Goal: Information Seeking & Learning: Learn about a topic

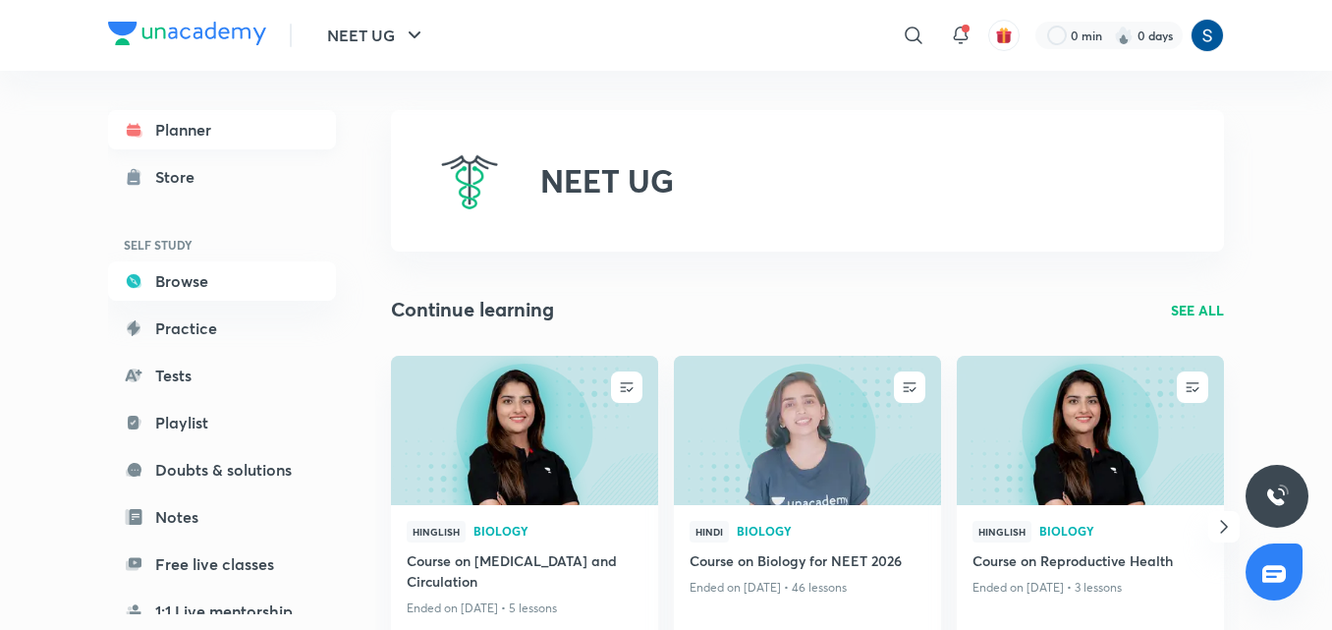
click at [274, 136] on link "Planner" at bounding box center [222, 129] width 228 height 39
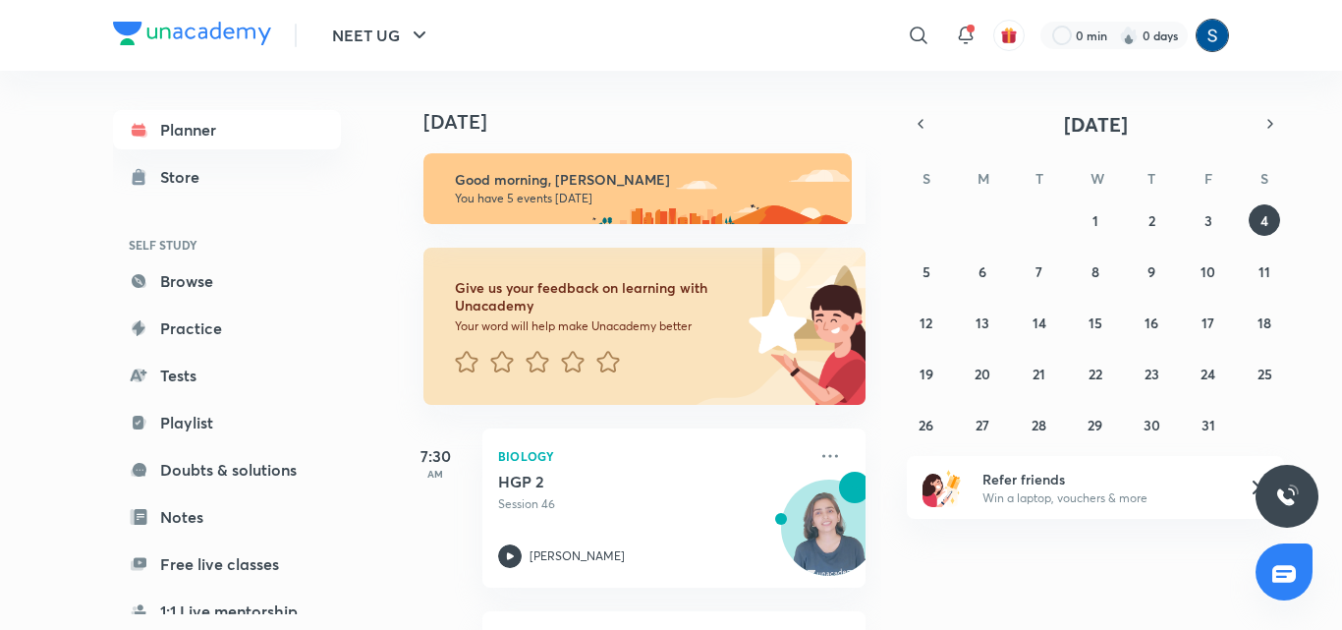
click at [1205, 42] on img at bounding box center [1211, 35] width 33 height 33
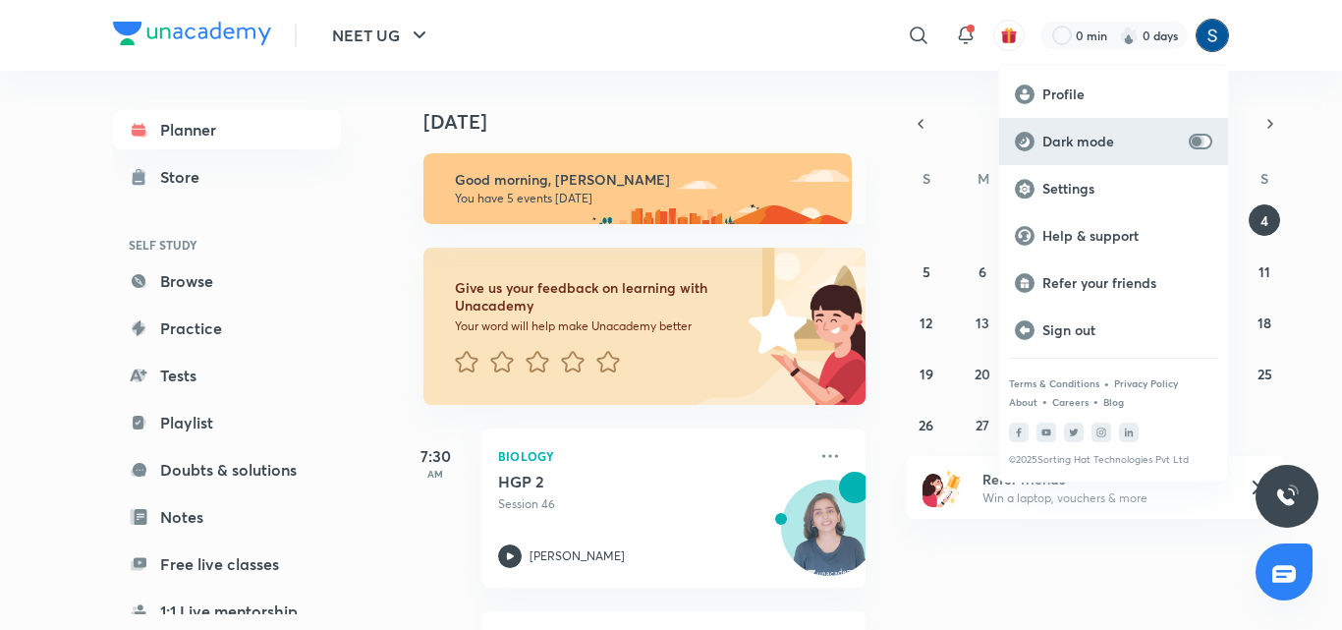
click at [1192, 143] on input "checkbox" at bounding box center [1196, 142] width 47 height 16
checkbox input "true"
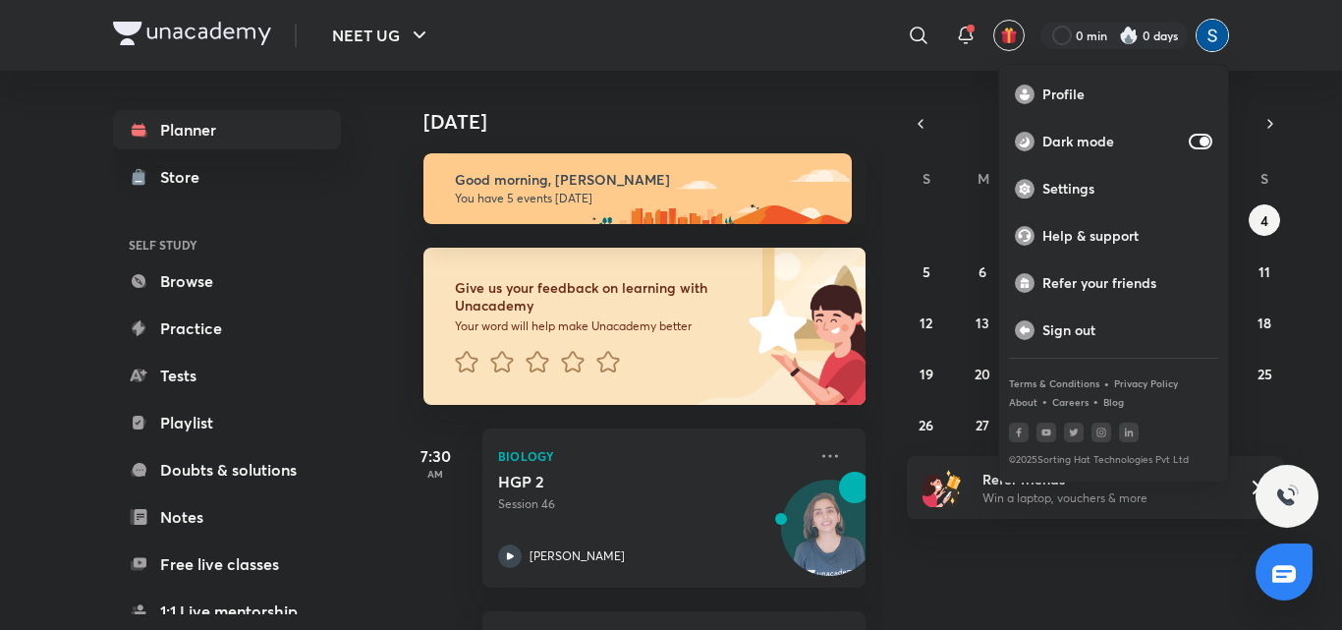
click at [791, 110] on div at bounding box center [671, 315] width 1342 height 630
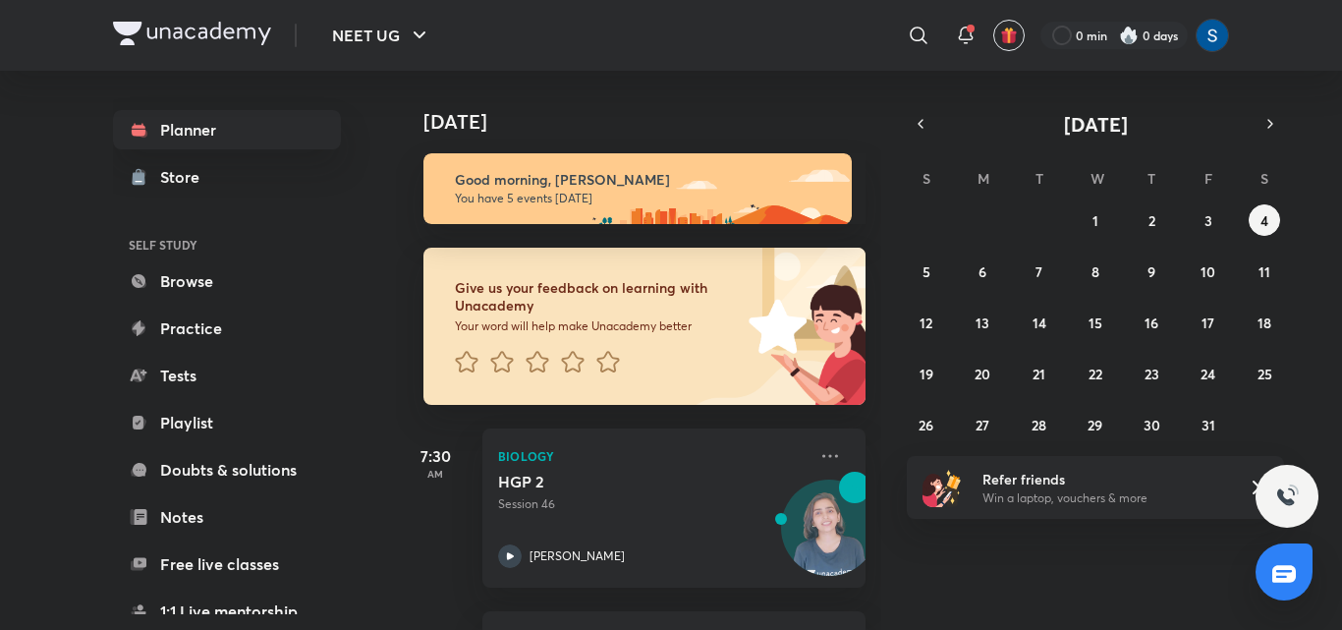
scroll to position [476, 0]
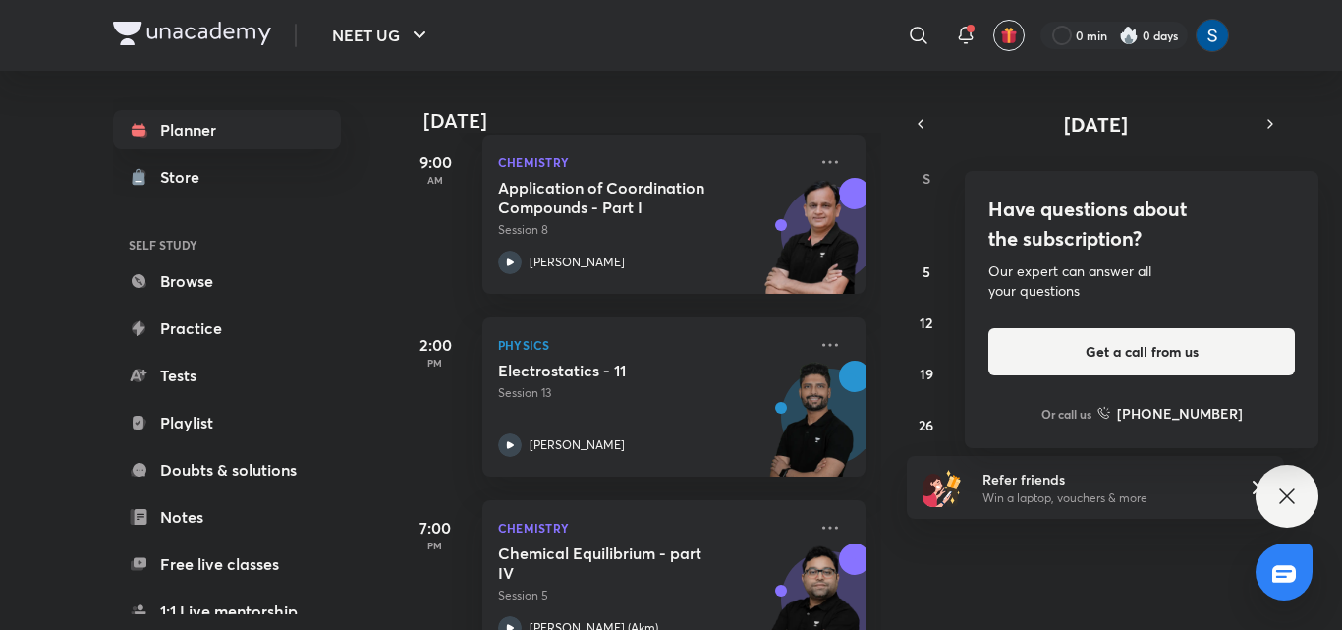
click at [1204, 219] on img at bounding box center [1256, 247] width 124 height 106
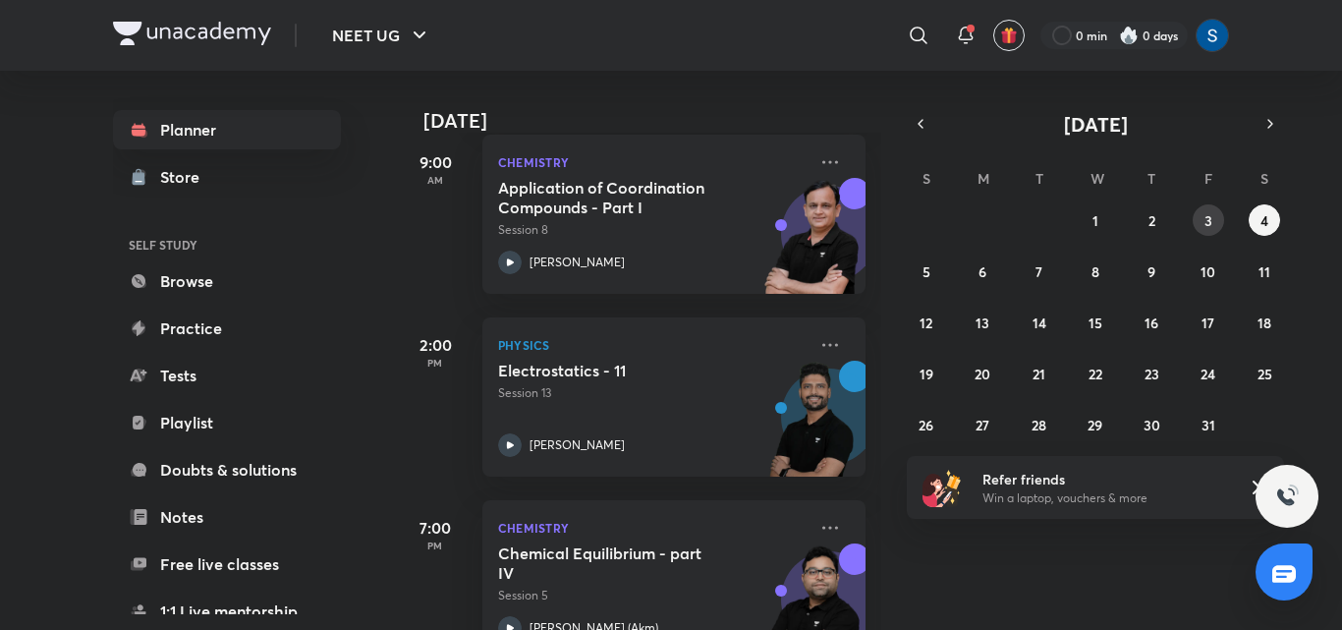
click at [1204, 219] on abbr "3" at bounding box center [1208, 220] width 8 height 19
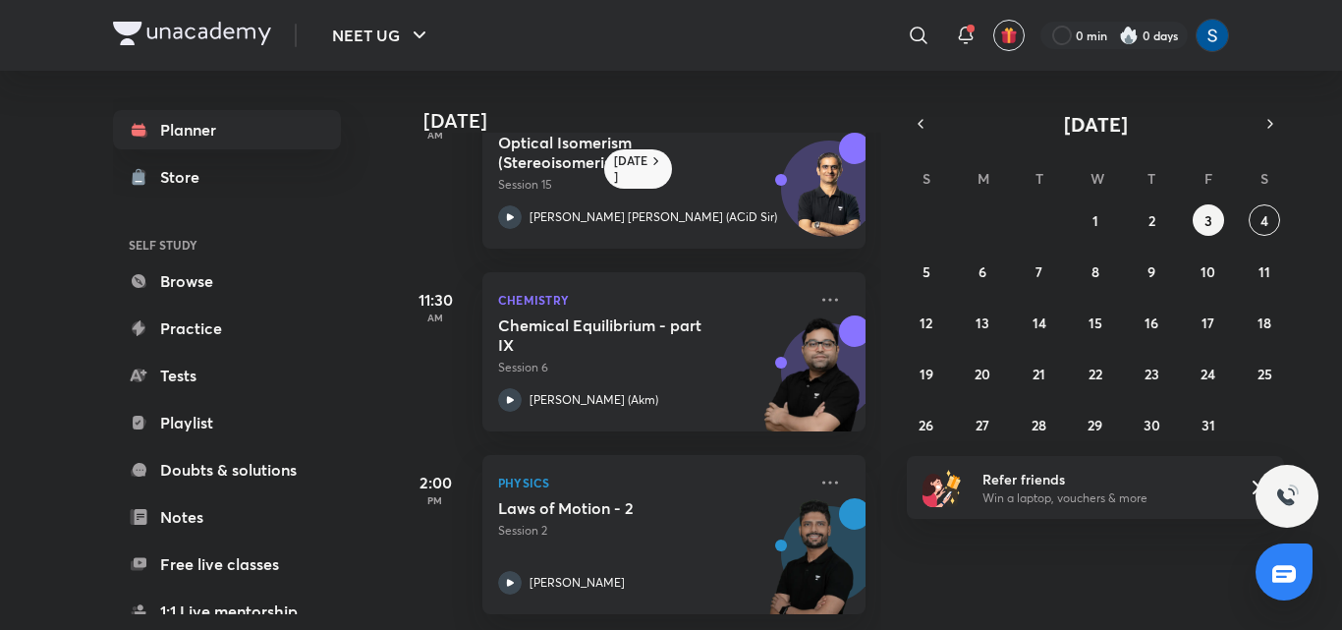
scroll to position [265, 0]
click at [1158, 220] on button "2" at bounding box center [1151, 219] width 31 height 31
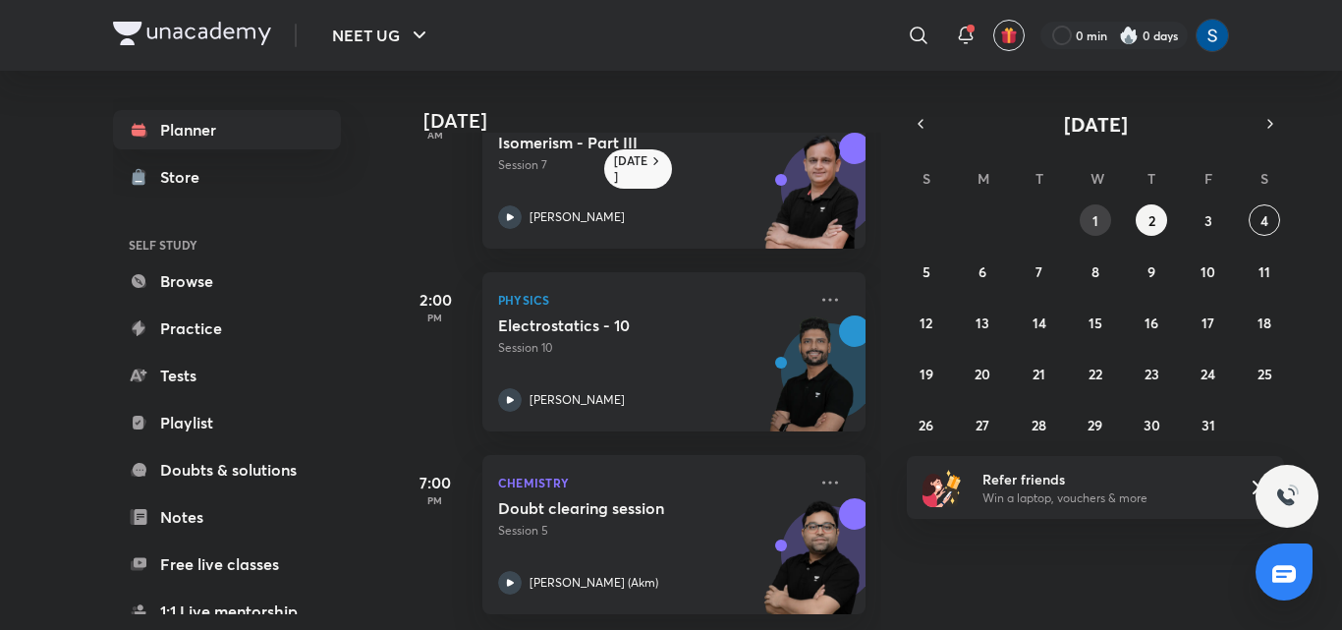
click at [1093, 232] on button "1" at bounding box center [1095, 219] width 31 height 31
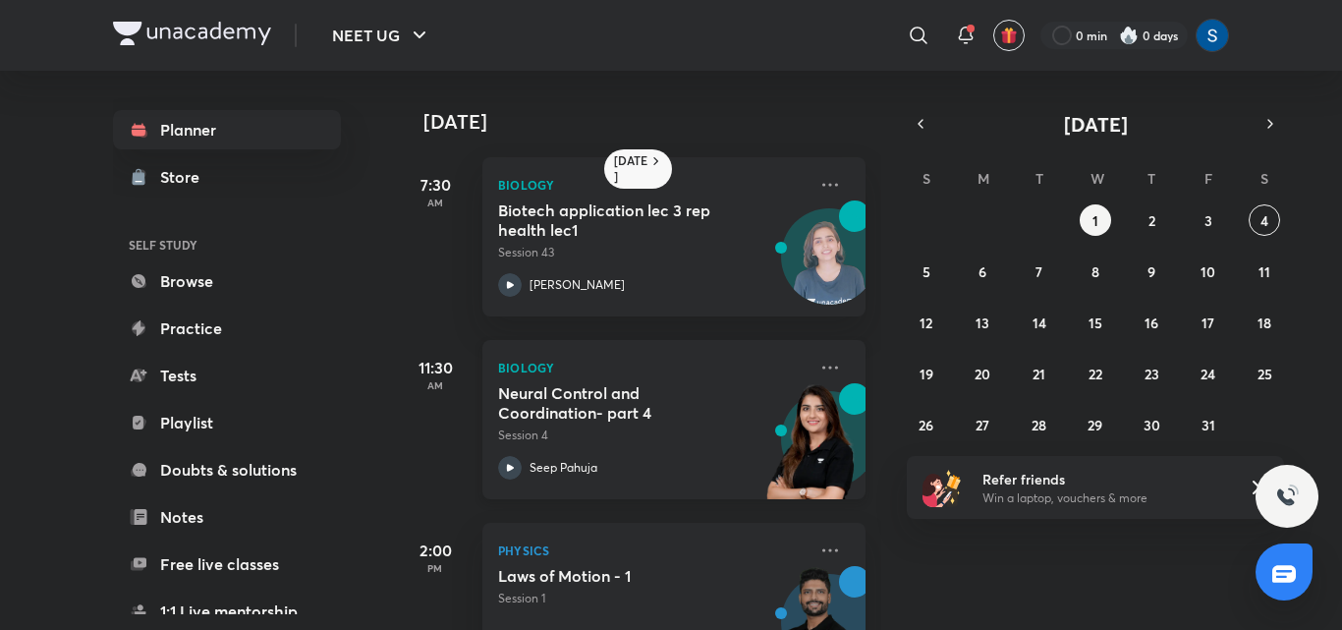
click at [709, 417] on h5 "Neural Control and Coordination- part 4" at bounding box center [620, 402] width 245 height 39
click at [1197, 215] on button "3" at bounding box center [1207, 219] width 31 height 31
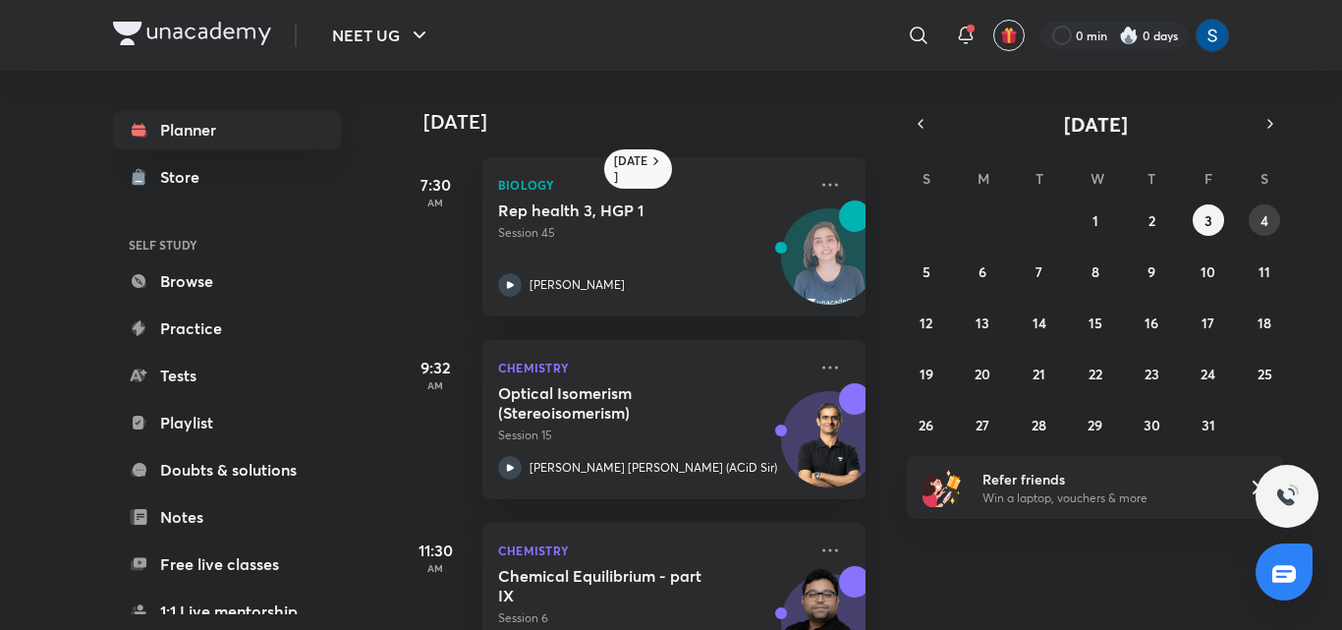
click at [1275, 220] on button "4" at bounding box center [1263, 219] width 31 height 31
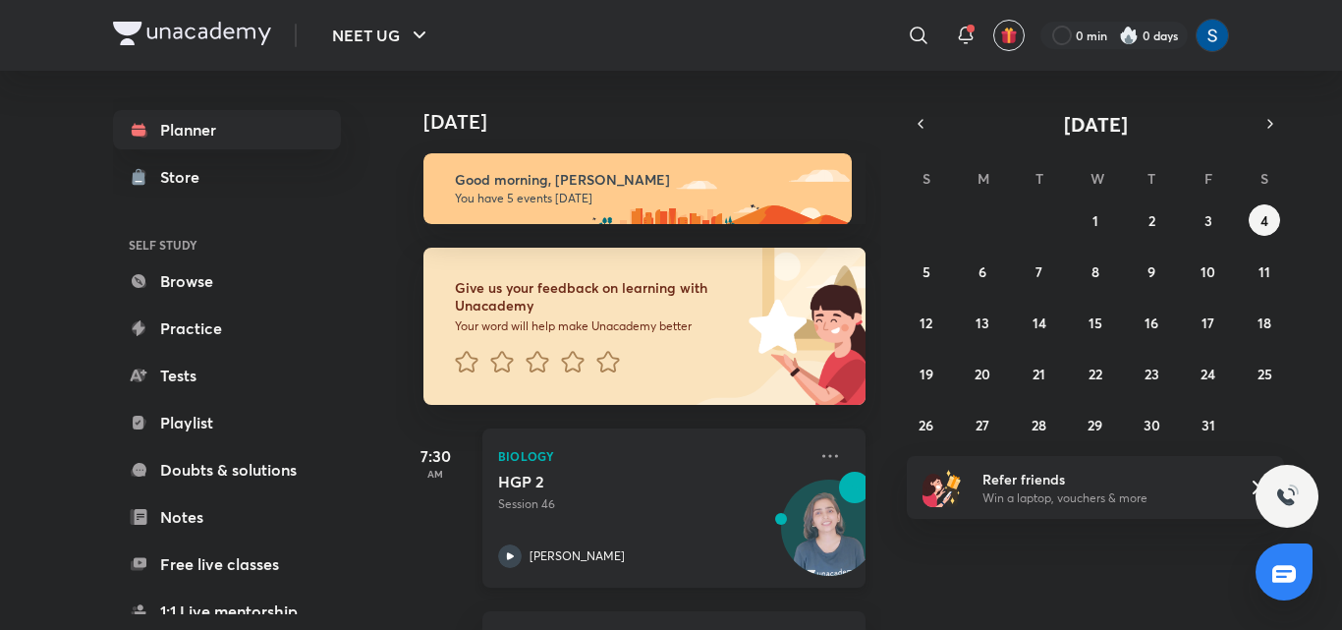
click at [558, 494] on div "HGP 2 Session 46" at bounding box center [652, 491] width 308 height 41
click at [1197, 226] on button "3" at bounding box center [1207, 219] width 31 height 31
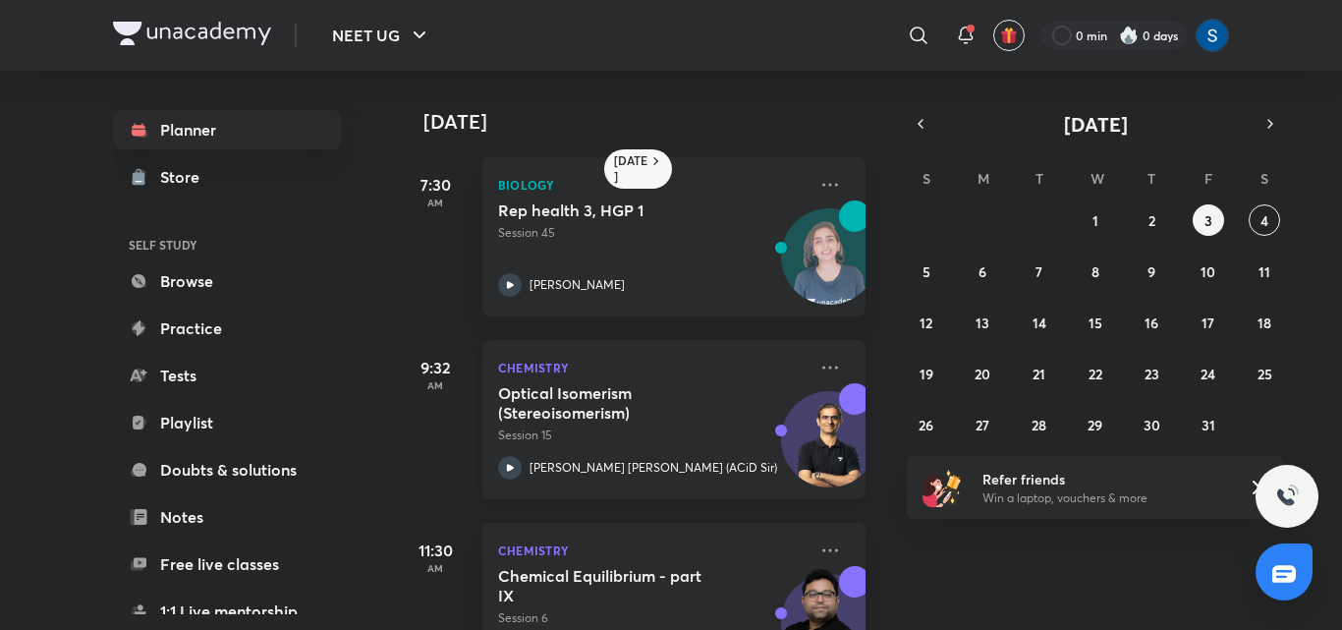
click at [715, 427] on p "Session 15" at bounding box center [652, 435] width 308 height 18
click at [741, 573] on h5 "Chemical Equilibrium - part IX" at bounding box center [620, 585] width 245 height 39
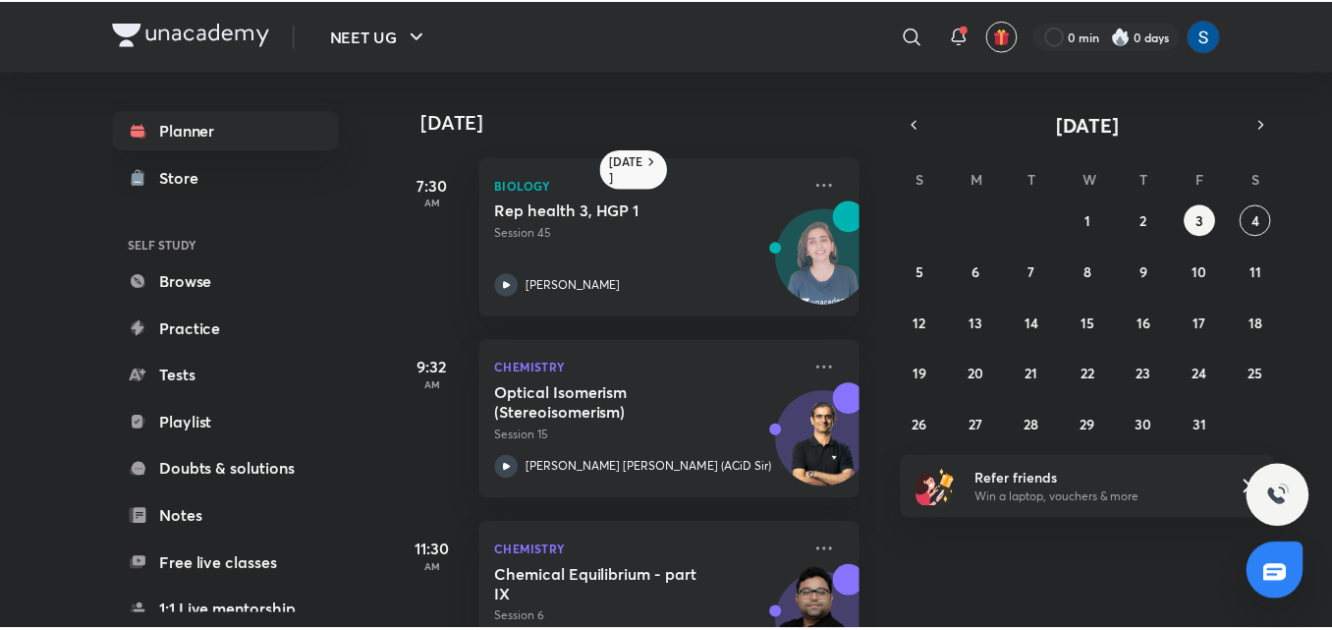
scroll to position [265, 0]
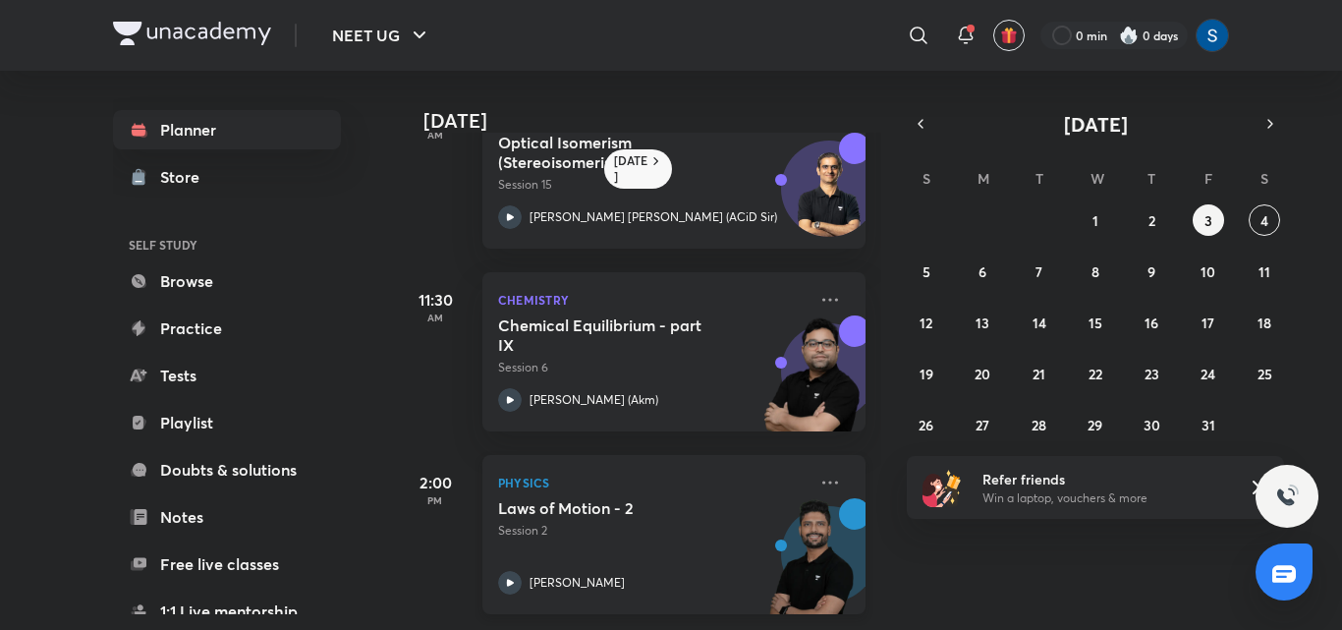
click at [737, 498] on h5 "Laws of Motion - 2" at bounding box center [620, 508] width 245 height 20
click at [673, 255] on div "11:30 AM Chemistry Chemical Equilibrium - part IX Session 6 [PERSON_NAME] (Akm)" at bounding box center [631, 340] width 470 height 183
click at [923, 134] on button "button" at bounding box center [921, 124] width 28 height 28
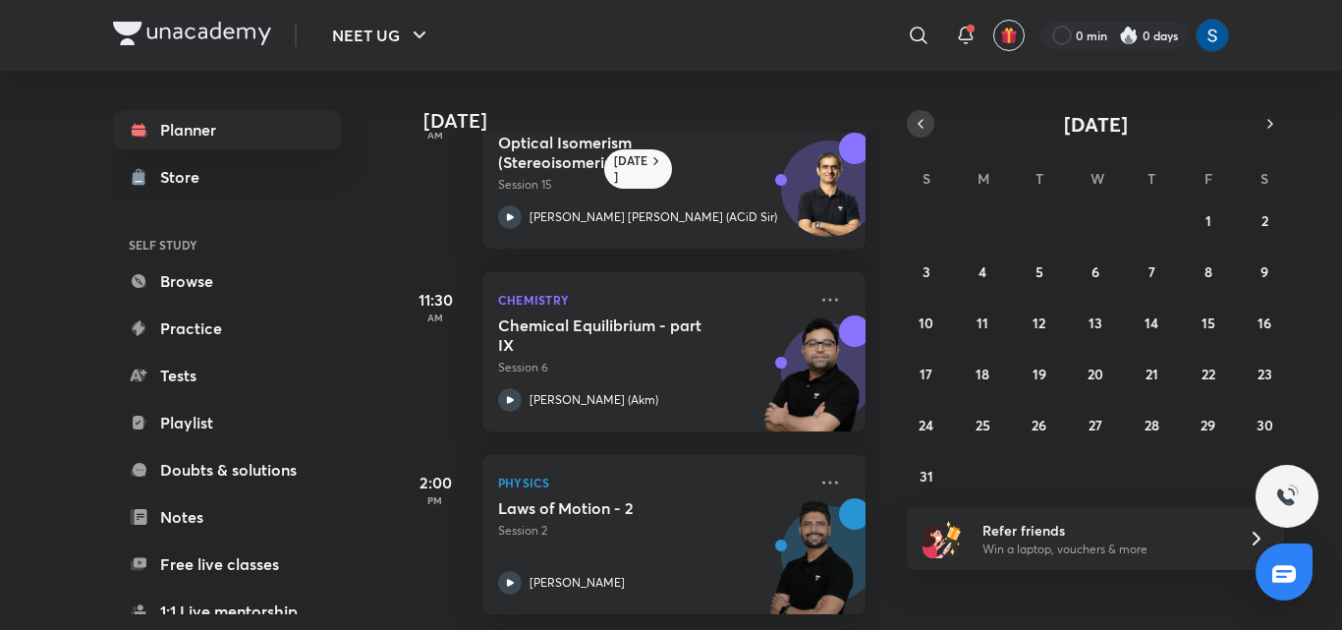
click at [923, 134] on button "button" at bounding box center [921, 124] width 28 height 28
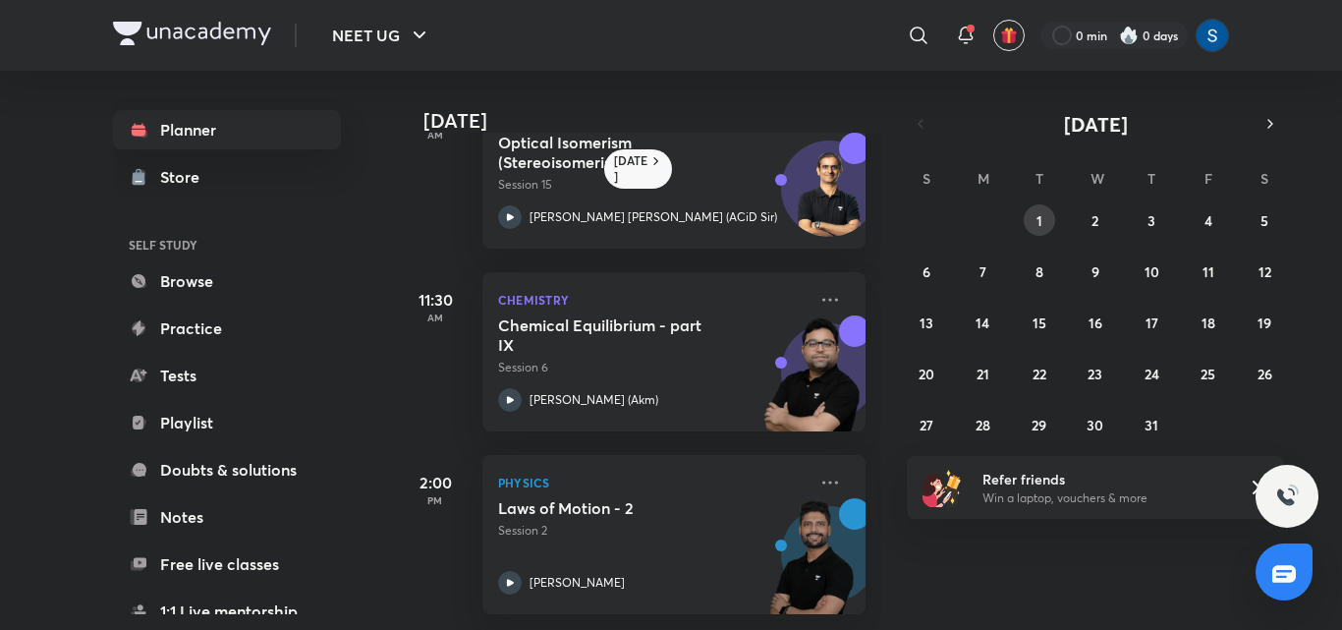
click at [1049, 222] on button "1" at bounding box center [1039, 219] width 31 height 31
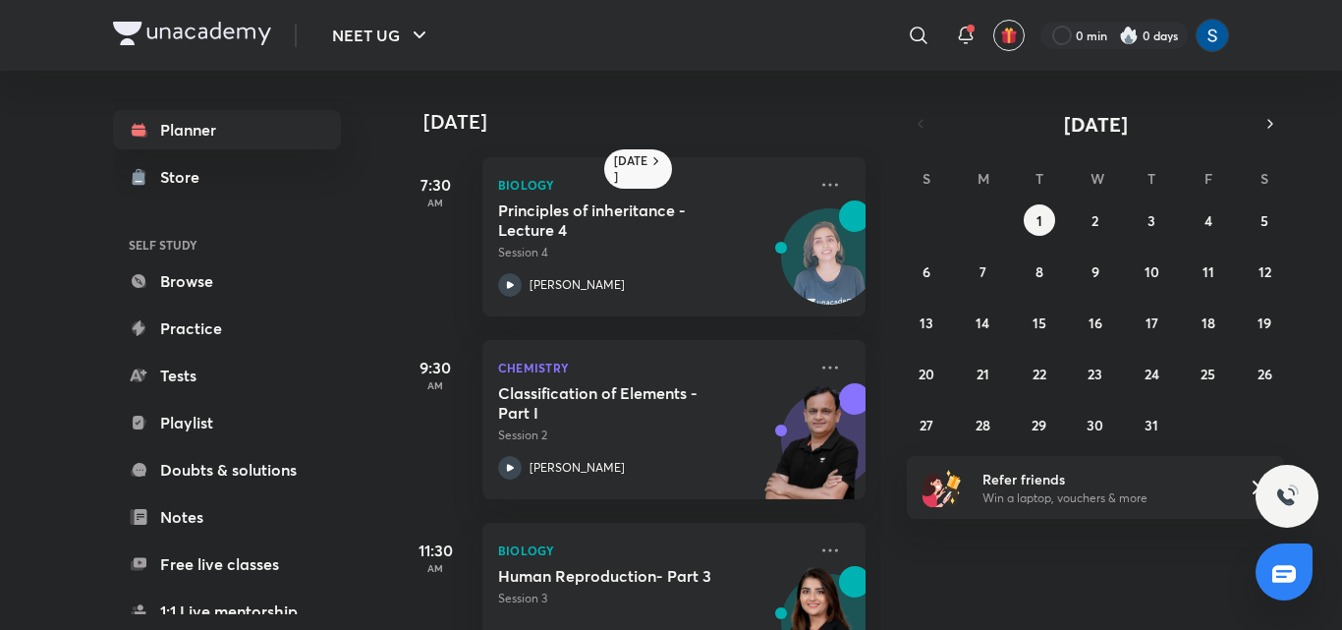
click at [917, 105] on div "[DATE] 7:30 AM Biology Principles of inheritance - Lecture 4 Session 4 [PERSON_…" at bounding box center [867, 350] width 942 height 559
click at [921, 38] on icon at bounding box center [918, 35] width 17 height 17
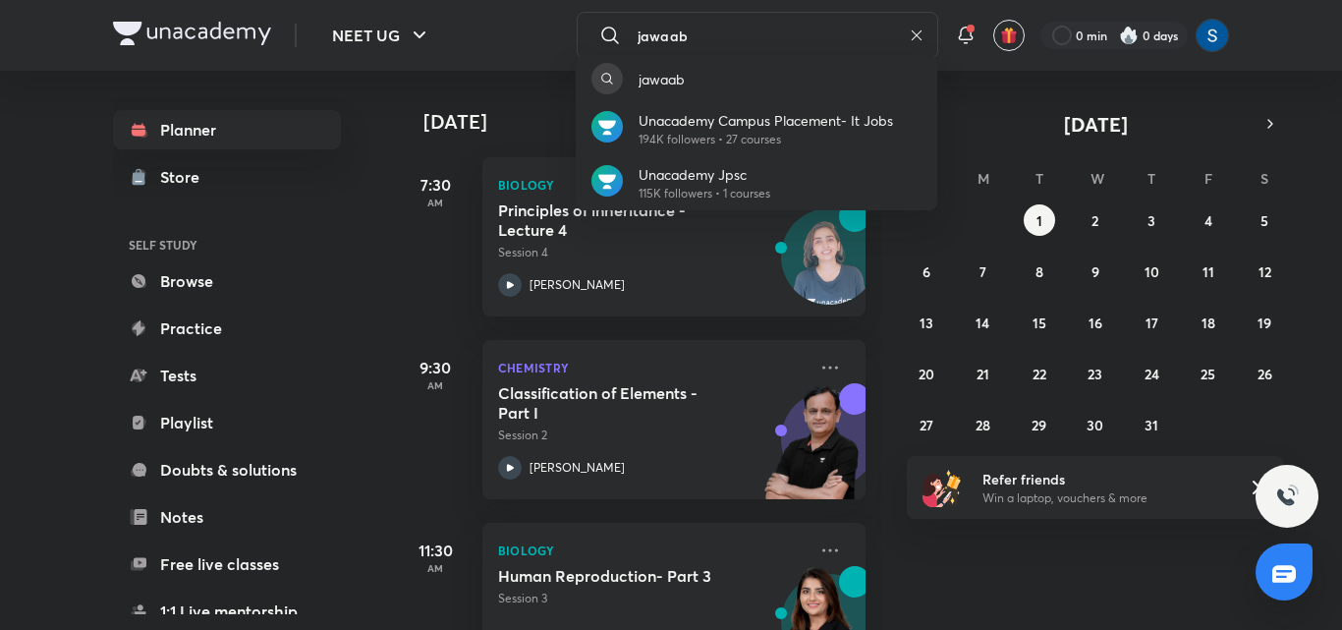
type input "jawaab"
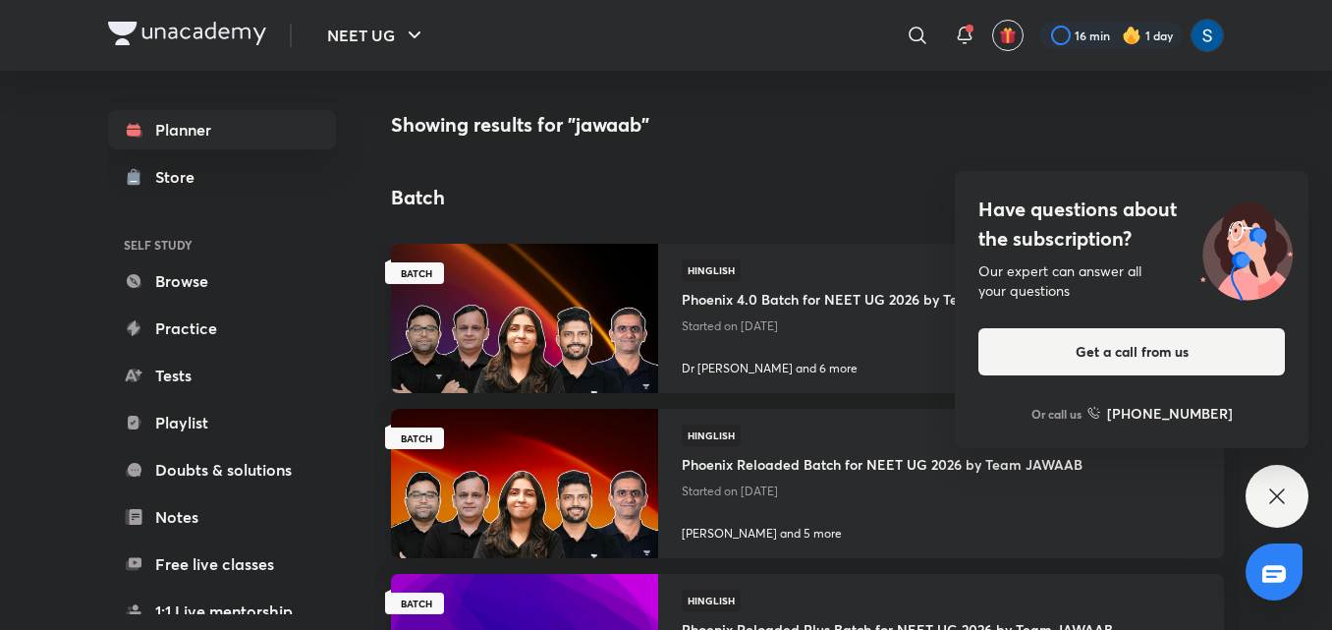
click at [1288, 506] on icon at bounding box center [1277, 496] width 24 height 24
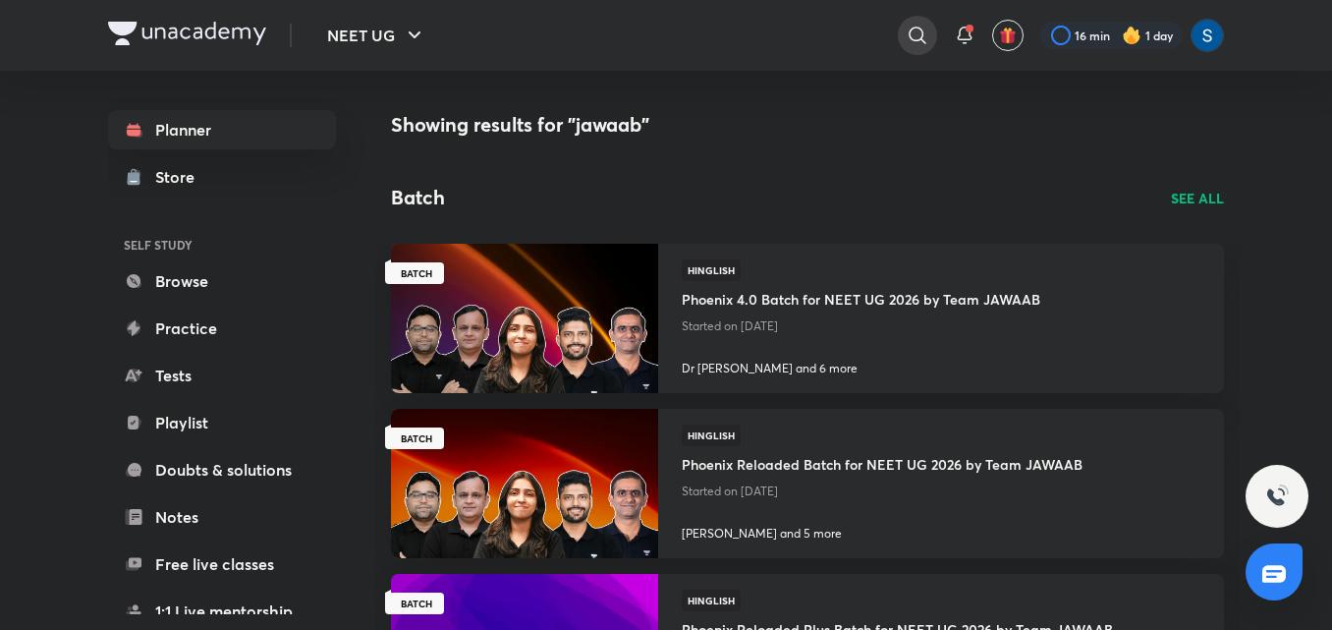
click at [902, 32] on div at bounding box center [917, 35] width 39 height 39
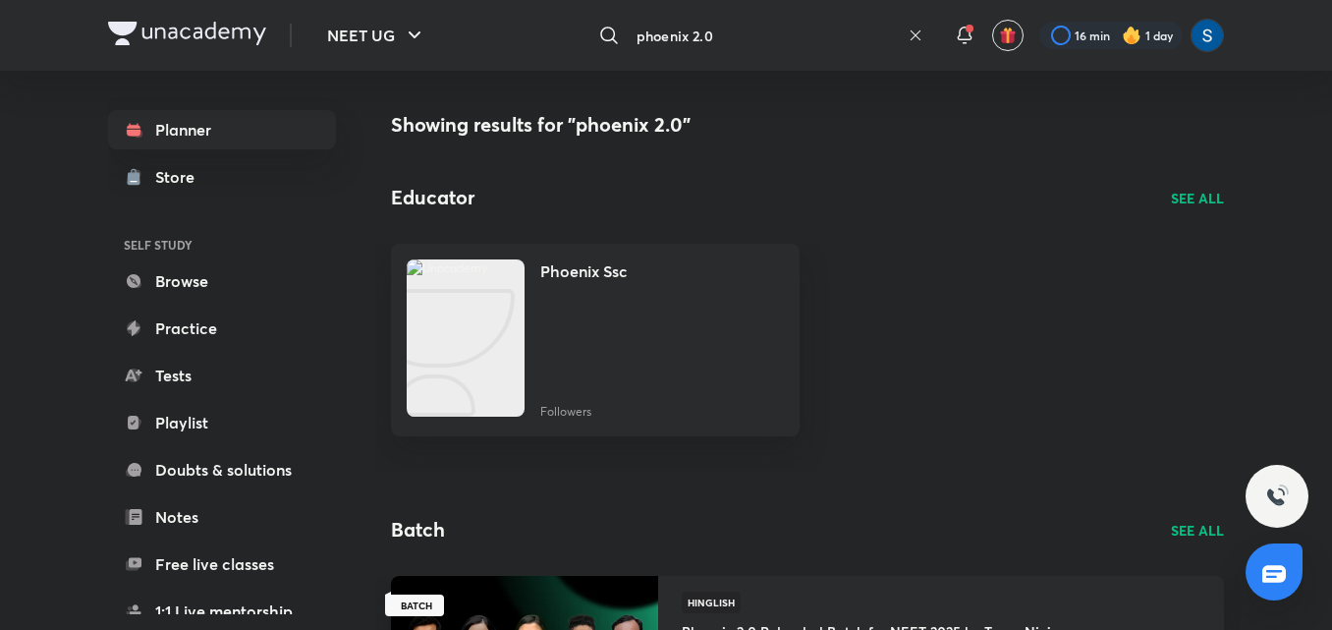
click at [859, 28] on input "phoenix 2.0" at bounding box center [764, 35] width 271 height 53
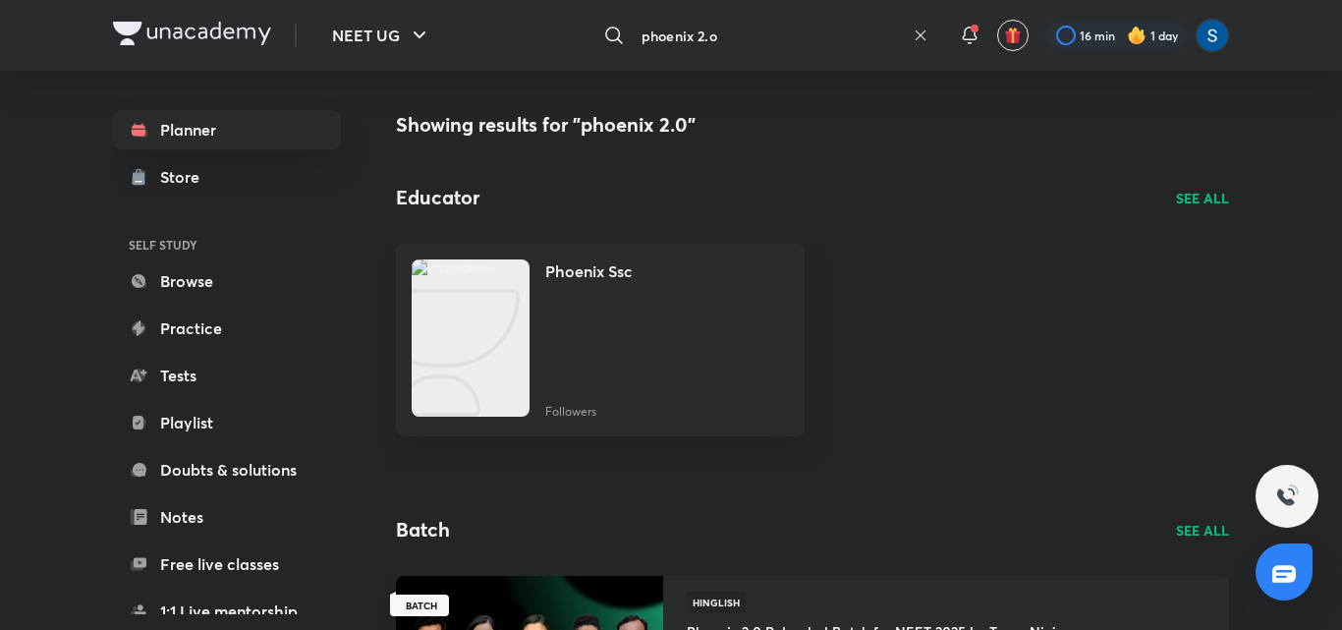
type input "phoenix 2.o"
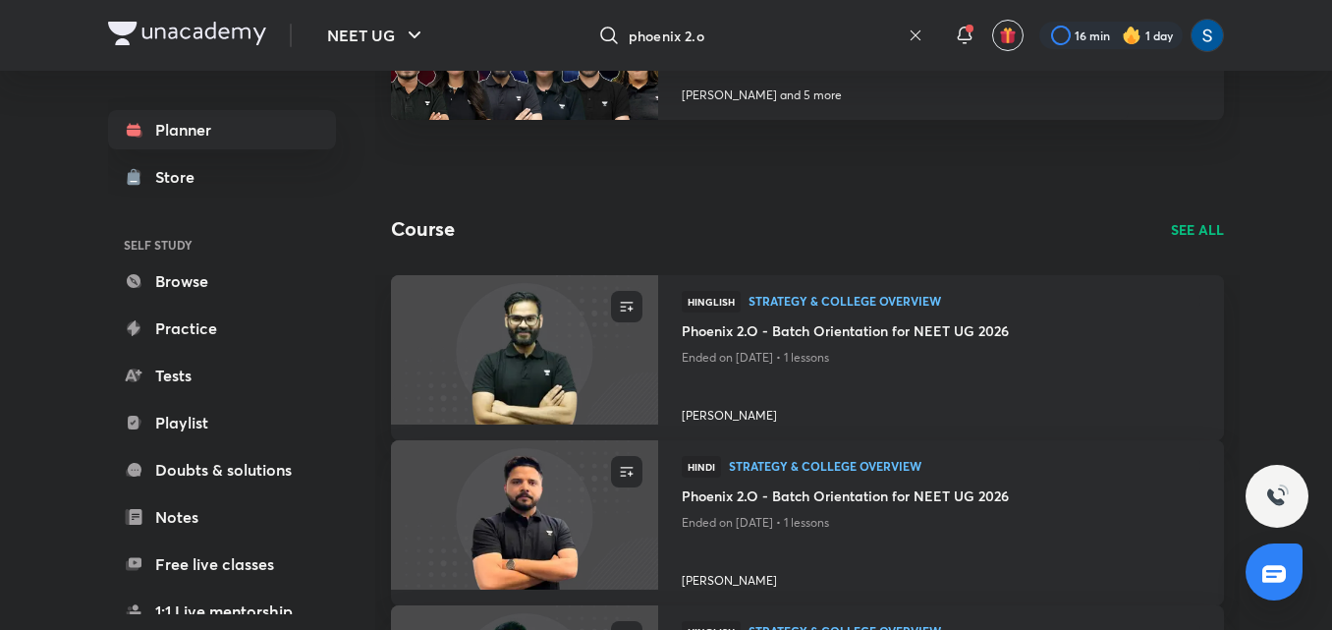
scroll to position [982, 0]
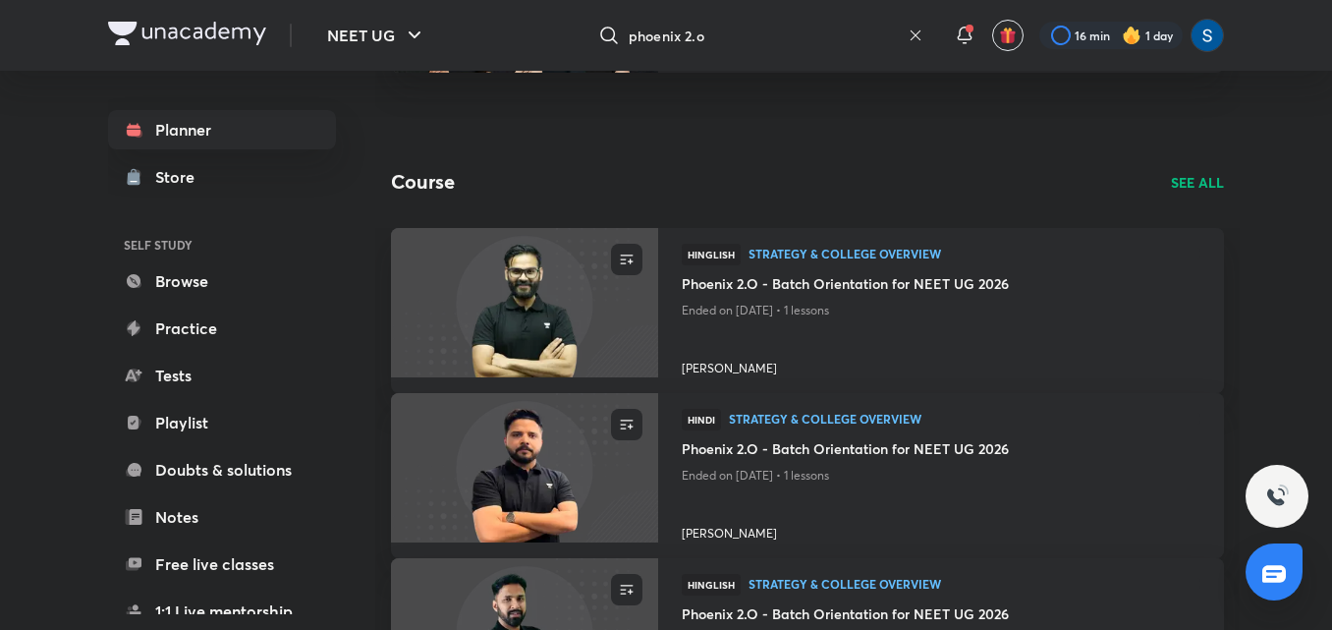
click at [911, 30] on icon at bounding box center [916, 36] width 16 height 16
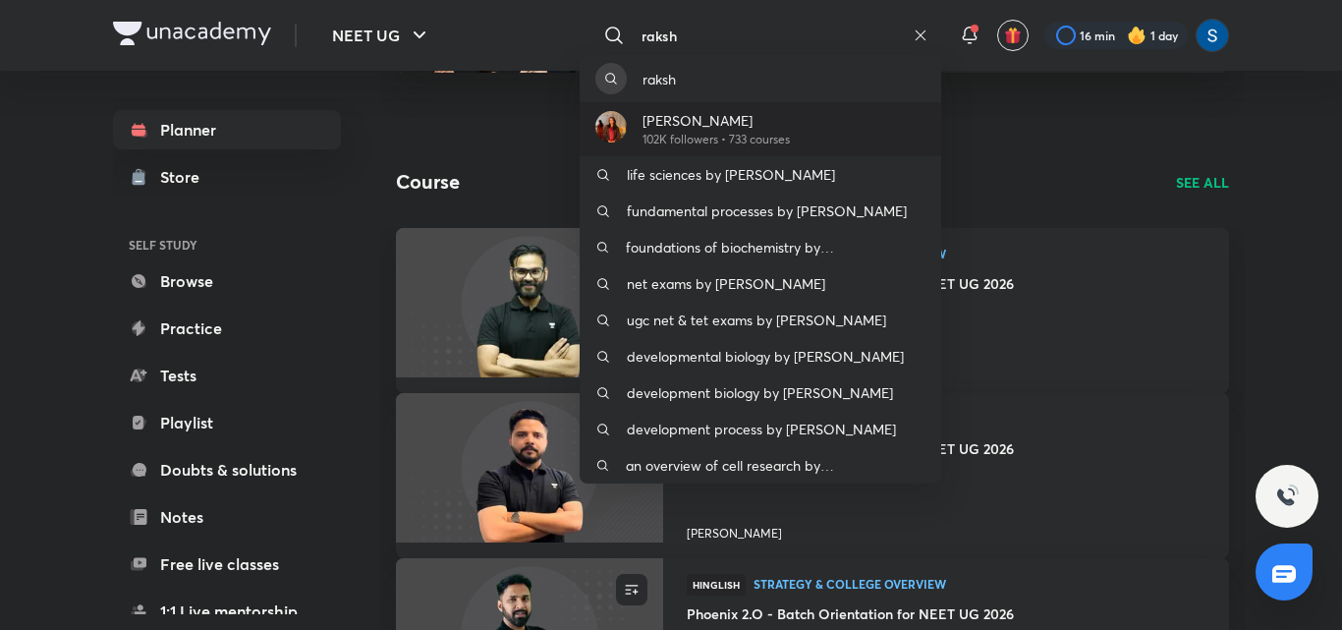
type input "raksh"
click at [836, 137] on div "[PERSON_NAME] 102K followers • 733 courses" at bounding box center [760, 129] width 361 height 54
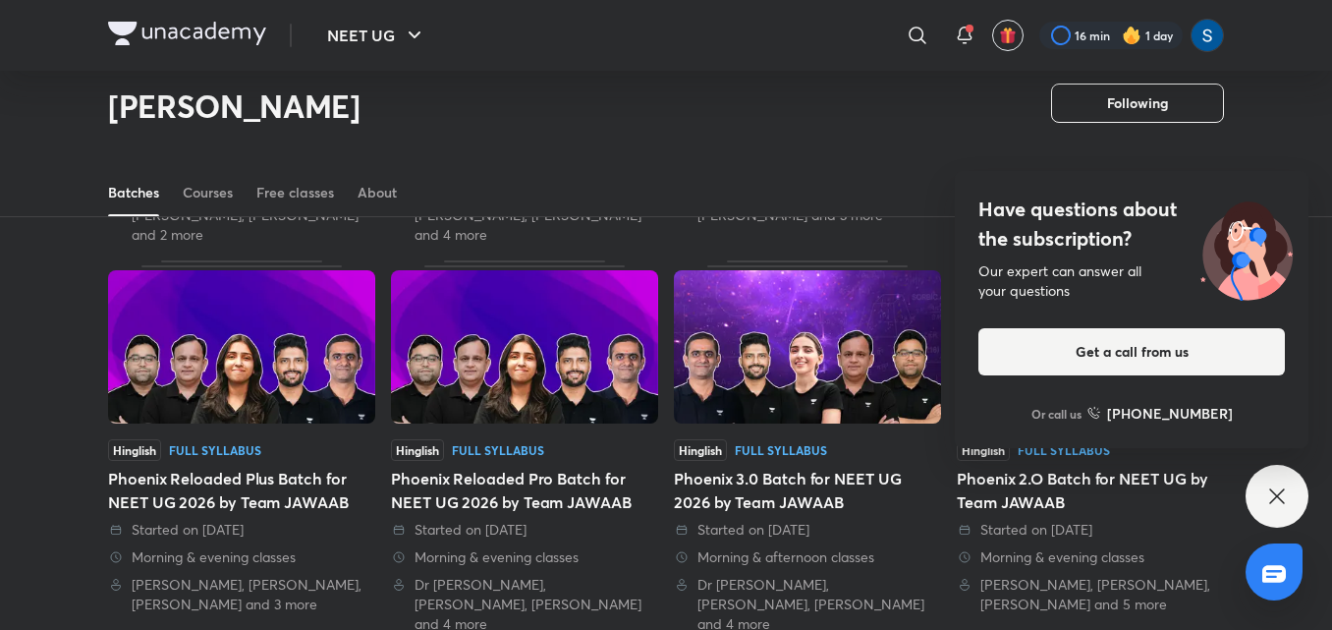
scroll to position [476, 0]
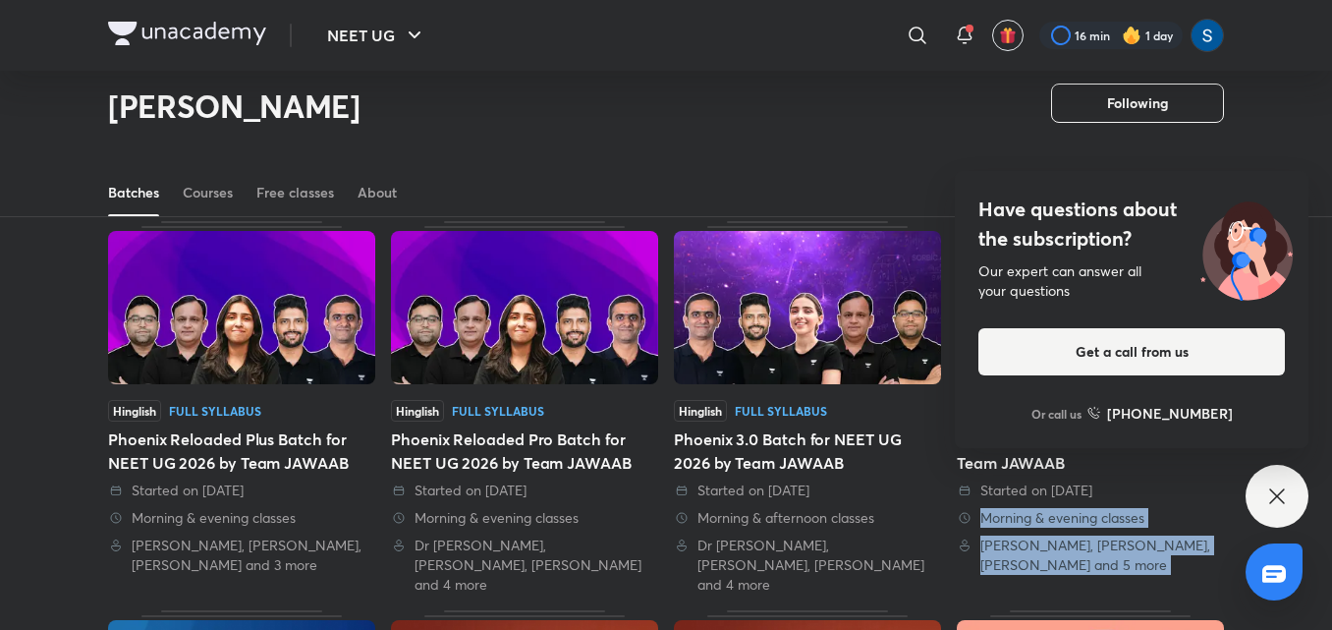
drag, startPoint x: 1313, startPoint y: 500, endPoint x: 1280, endPoint y: 496, distance: 33.6
click at [1280, 496] on div "NEET UG ​ 16 min 1 day [PERSON_NAME] Following Watch mins 37M Dedications 8K Fo…" at bounding box center [666, 624] width 1332 height 2201
click at [1280, 496] on icon at bounding box center [1277, 496] width 24 height 24
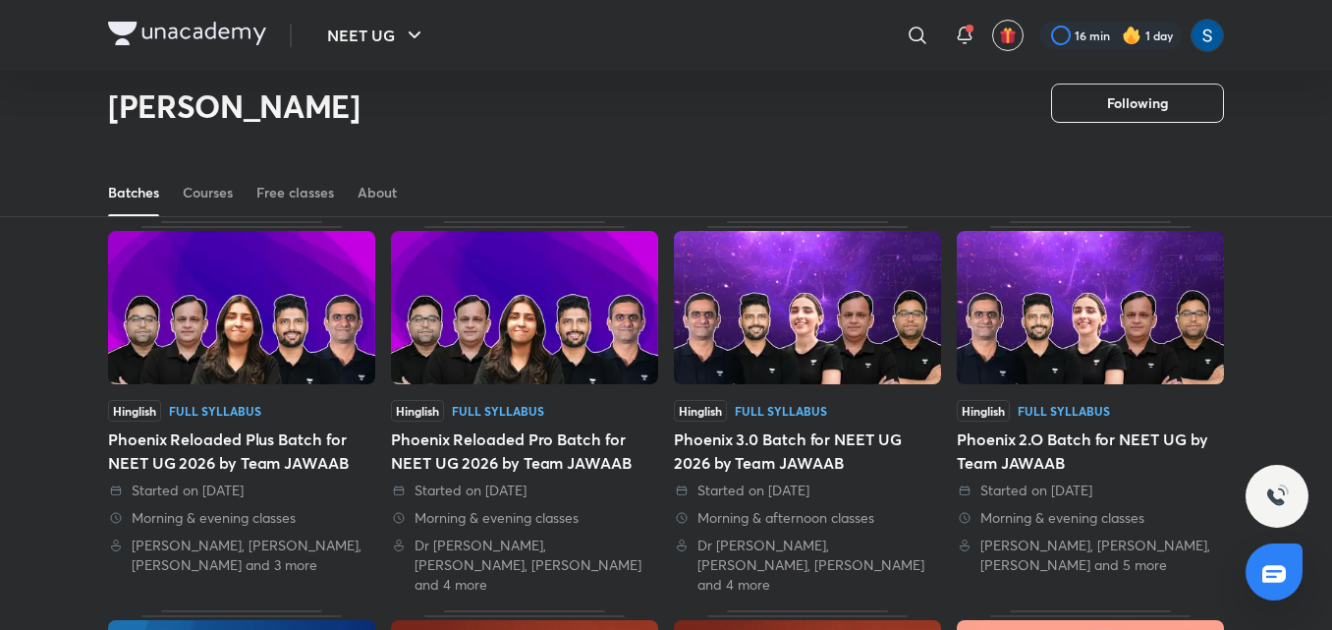
click at [1280, 496] on img at bounding box center [1277, 496] width 24 height 24
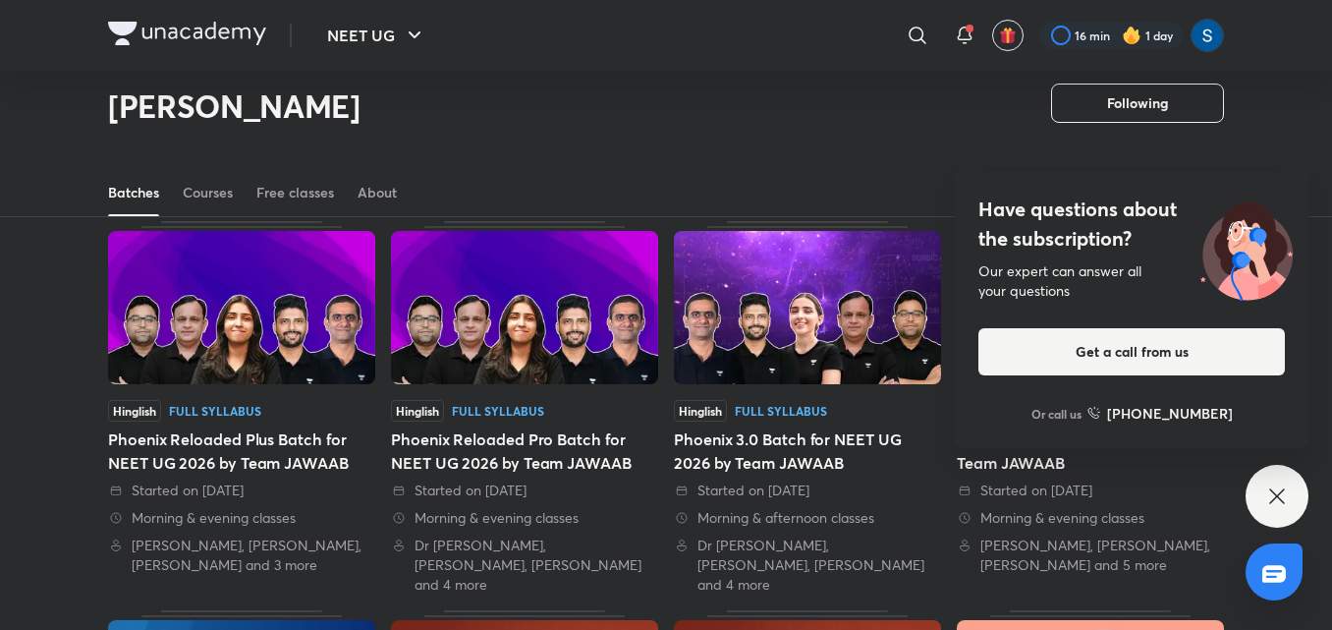
click at [1280, 496] on icon at bounding box center [1277, 496] width 24 height 24
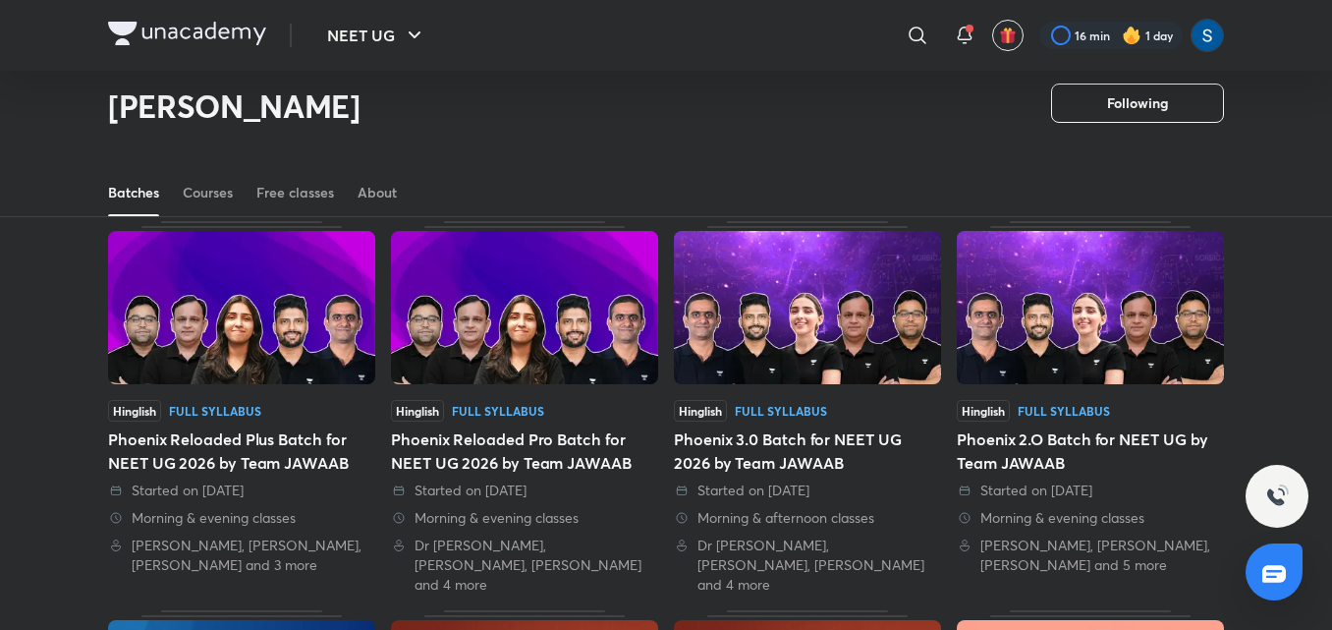
click at [1117, 302] on img at bounding box center [1090, 307] width 267 height 153
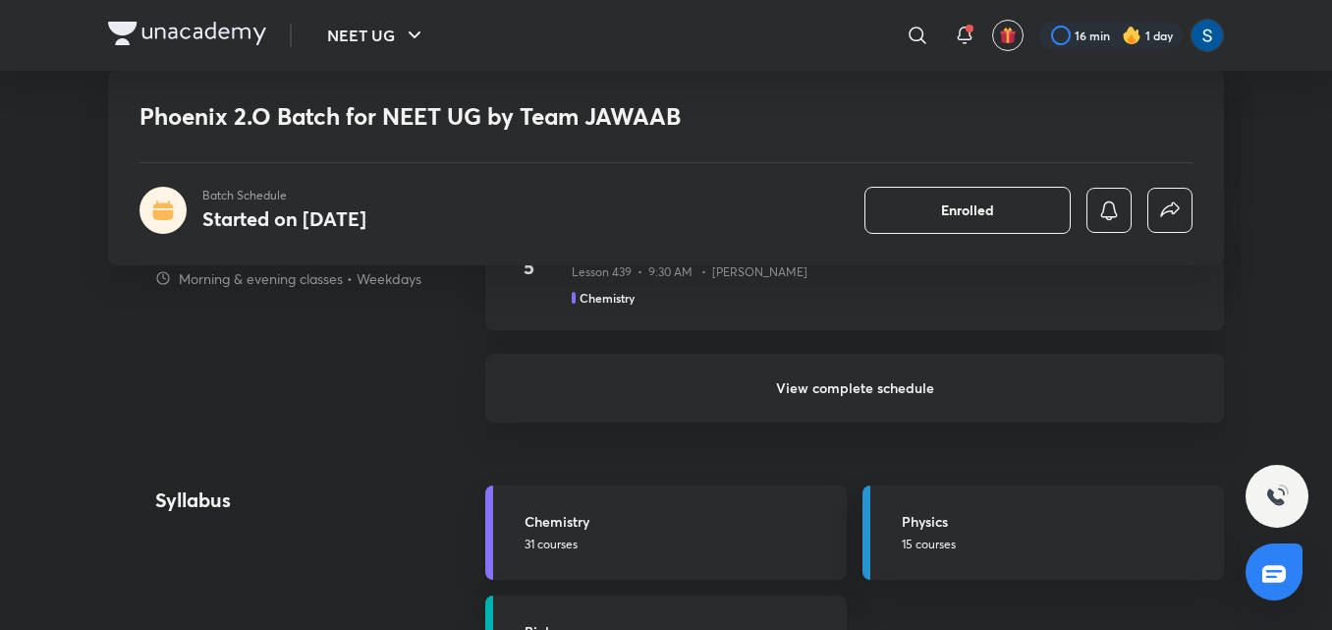
scroll to position [2279, 0]
click at [1002, 373] on h6 "View complete schedule" at bounding box center [854, 386] width 739 height 69
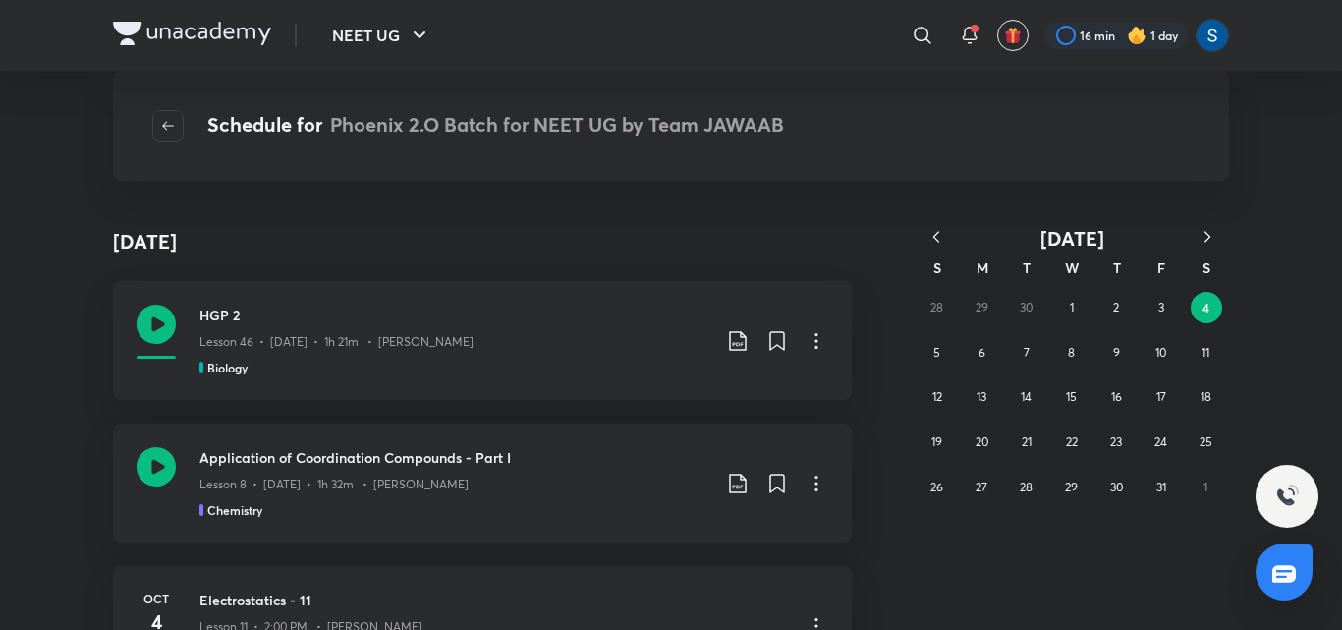
click at [930, 235] on icon "button" at bounding box center [936, 237] width 20 height 20
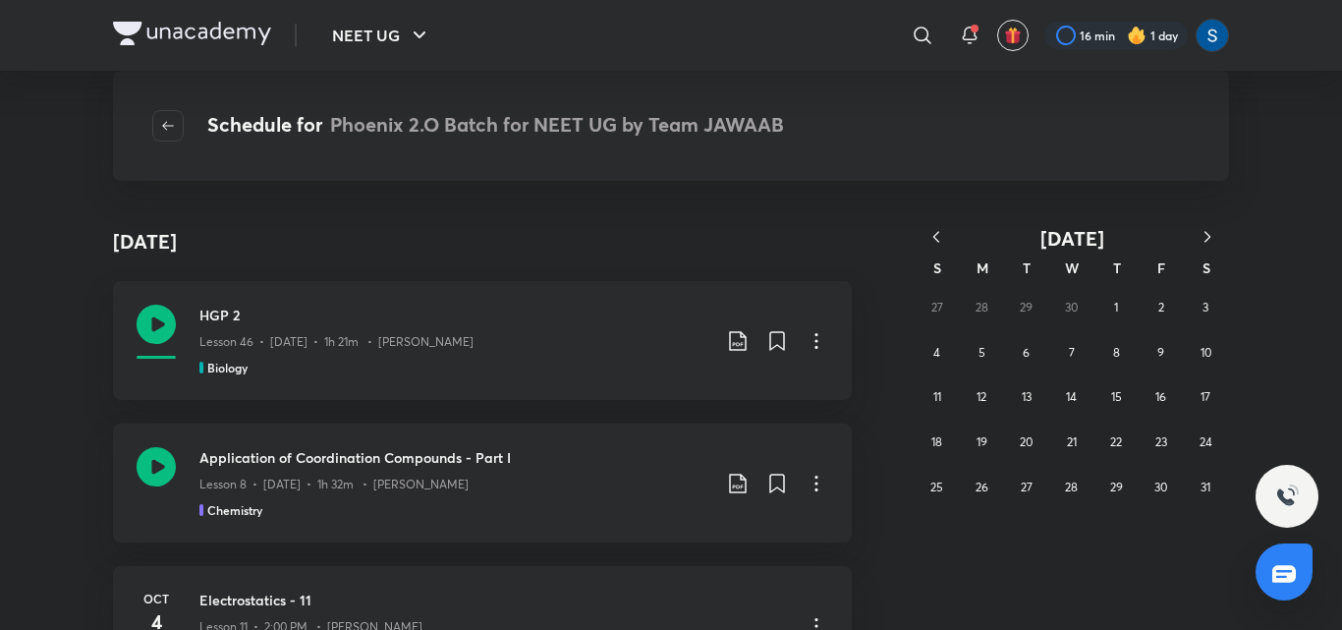
click at [930, 235] on icon "button" at bounding box center [936, 237] width 20 height 20
click at [1207, 235] on icon "button" at bounding box center [1207, 236] width 6 height 11
click at [1013, 450] on button "20" at bounding box center [1026, 441] width 31 height 31
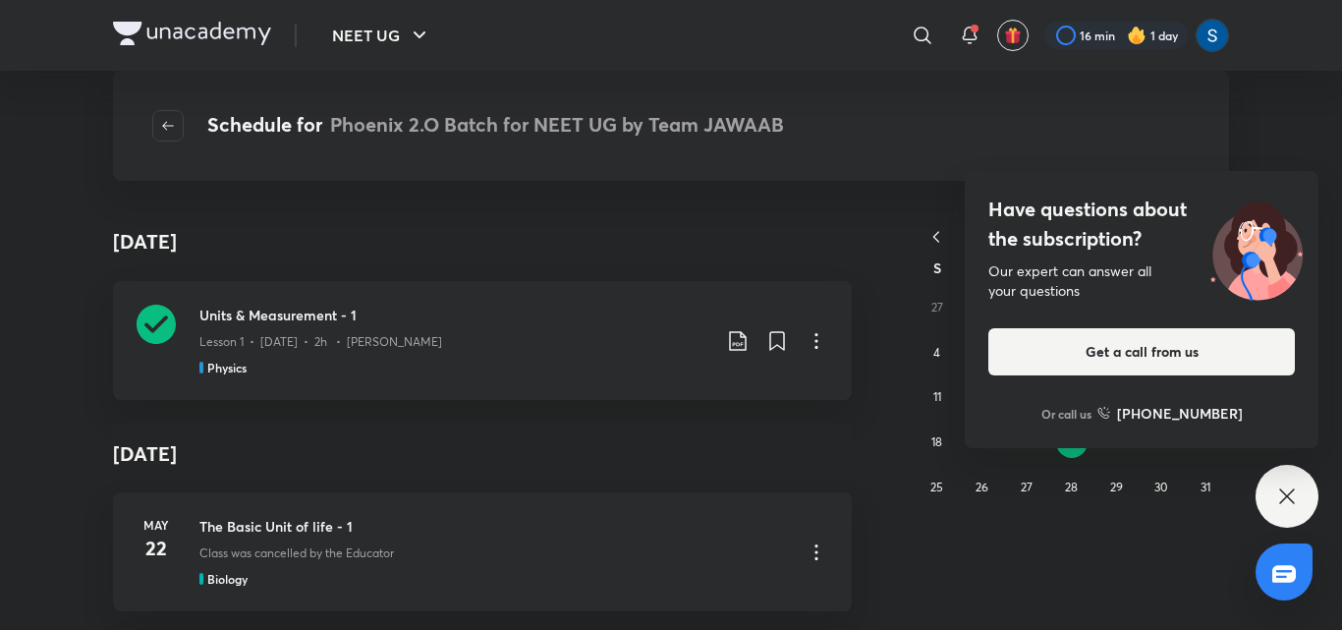
click at [1288, 507] on icon at bounding box center [1287, 496] width 24 height 24
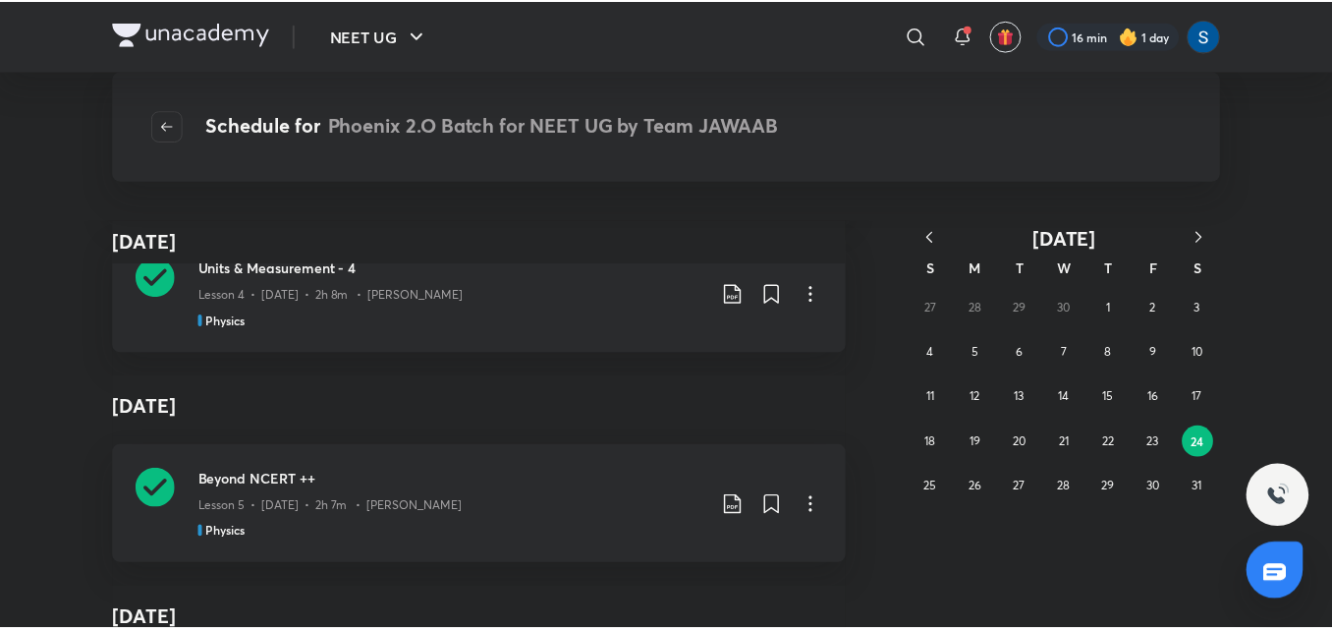
scroll to position [1297, 0]
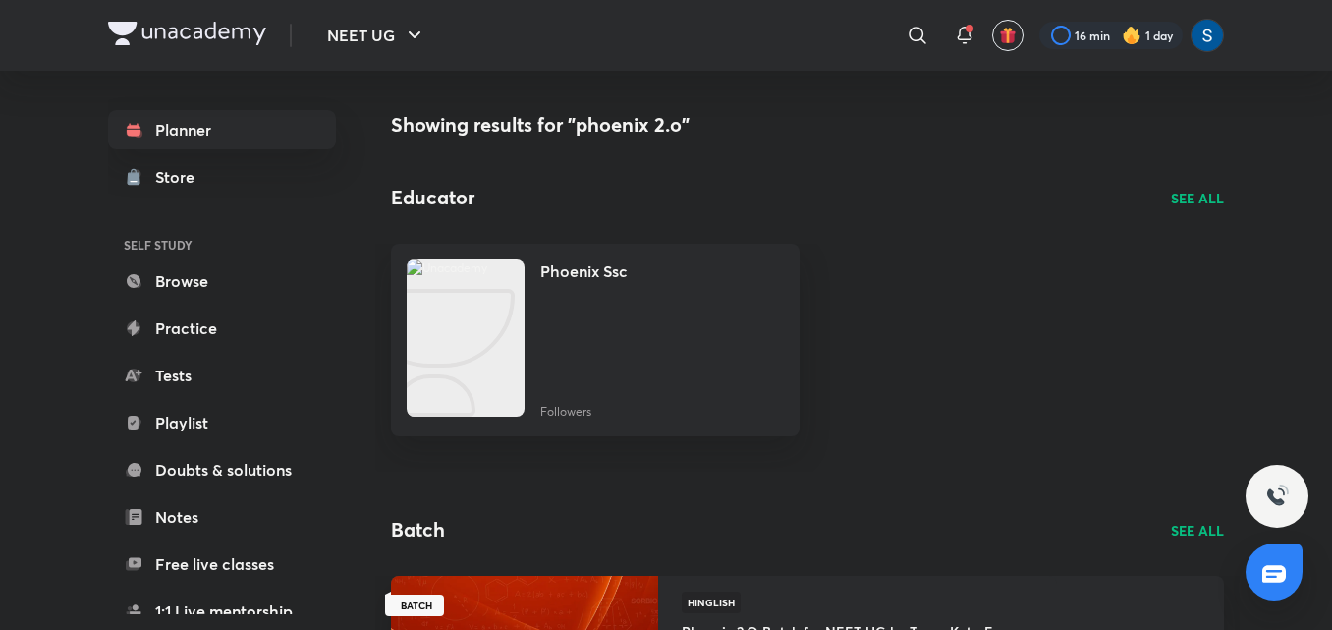
click at [915, 47] on div at bounding box center [917, 35] width 39 height 39
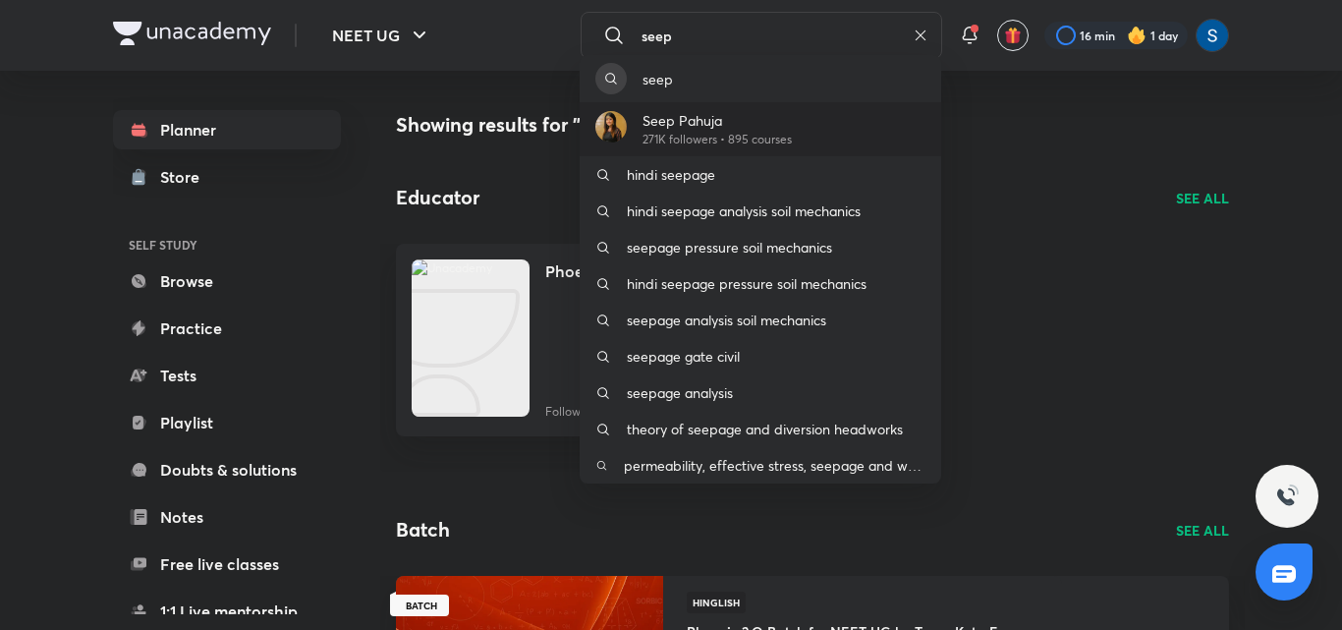
type input "seep"
click at [858, 123] on div "Seep Pahuja 271K followers • 895 courses" at bounding box center [760, 129] width 361 height 54
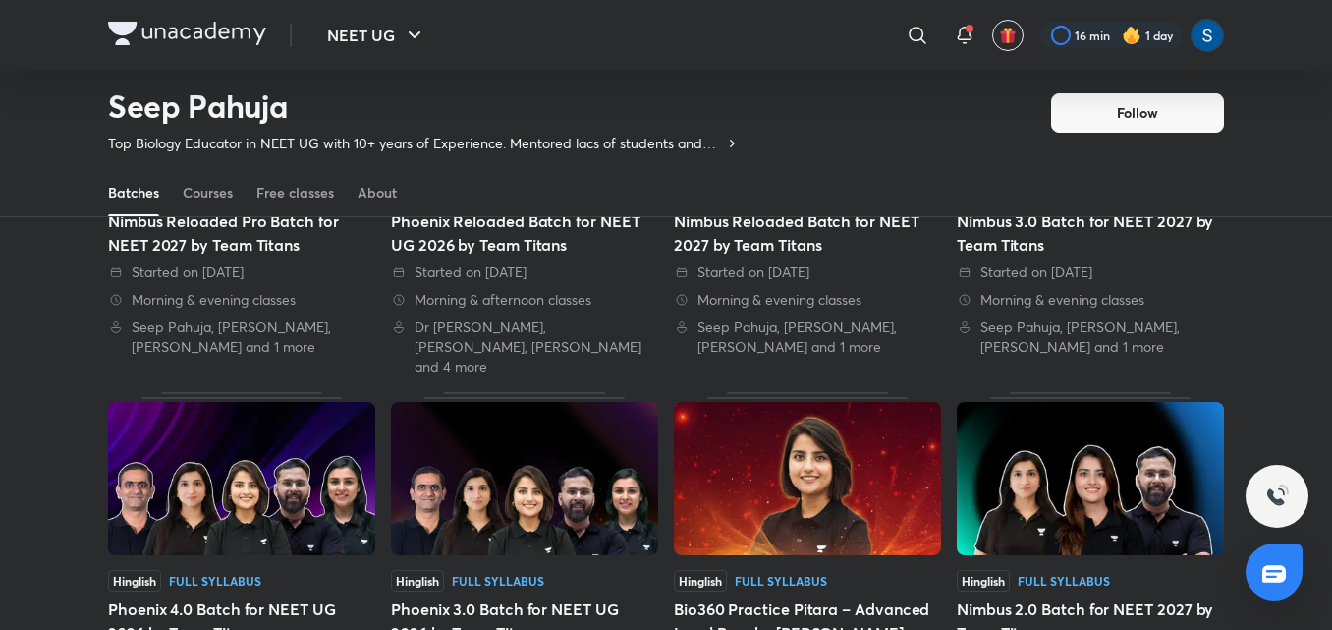
scroll to position [832, 0]
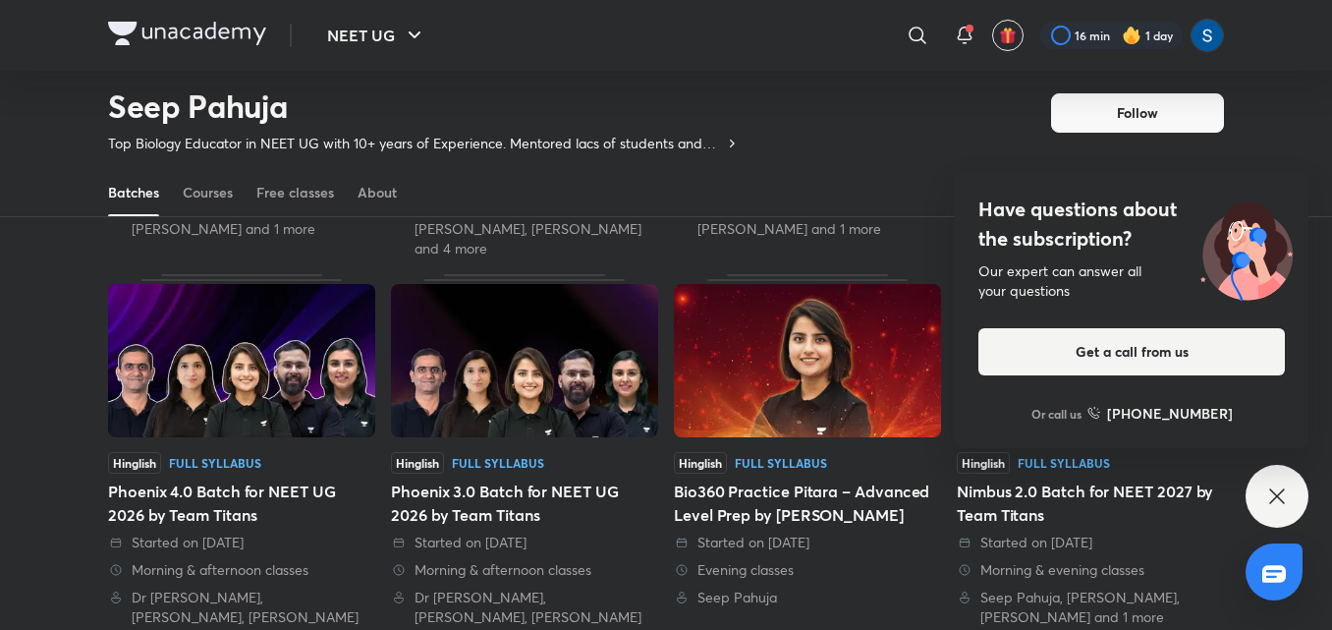
click at [1291, 508] on div "Have questions about the subscription? Our expert can answer all your questions…" at bounding box center [1277, 496] width 63 height 63
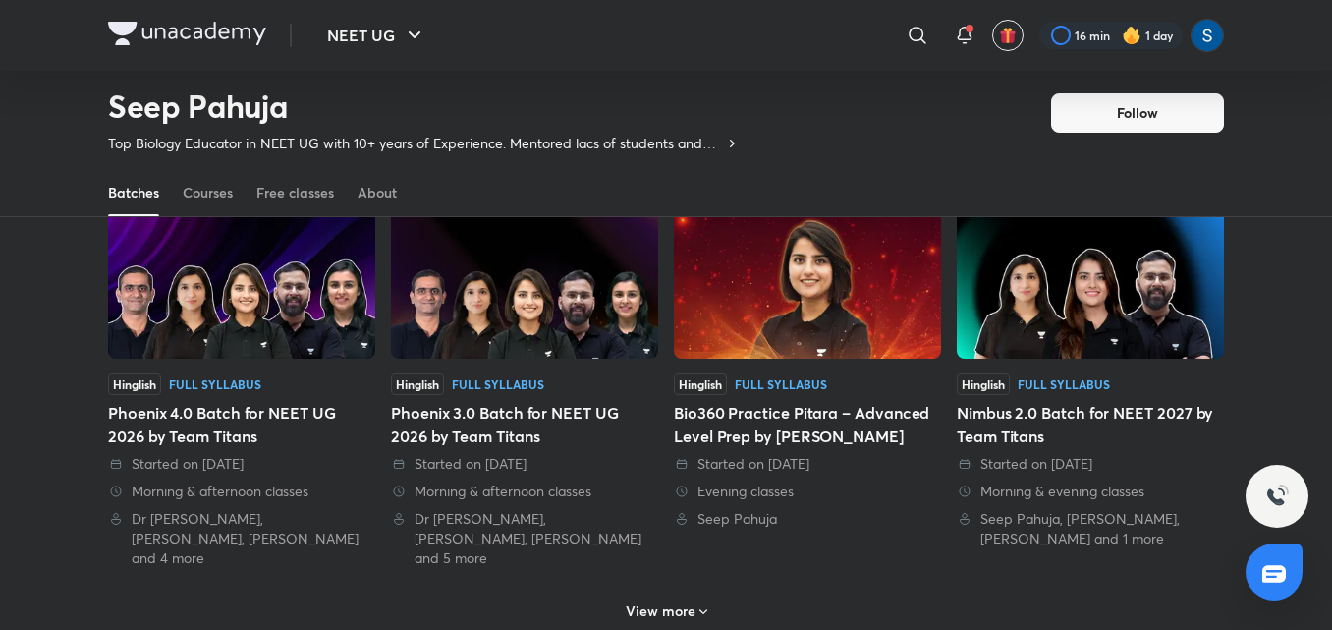
scroll to position [1028, 0]
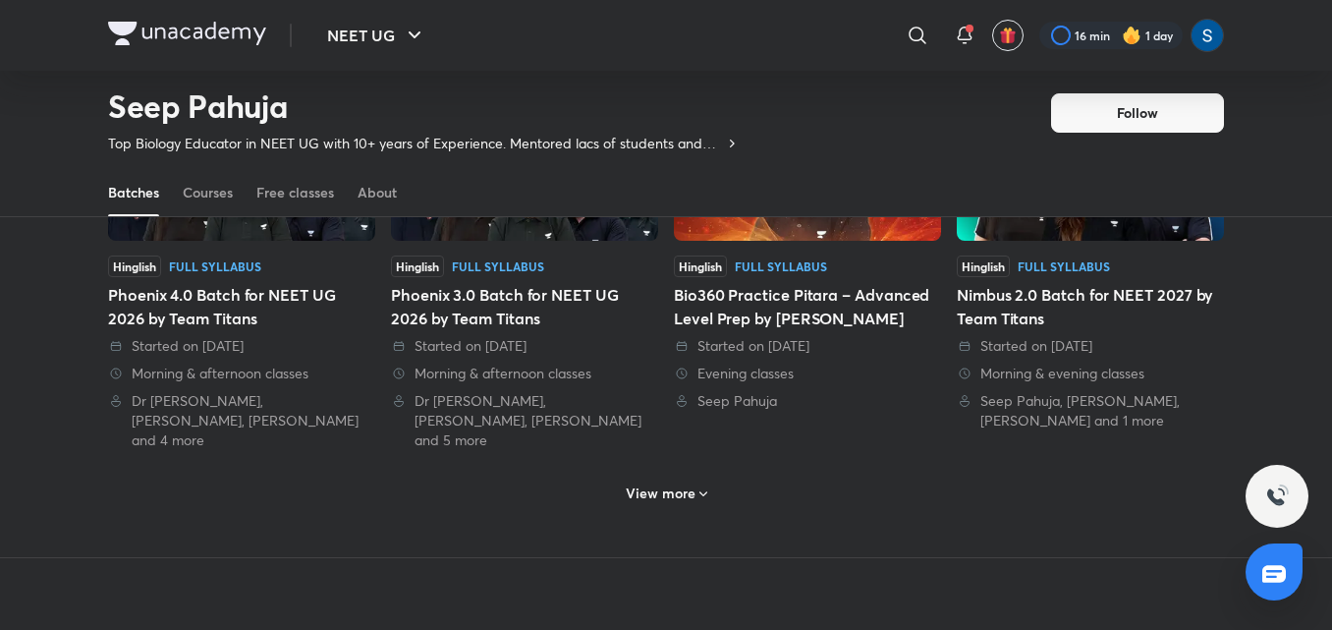
click at [645, 477] on div "View more" at bounding box center [666, 492] width 97 height 31
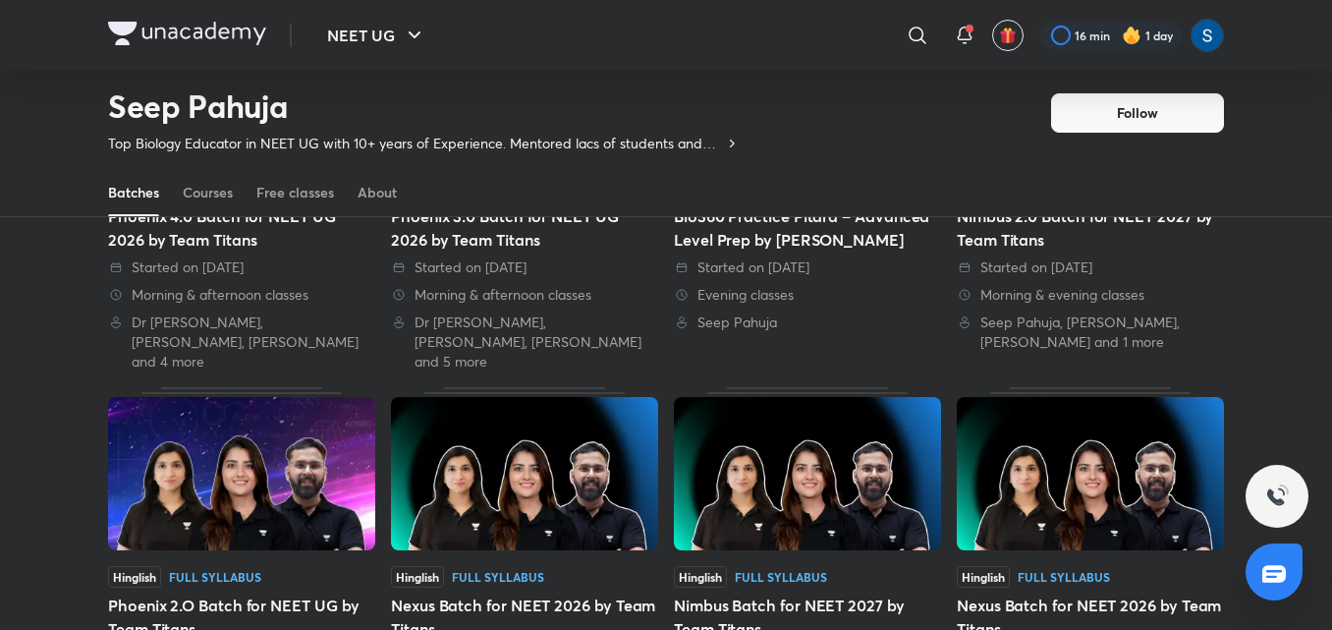
scroll to position [1146, 0]
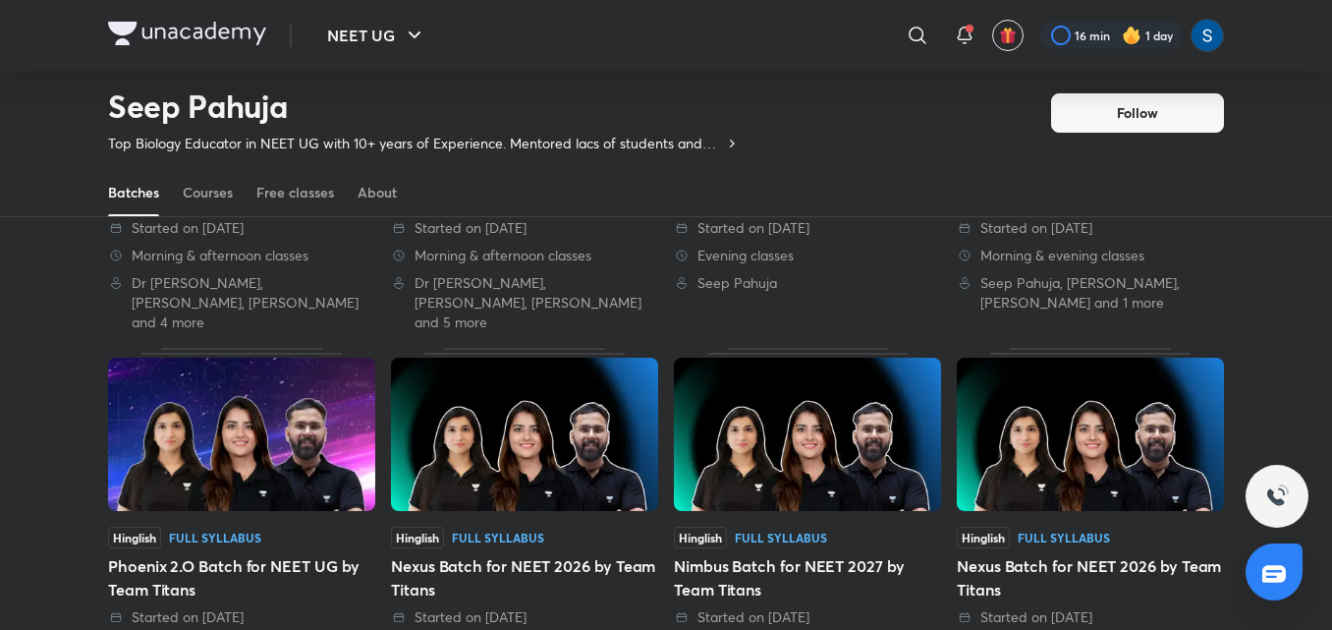
click at [296, 429] on img at bounding box center [241, 434] width 267 height 153
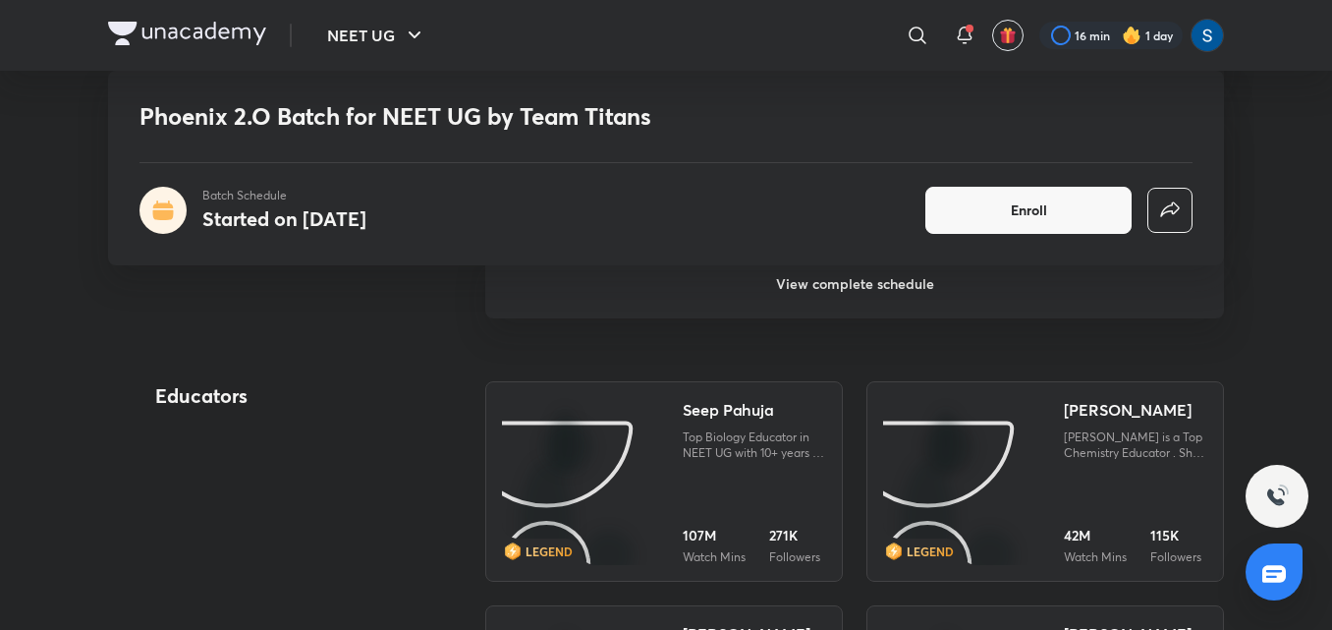
scroll to position [2240, 0]
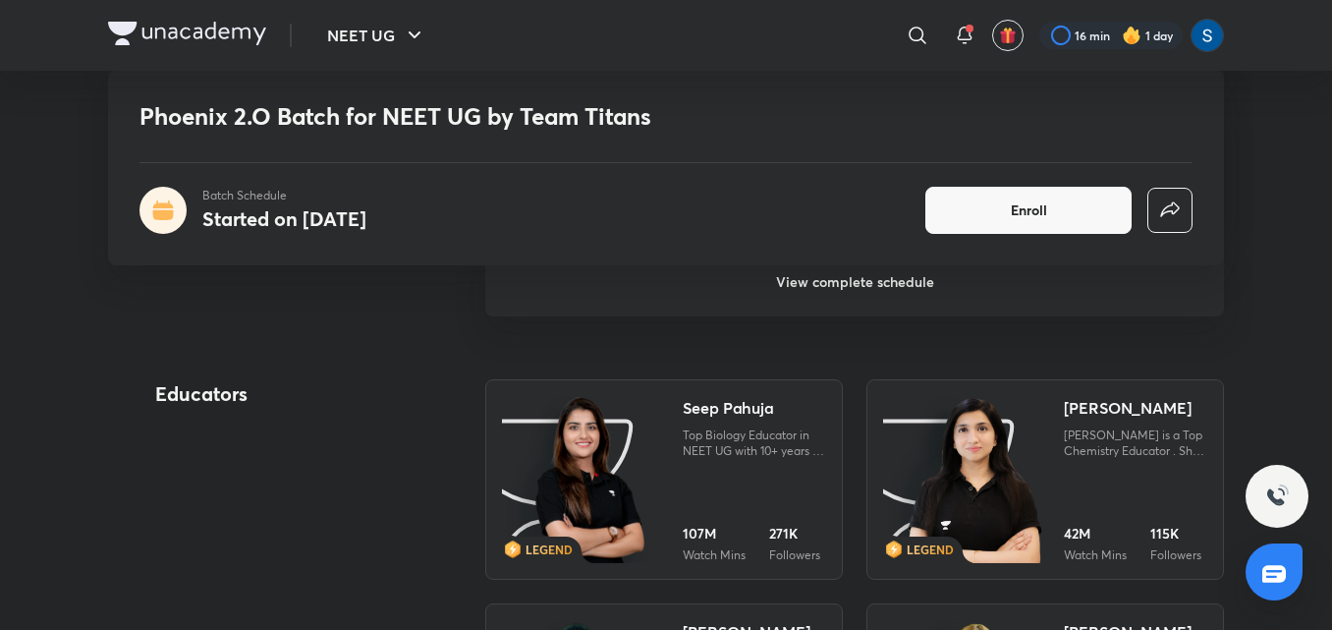
click at [881, 283] on h6 "View complete schedule" at bounding box center [854, 282] width 739 height 69
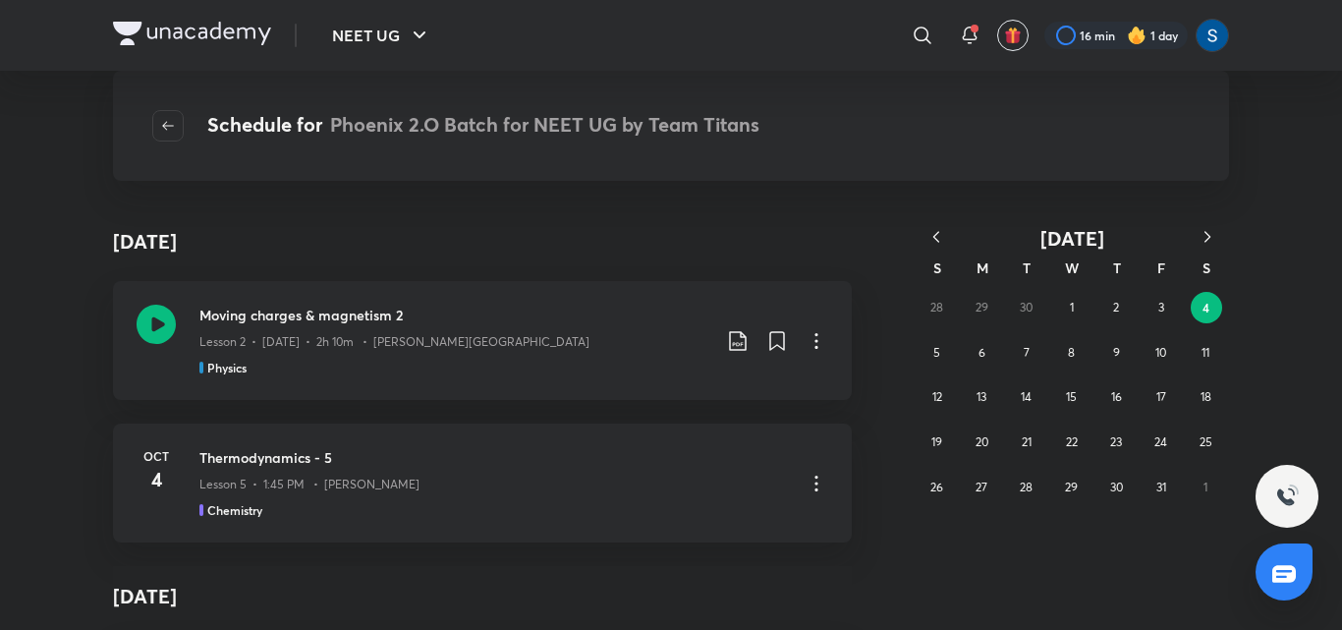
click at [944, 235] on icon "button" at bounding box center [936, 237] width 20 height 20
click at [1065, 441] on abbr "25" at bounding box center [1071, 441] width 13 height 15
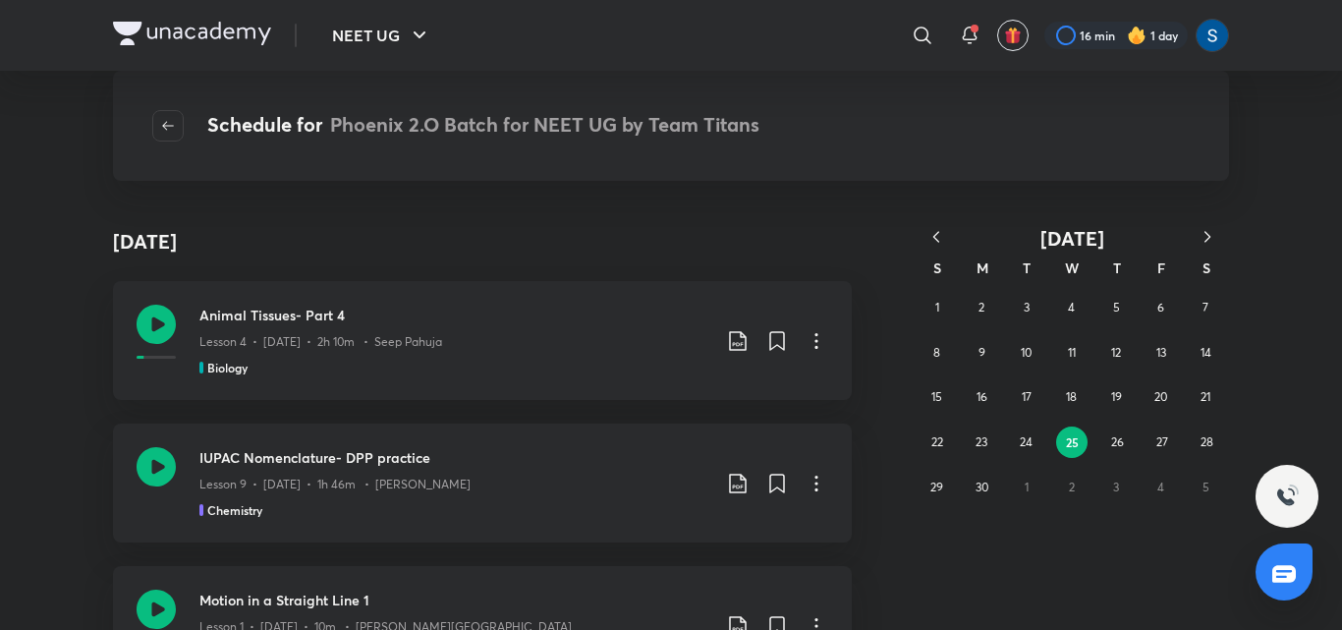
click at [935, 236] on icon "button" at bounding box center [936, 236] width 6 height 11
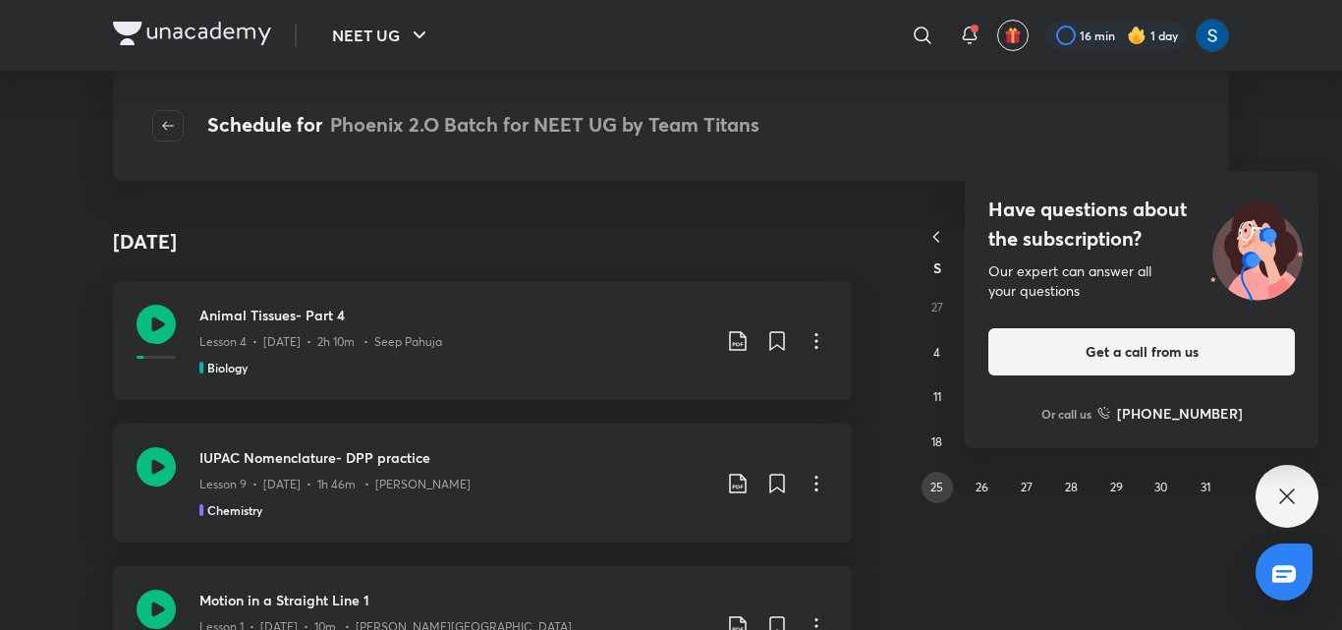
click at [932, 483] on abbr "25" at bounding box center [936, 486] width 13 height 15
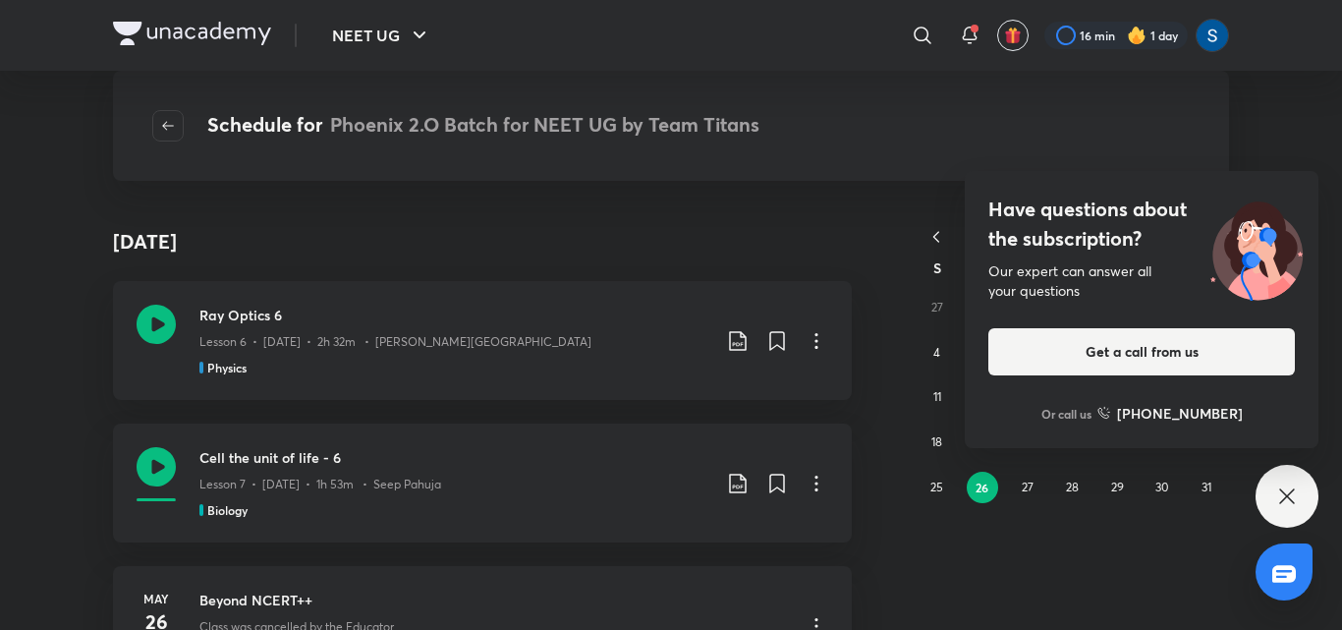
click at [1284, 498] on icon at bounding box center [1286, 495] width 15 height 15
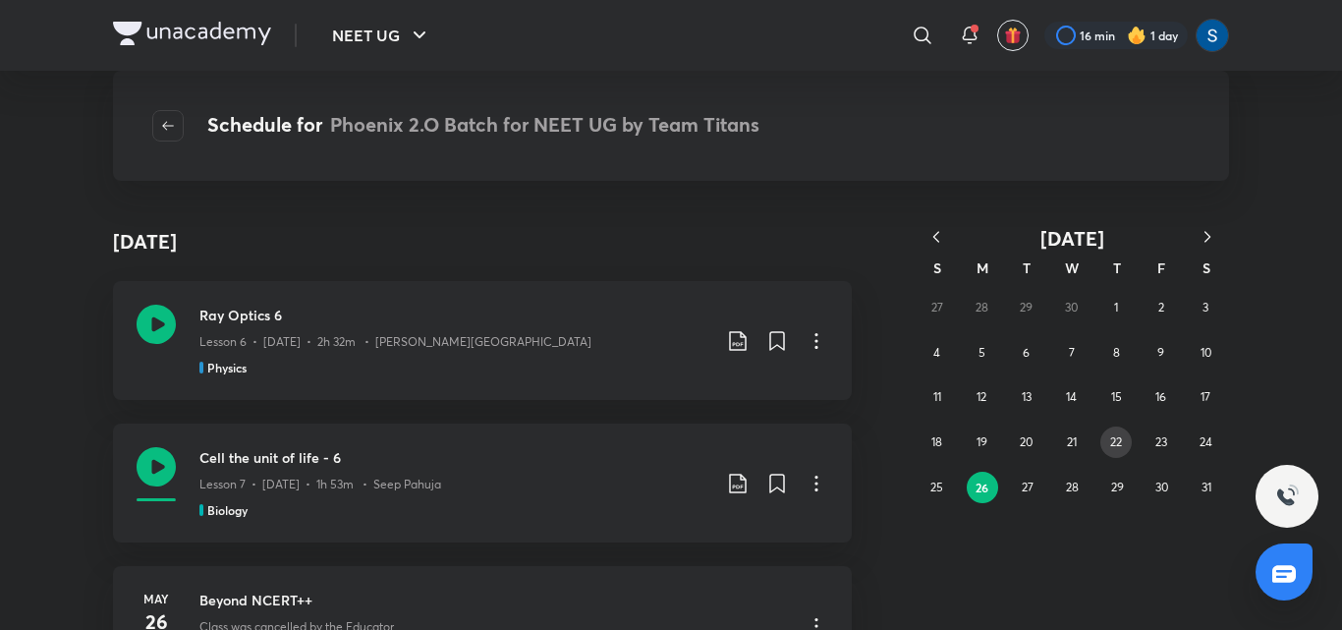
click at [1100, 448] on div "27 28 29 30 1 2 3 4 5 6 7 8 9 10 11 12 13 14 15 16 17 18 19 20 21 22 23 24 25 2…" at bounding box center [1072, 397] width 314 height 224
click at [1067, 393] on abbr "14" at bounding box center [1071, 396] width 11 height 15
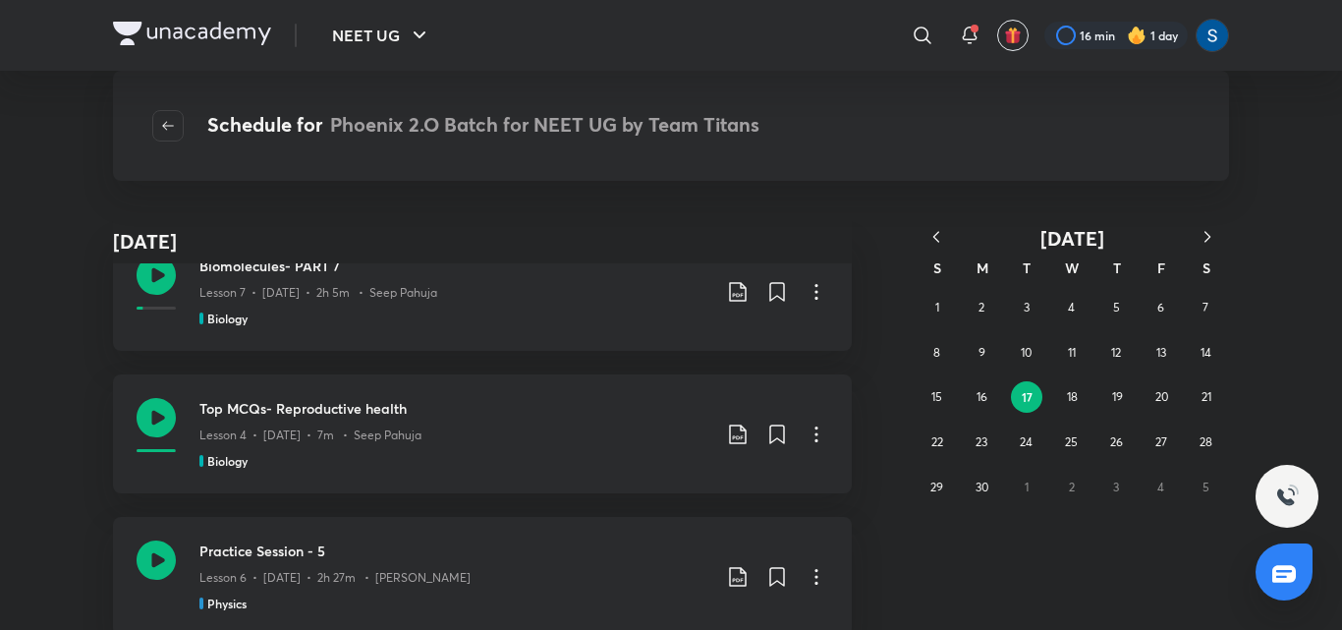
scroll to position [14499, 0]
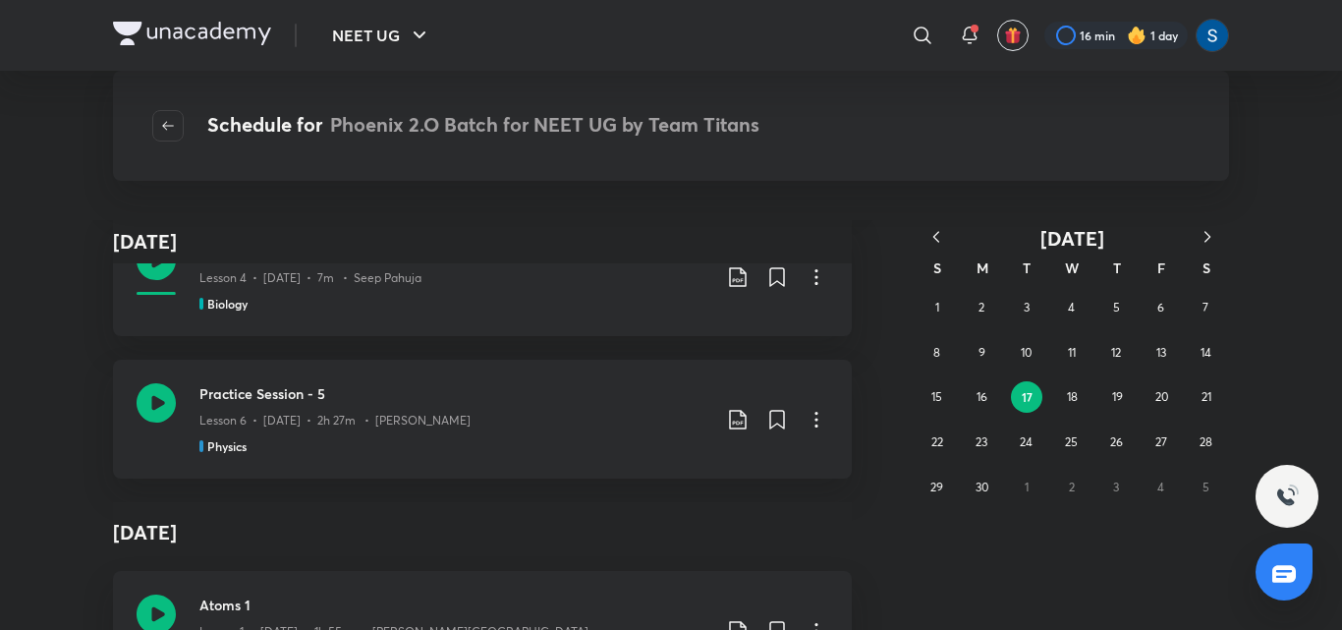
drag, startPoint x: 885, startPoint y: 555, endPoint x: 885, endPoint y: 573, distance: 17.7
click at [885, 573] on div "[DATE] S M T W T F S 1 2 3 4 5 6 7 8 9 10 11 12 13 14 15 16 17 18 19 20 21 22 2…" at bounding box center [1024, 555] width 314 height 29667
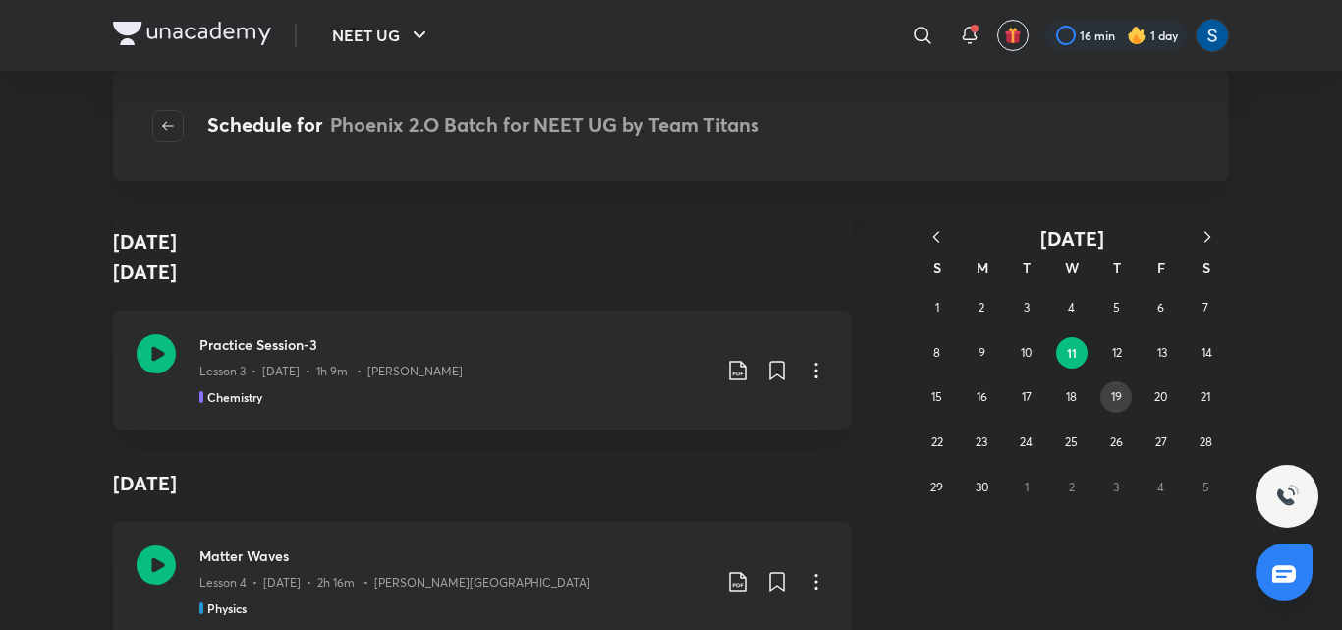
scroll to position [15049, 0]
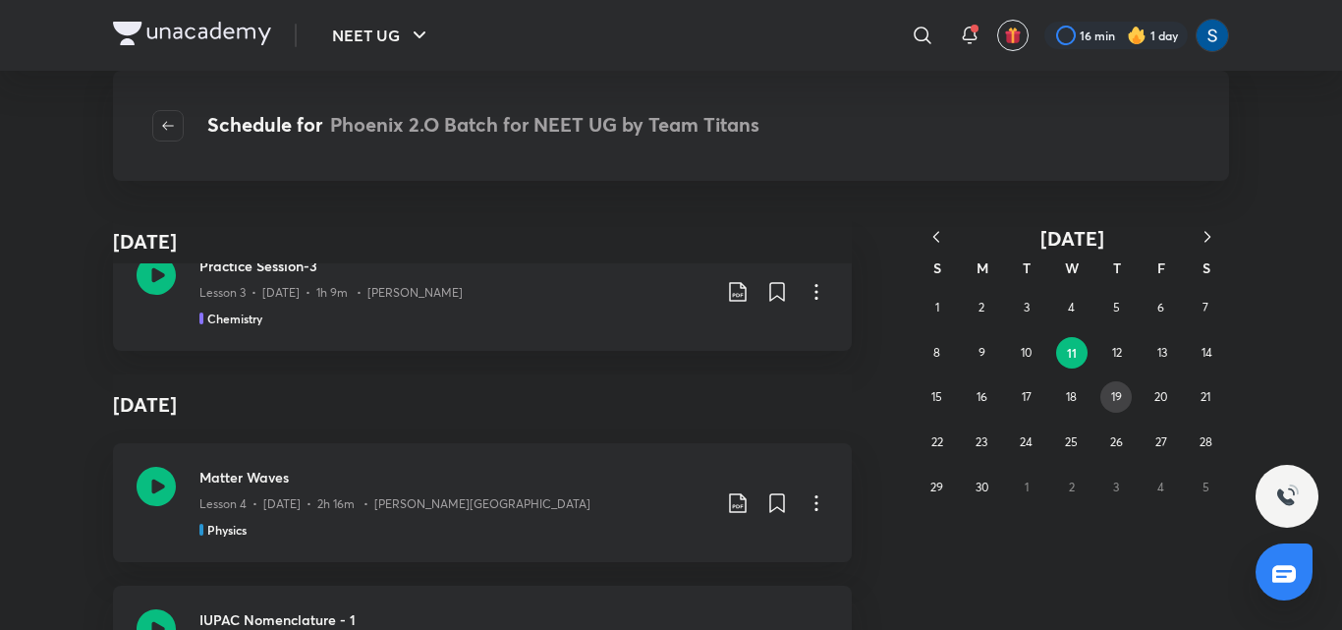
click at [1112, 395] on abbr "19" at bounding box center [1116, 396] width 11 height 15
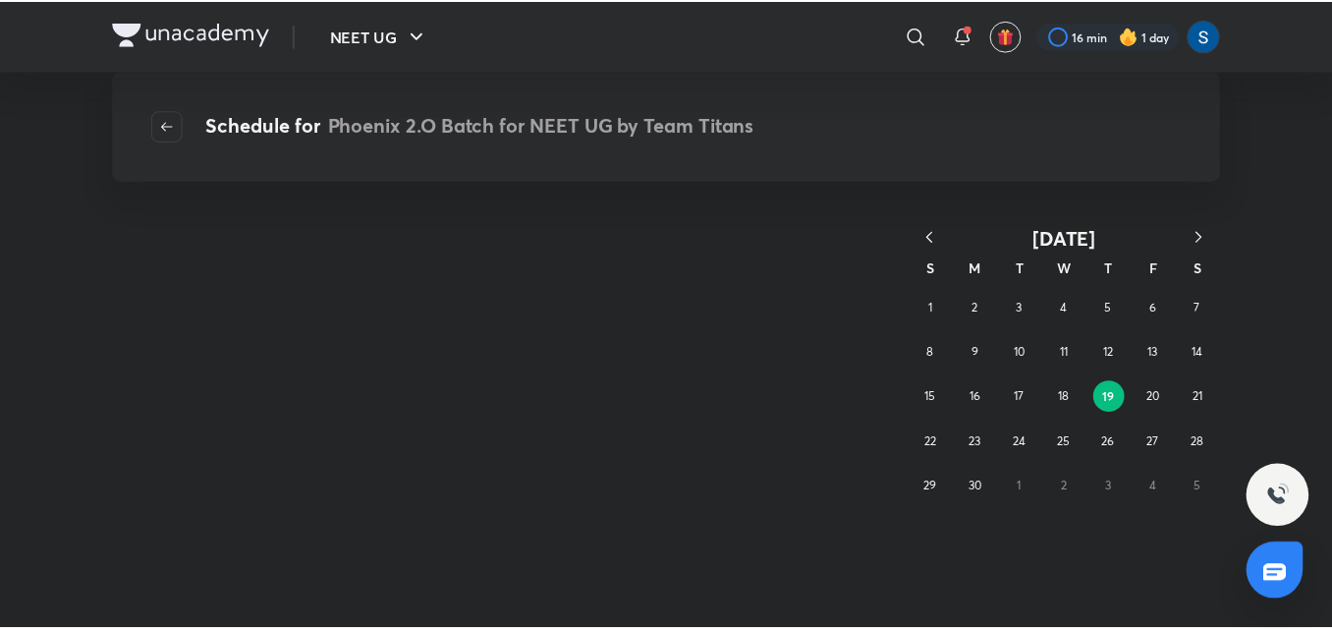
scroll to position [0, 0]
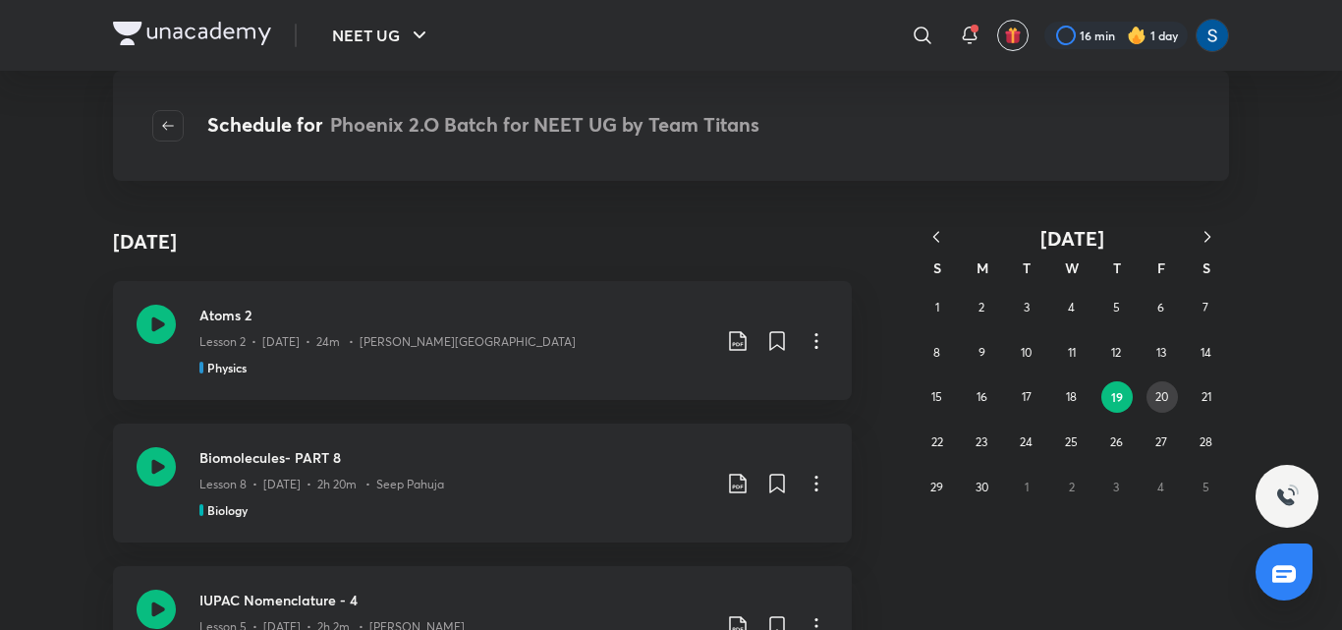
click at [1160, 391] on abbr "20" at bounding box center [1161, 396] width 13 height 15
click at [1201, 392] on abbr "21" at bounding box center [1206, 396] width 10 height 15
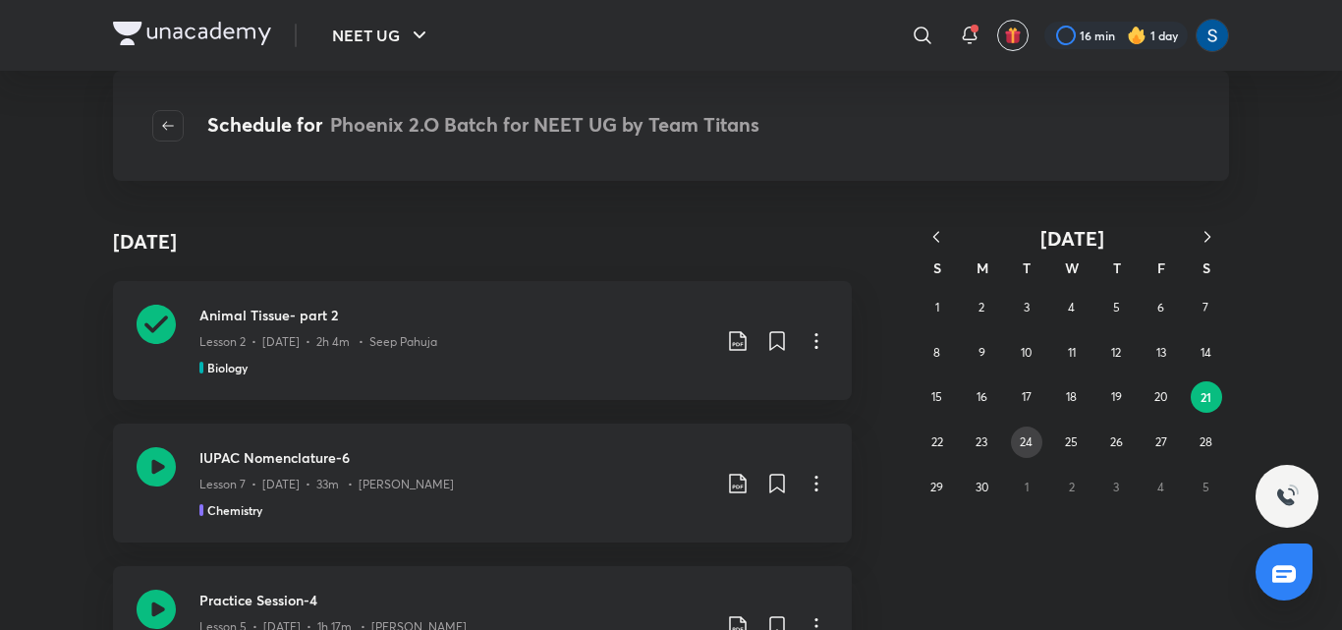
click at [1019, 440] on button "24" at bounding box center [1026, 441] width 31 height 31
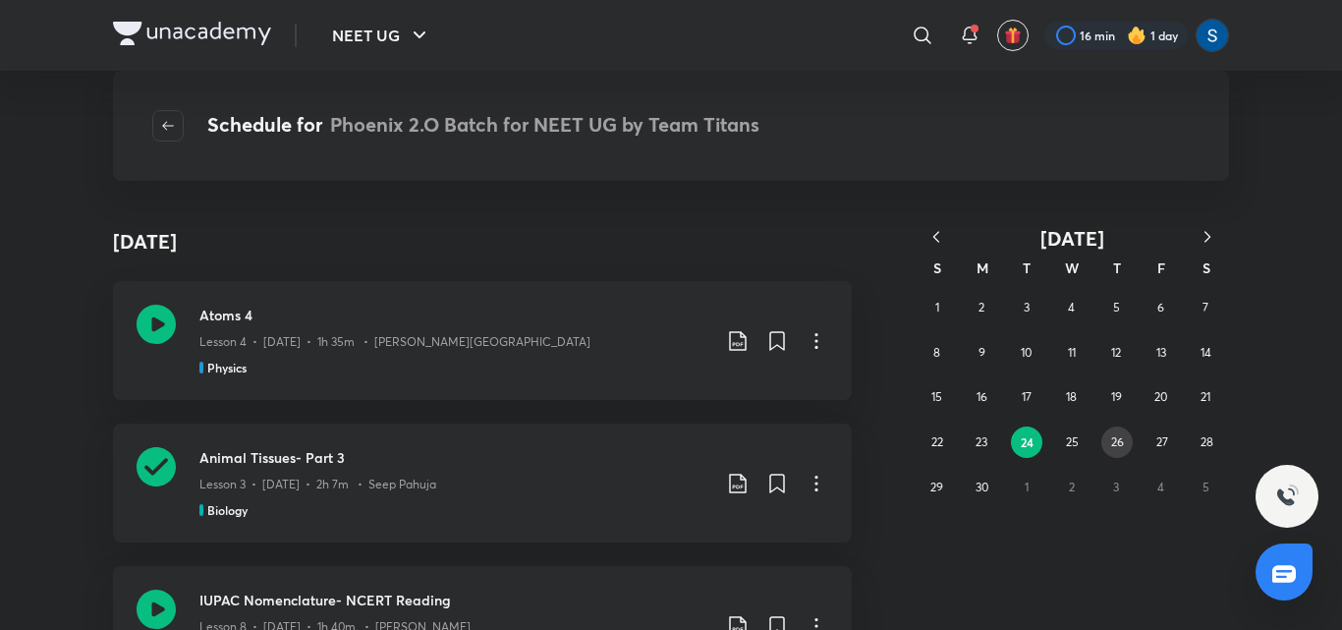
click at [1111, 439] on abbr "26" at bounding box center [1117, 441] width 13 height 15
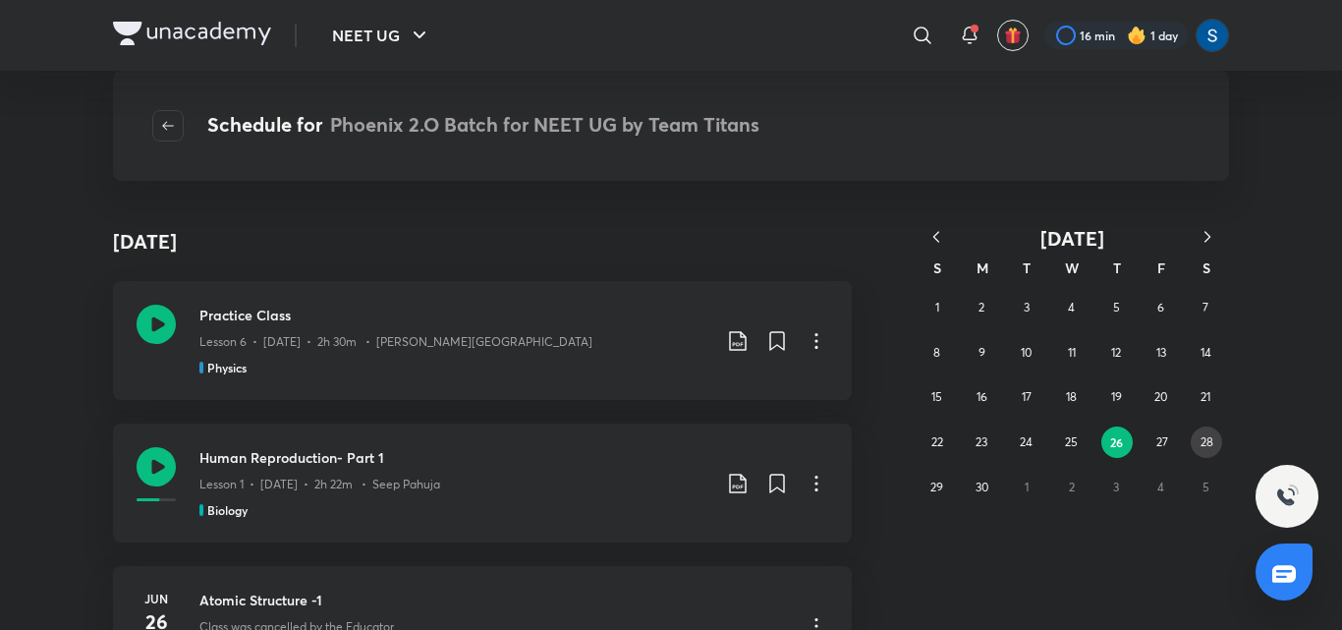
click at [1200, 435] on abbr "28" at bounding box center [1206, 441] width 13 height 15
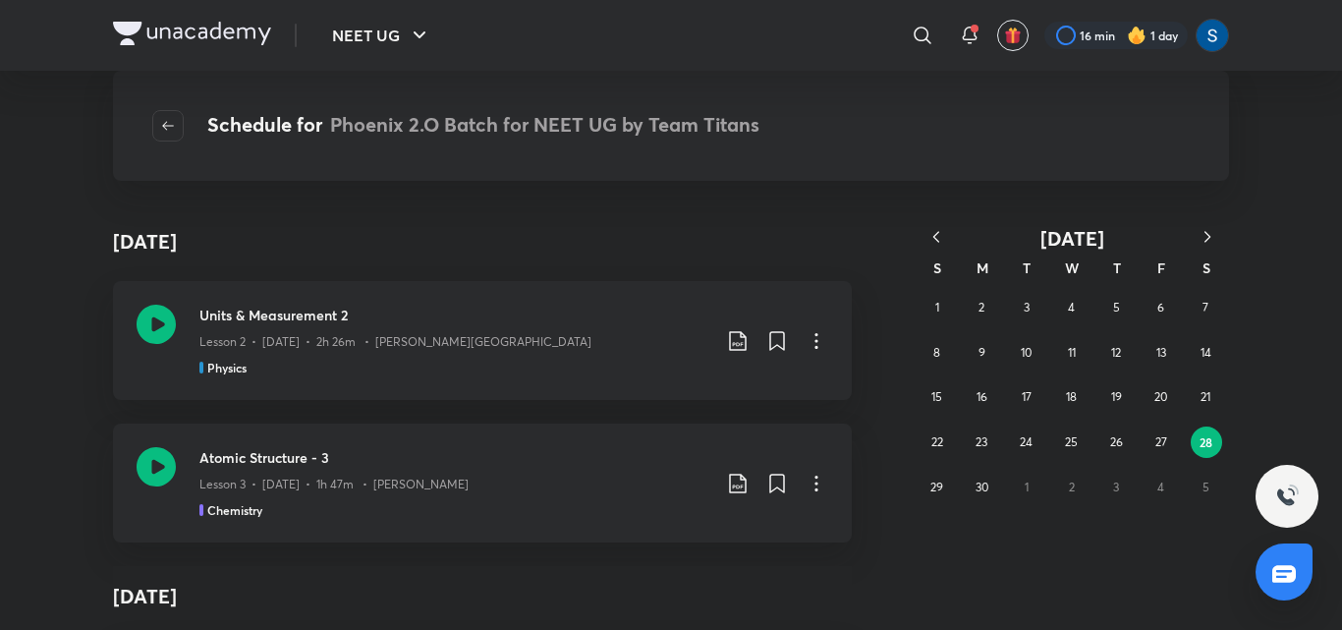
click at [1063, 482] on div "1 2 3 4 5 6 7 8 9 10 11 12 13 14 15 16 17 18 19 20 21 22 23 24 25 26 27 28 29 3…" at bounding box center [1072, 397] width 314 height 224
click at [1071, 484] on div "1 2 3 4 5 6 7 8 9 10 11 12 13 14 15 16 17 18 19 20 21 22 23 24 25 26 27 28 29 3…" at bounding box center [1072, 397] width 314 height 224
click at [988, 480] on abbr "30" at bounding box center [981, 486] width 13 height 15
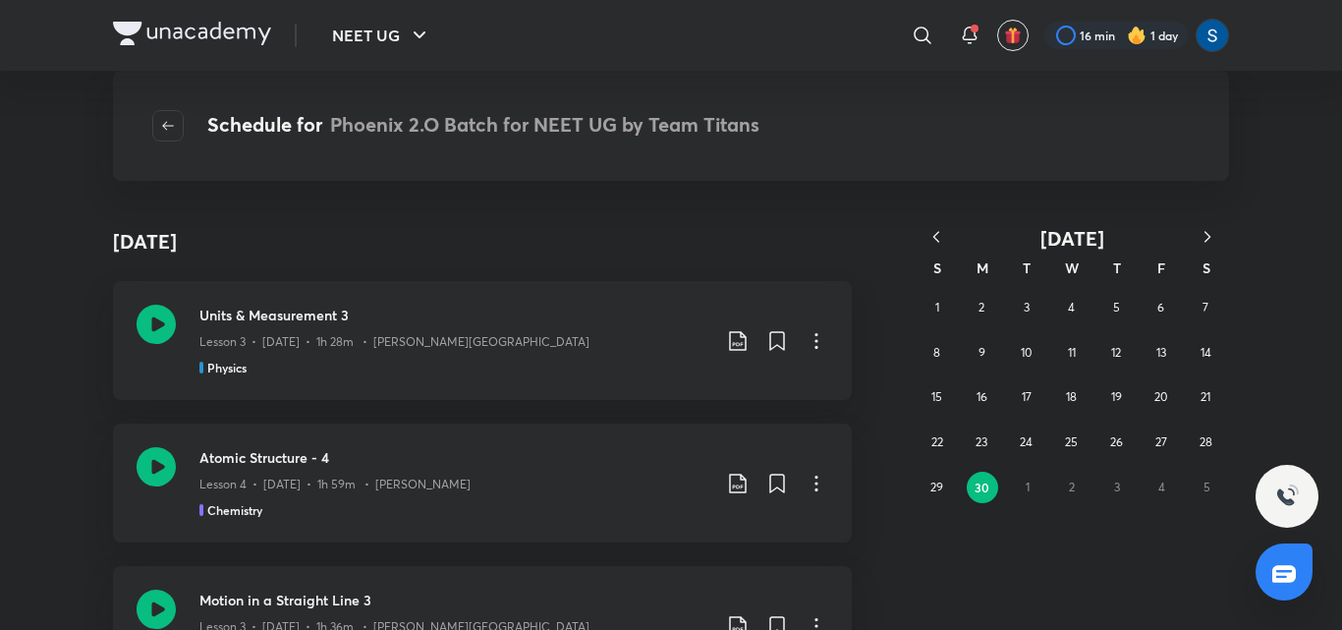
click at [1213, 241] on icon "button" at bounding box center [1207, 237] width 20 height 20
click at [1105, 297] on button "3" at bounding box center [1116, 307] width 31 height 31
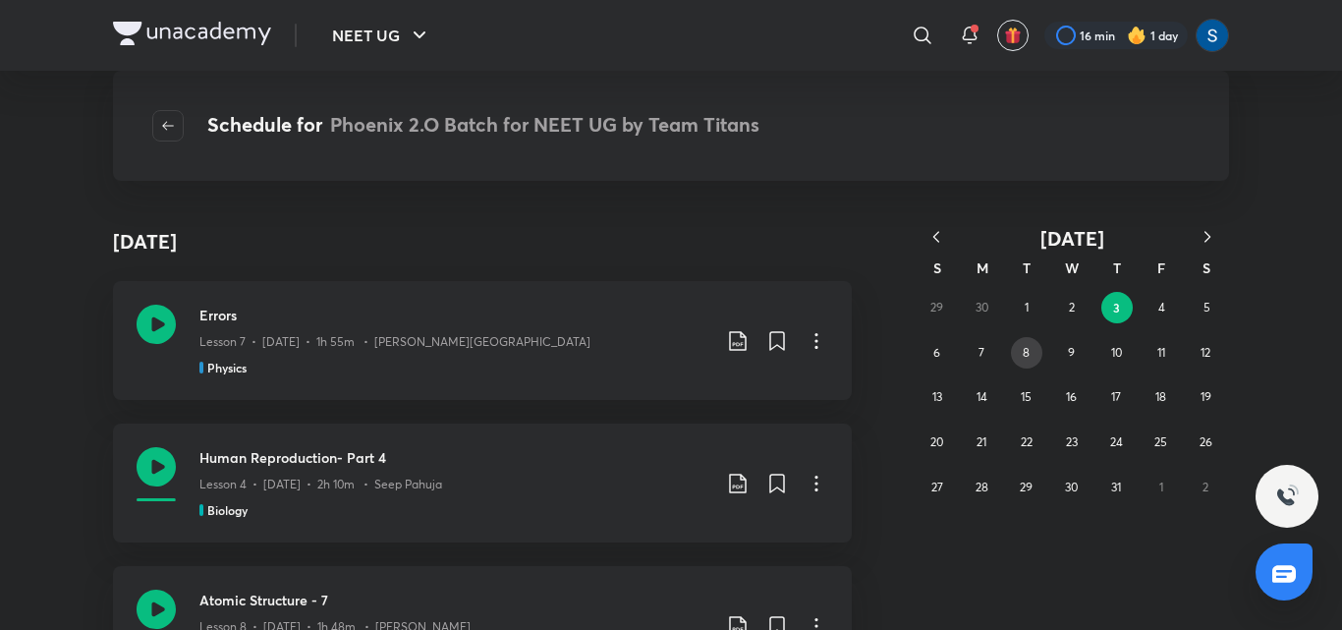
click at [1023, 351] on abbr "8" at bounding box center [1026, 352] width 7 height 15
click at [1119, 350] on abbr "10" at bounding box center [1117, 352] width 11 height 15
click at [1179, 357] on div "29 30 1 2 3 4 5 6 7 8 9 10 11 12 13 14 15 16 17 18 19 20 21 22 23 24 25 26 27 2…" at bounding box center [1072, 397] width 314 height 224
click at [1195, 357] on button "12" at bounding box center [1206, 352] width 31 height 31
click at [1109, 396] on button "17" at bounding box center [1115, 396] width 31 height 31
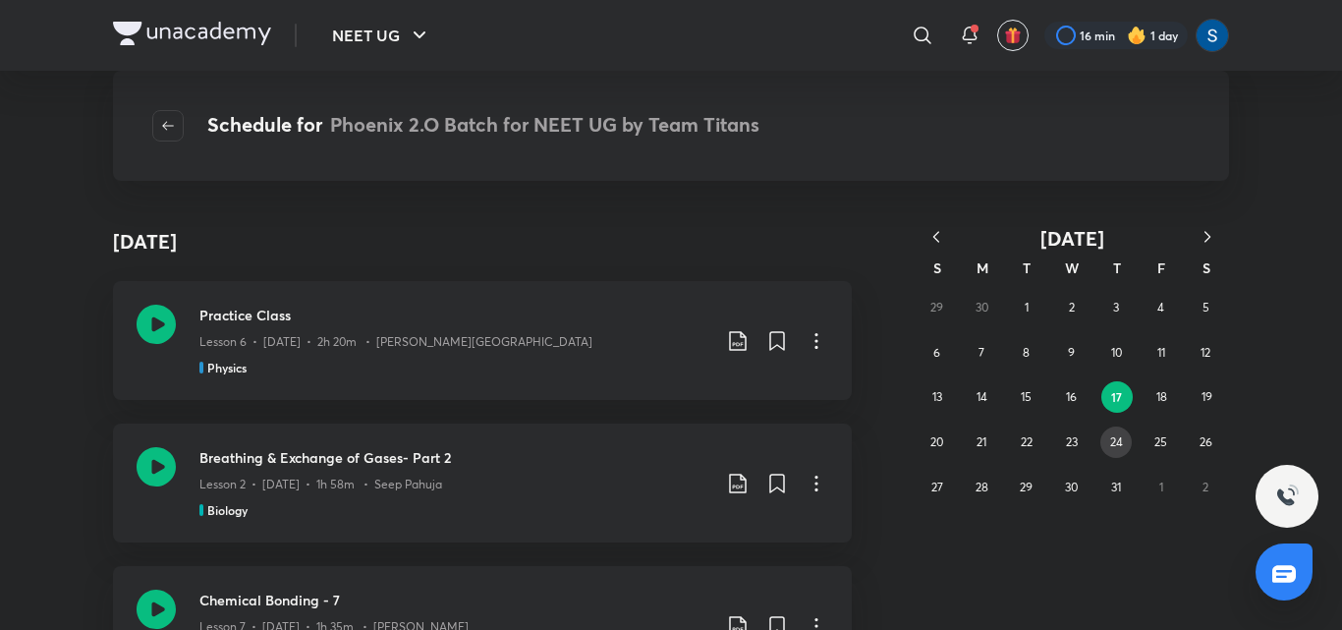
click at [1113, 442] on abbr "24" at bounding box center [1116, 441] width 13 height 15
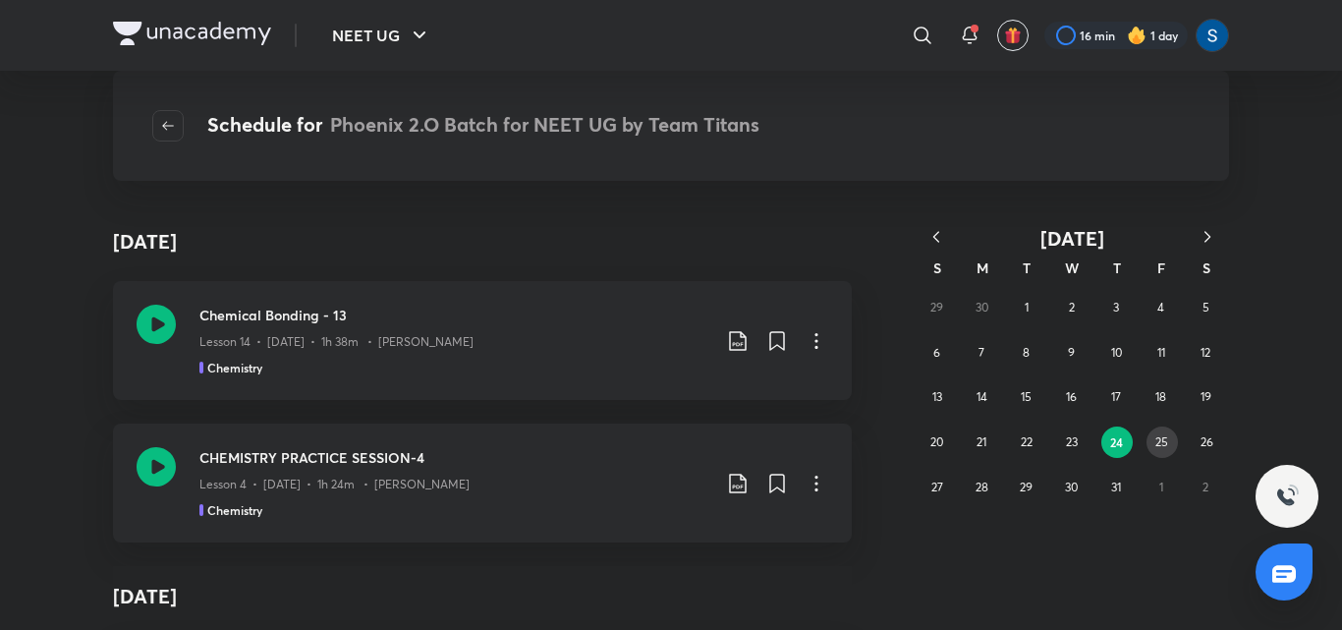
click at [1173, 444] on button "25" at bounding box center [1161, 441] width 31 height 31
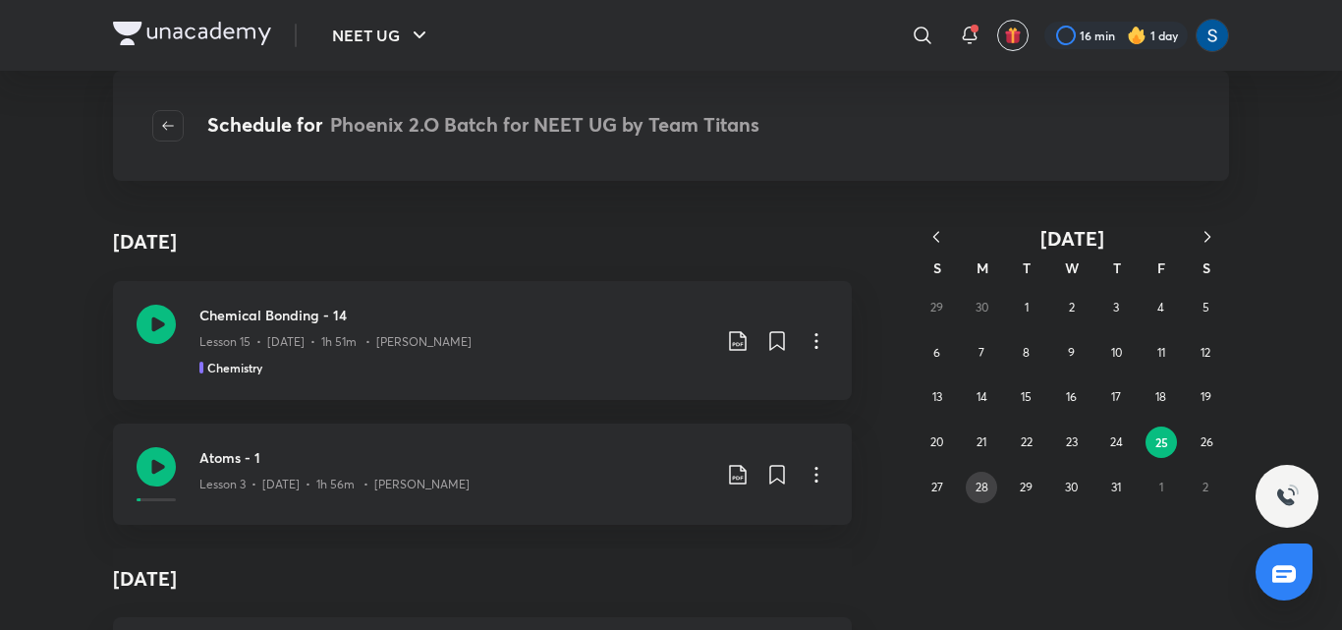
click at [982, 492] on abbr "28" at bounding box center [981, 486] width 13 height 15
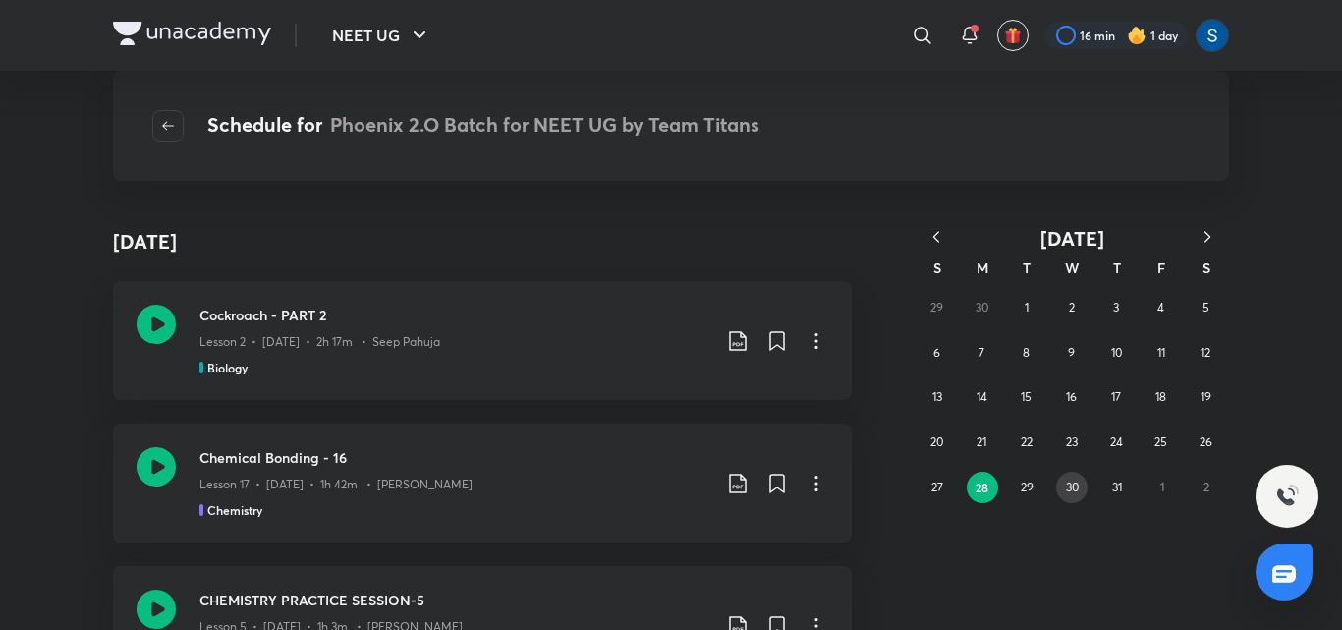
click at [1081, 485] on button "30" at bounding box center [1071, 486] width 31 height 31
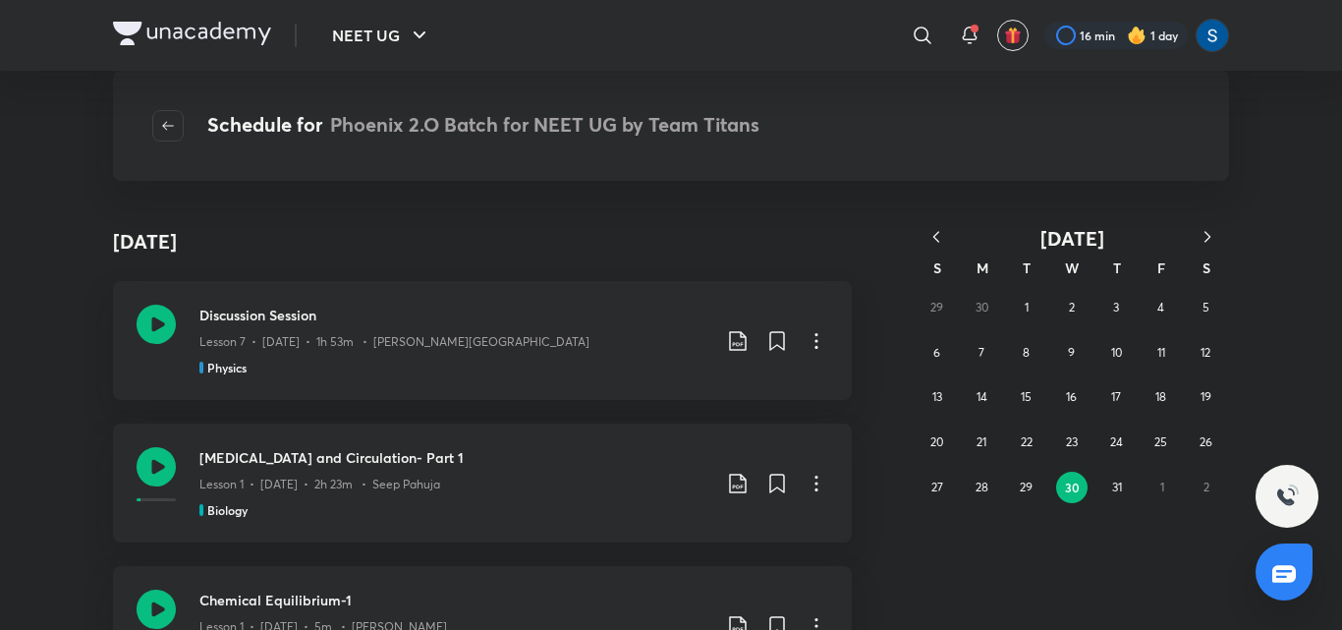
click at [1215, 235] on icon "button" at bounding box center [1207, 237] width 20 height 20
click at [1078, 358] on button "6" at bounding box center [1071, 352] width 31 height 31
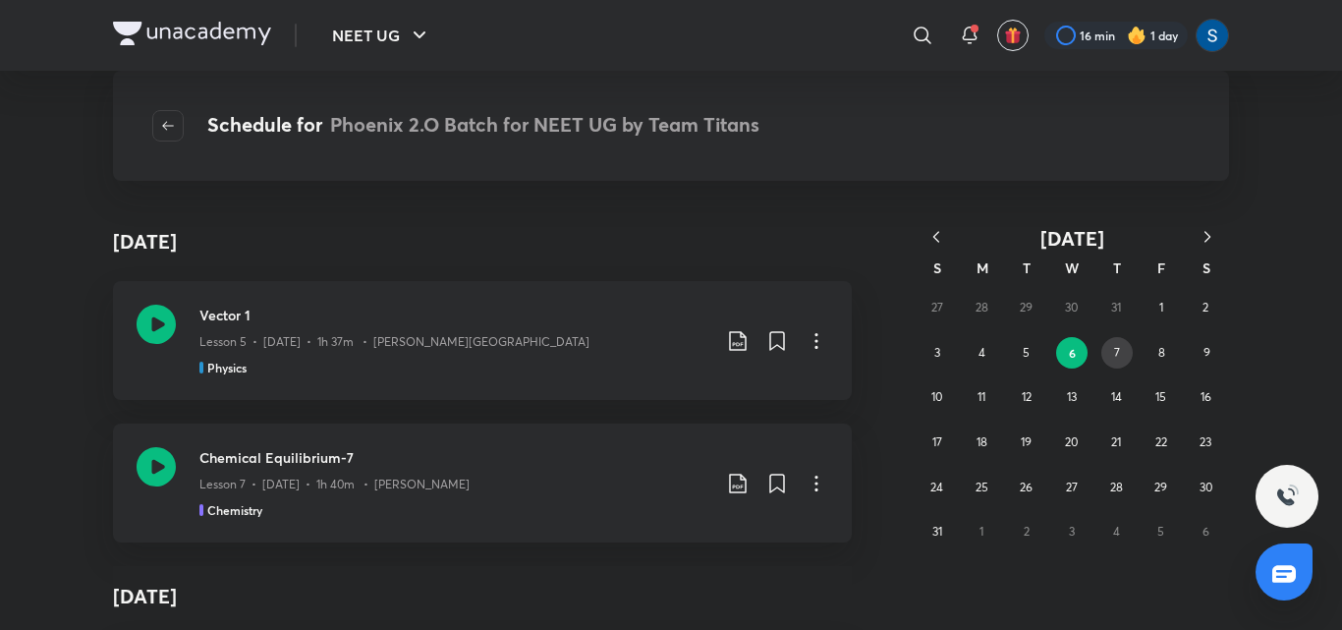
click at [1119, 355] on abbr "7" at bounding box center [1117, 352] width 6 height 15
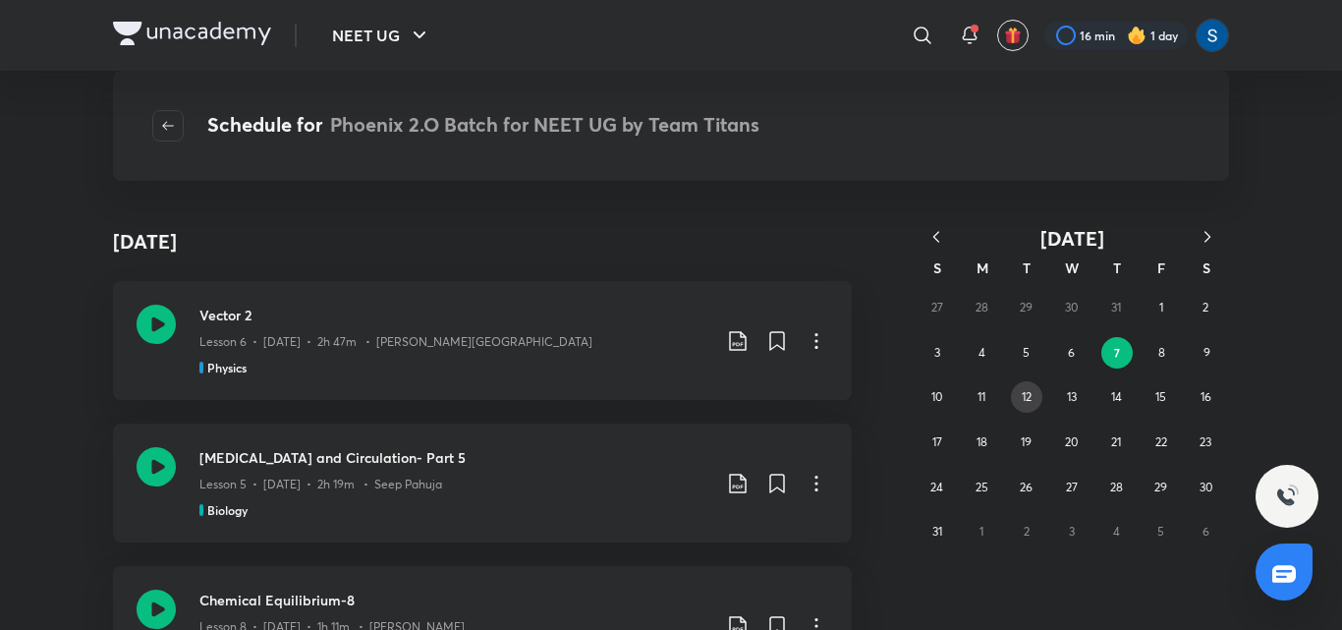
click at [1019, 390] on button "12" at bounding box center [1026, 396] width 31 height 31
click at [1075, 447] on abbr "20" at bounding box center [1071, 441] width 13 height 15
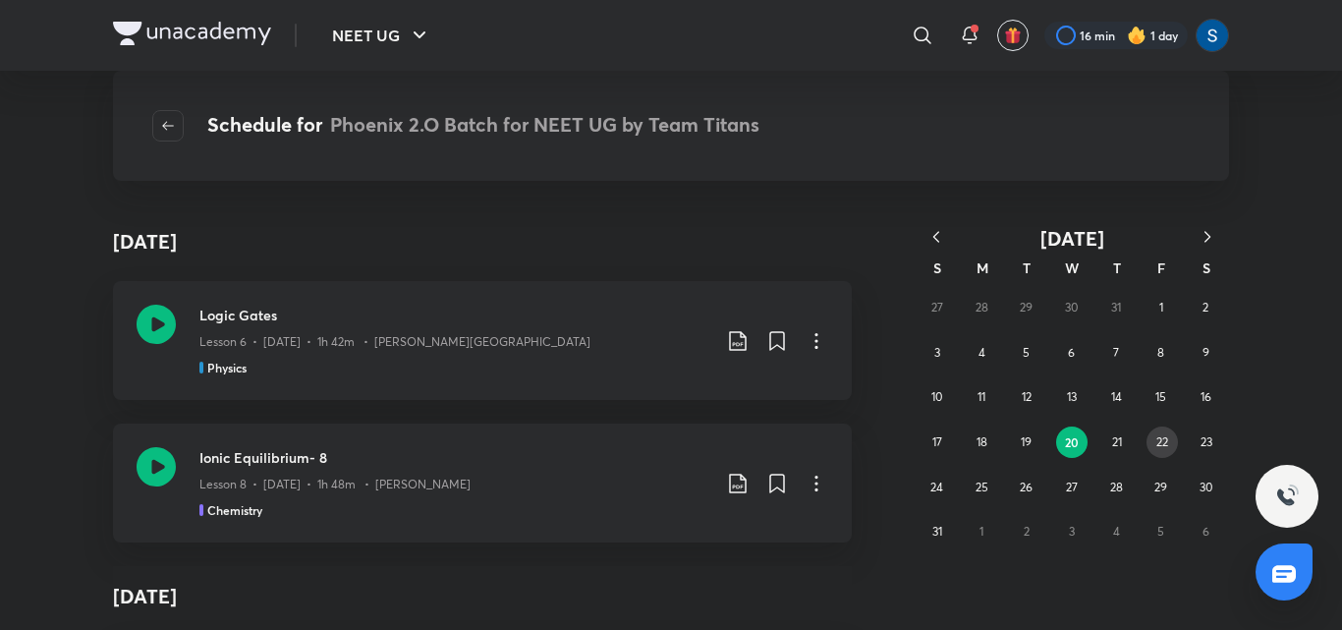
click at [1151, 449] on button "22" at bounding box center [1161, 441] width 31 height 31
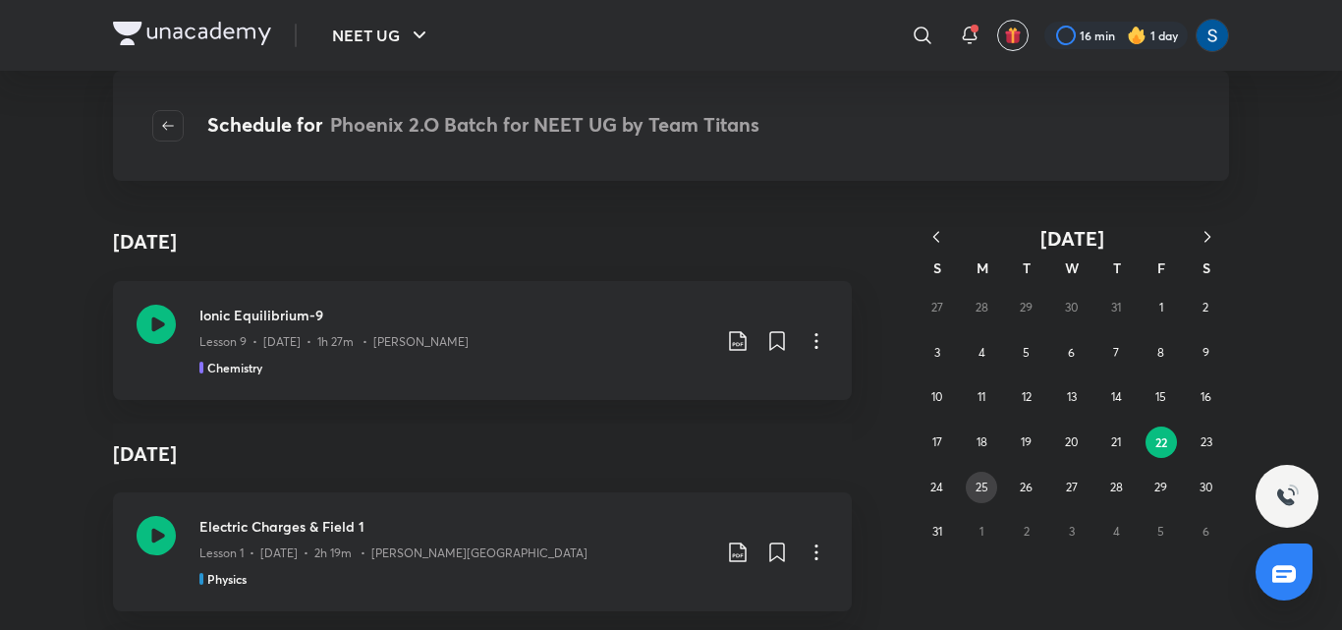
click at [972, 485] on button "25" at bounding box center [981, 486] width 31 height 31
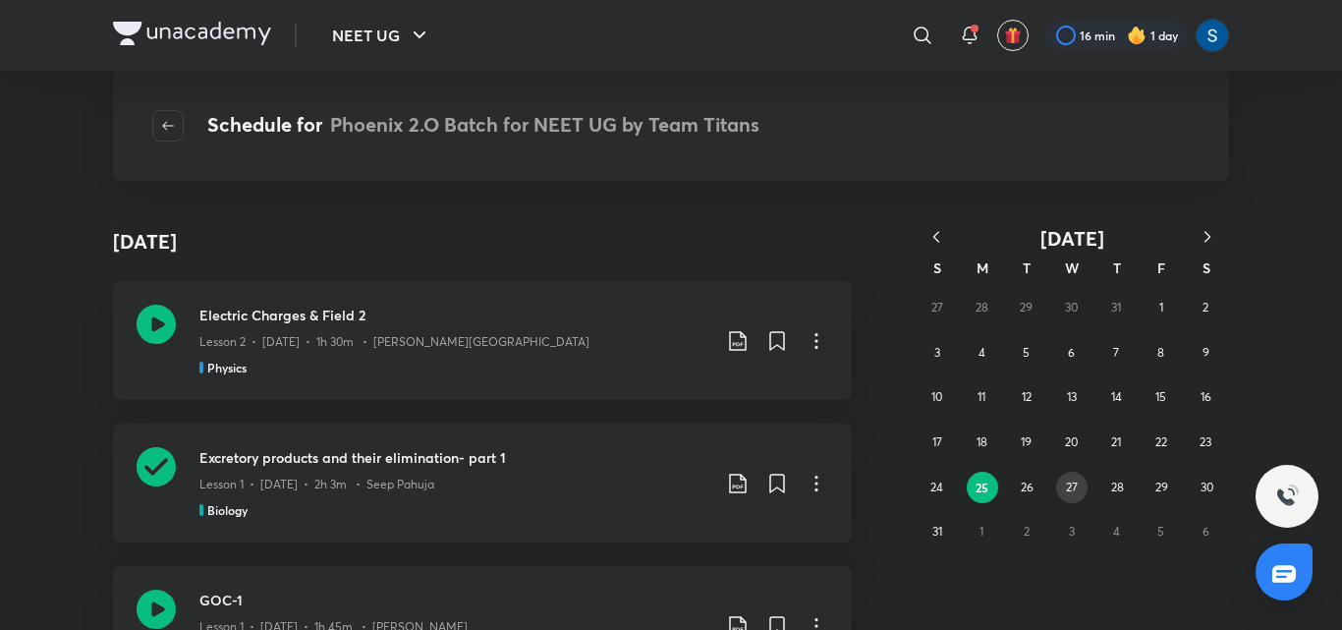
click at [1080, 493] on button "27" at bounding box center [1071, 486] width 31 height 31
click at [1207, 234] on icon "button" at bounding box center [1207, 236] width 6 height 11
click at [1085, 304] on button "3" at bounding box center [1071, 307] width 31 height 31
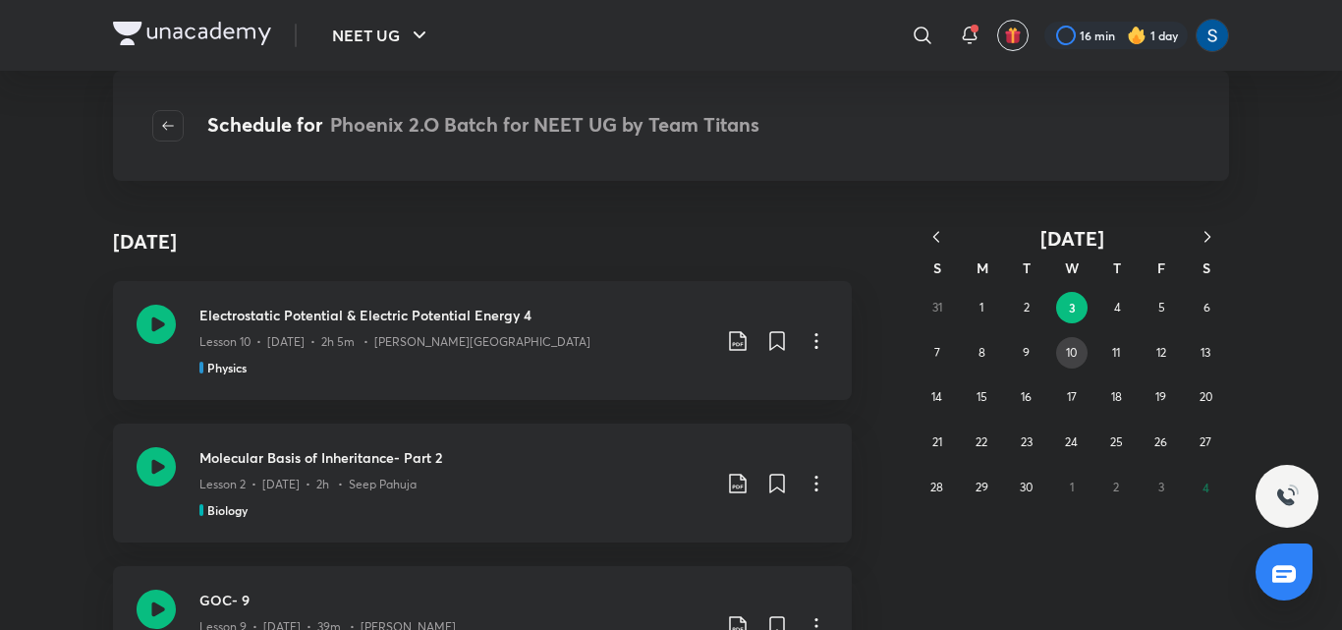
click at [1062, 356] on button "10" at bounding box center [1071, 352] width 31 height 31
click at [1079, 401] on button "17" at bounding box center [1071, 396] width 31 height 31
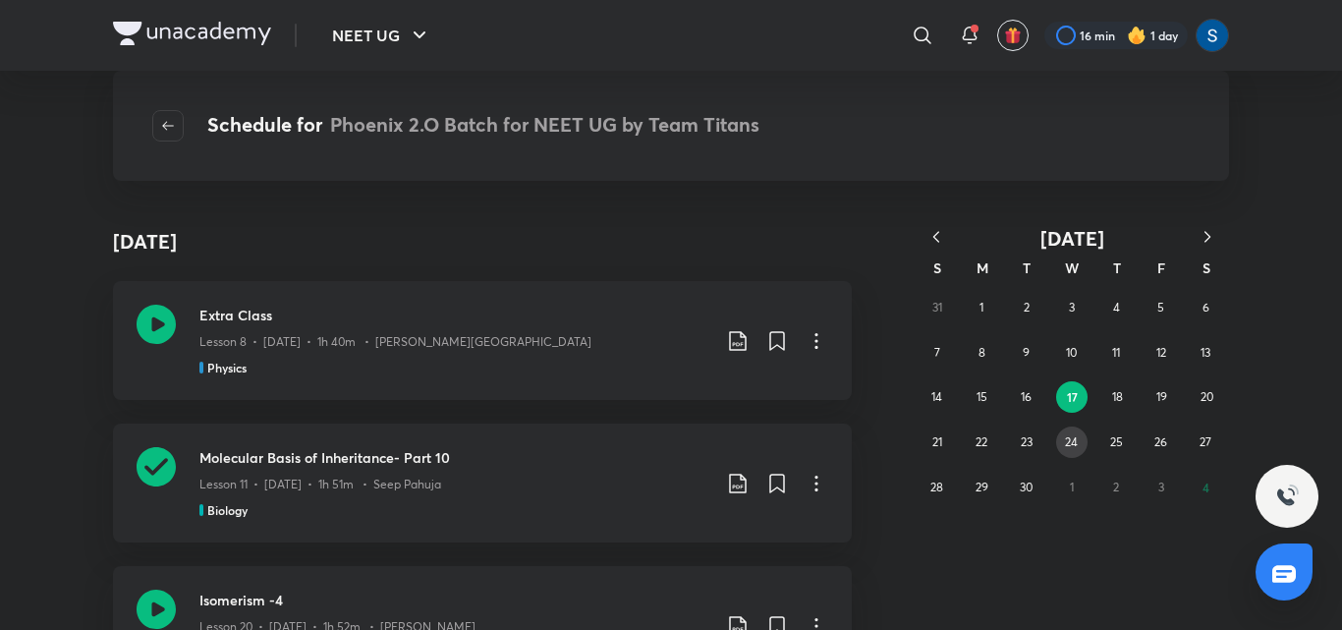
click at [1074, 444] on abbr "24" at bounding box center [1071, 441] width 13 height 15
click at [973, 483] on button "29" at bounding box center [981, 486] width 31 height 31
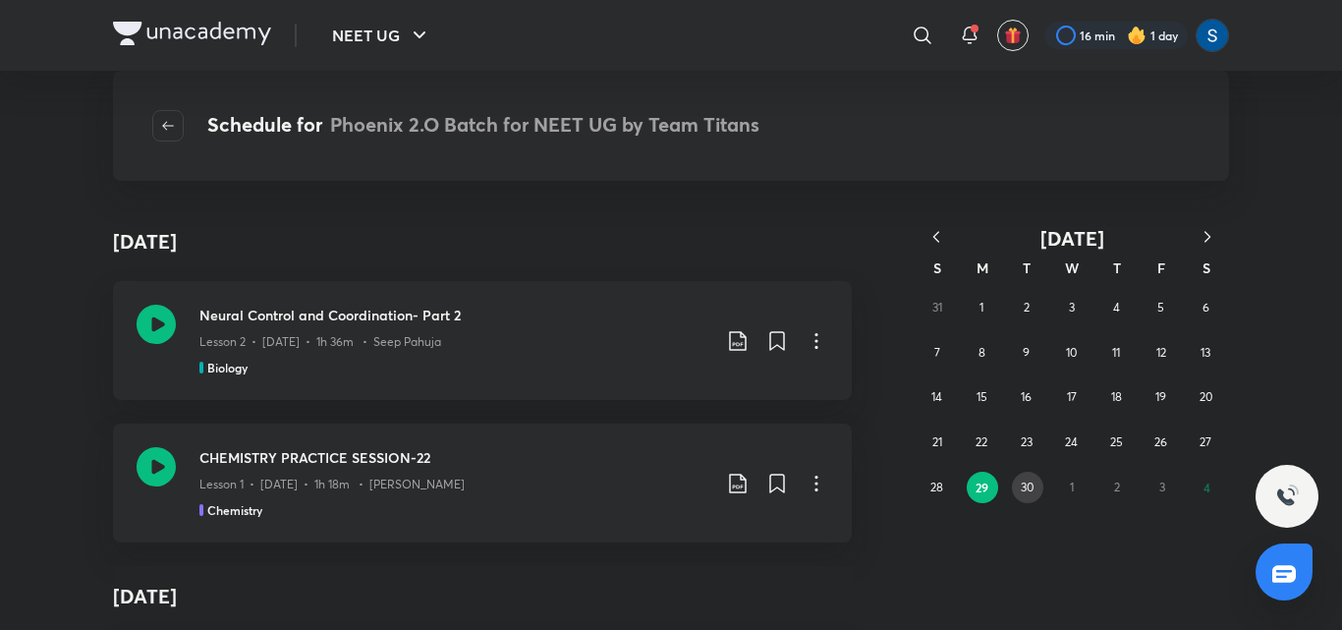
click at [1028, 487] on abbr "30" at bounding box center [1027, 486] width 13 height 15
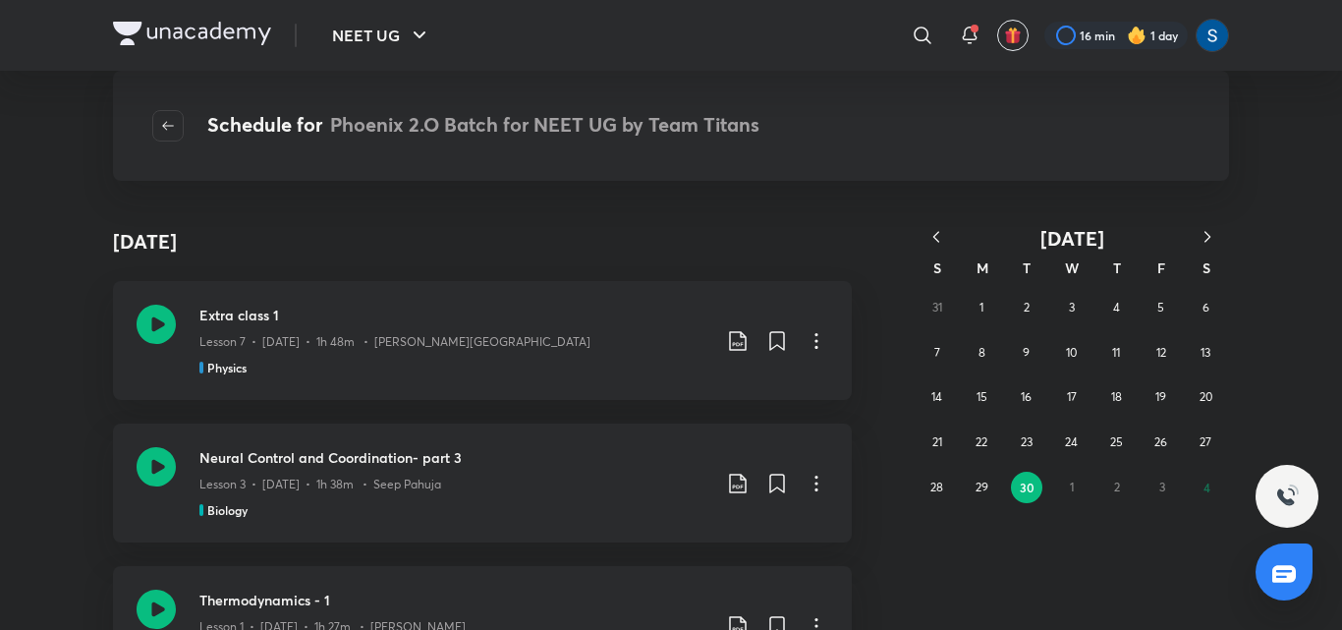
click at [1072, 493] on div "31 1 2 3 4 5 6 7 8 9 10 11 12 13 14 15 16 17 18 19 20 21 22 23 24 25 26 27 28 2…" at bounding box center [1072, 397] width 314 height 224
click at [1049, 360] on div "31 1 2 3 4 5 6 7 8 9 10 11 12 13 14 15 16 17 18 19 20 21 22 23 24 25 26 27 28 2…" at bounding box center [1072, 397] width 314 height 224
click at [1061, 358] on button "10" at bounding box center [1071, 352] width 31 height 31
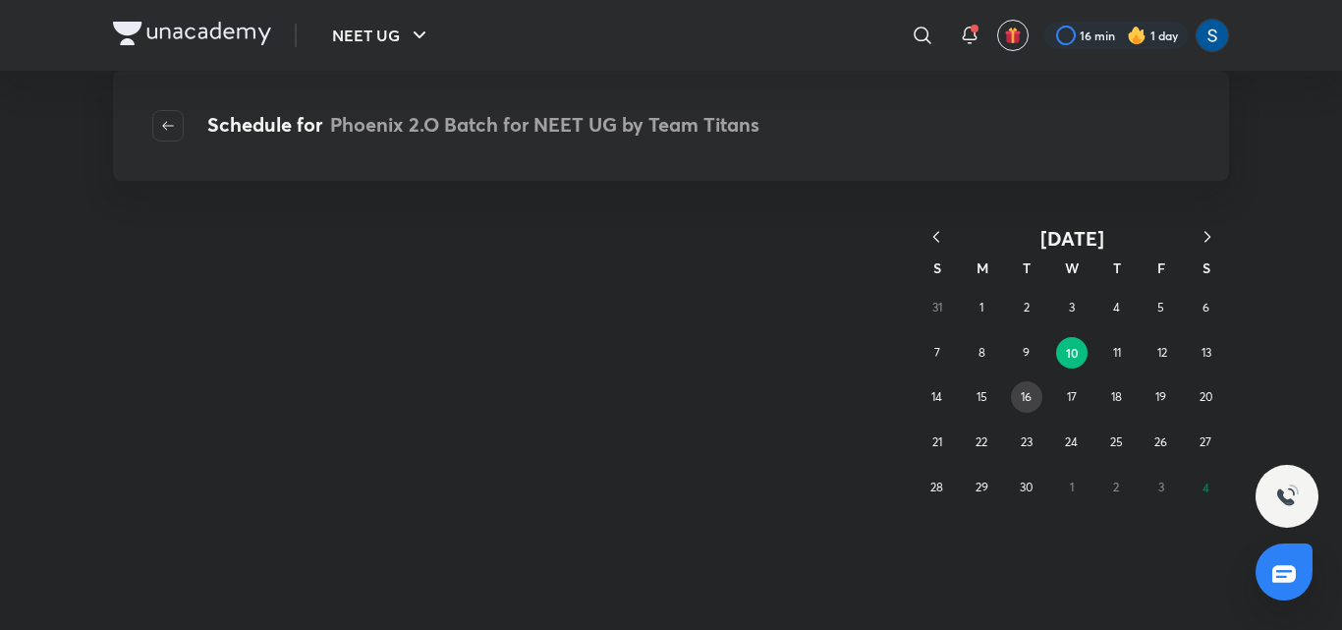
click at [1037, 400] on button "16" at bounding box center [1026, 396] width 31 height 31
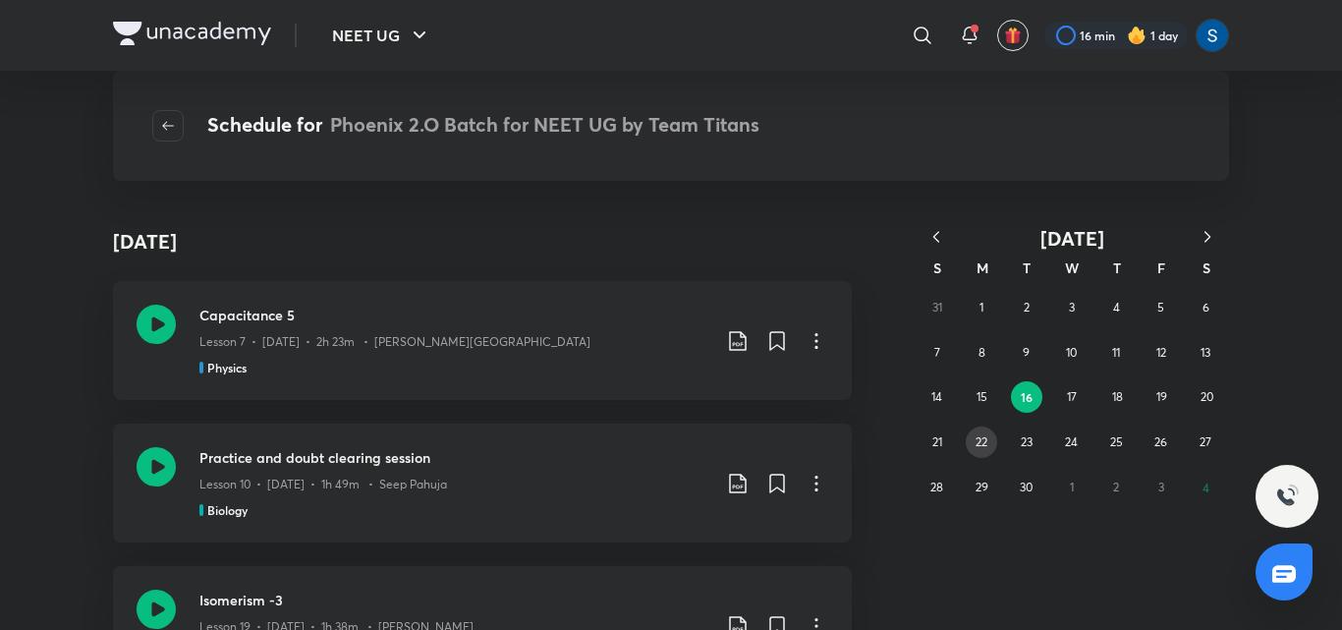
click at [980, 446] on abbr "22" at bounding box center [981, 441] width 12 height 15
click at [1204, 245] on icon "button" at bounding box center [1207, 237] width 20 height 20
click at [1074, 359] on abbr "8" at bounding box center [1071, 352] width 7 height 15
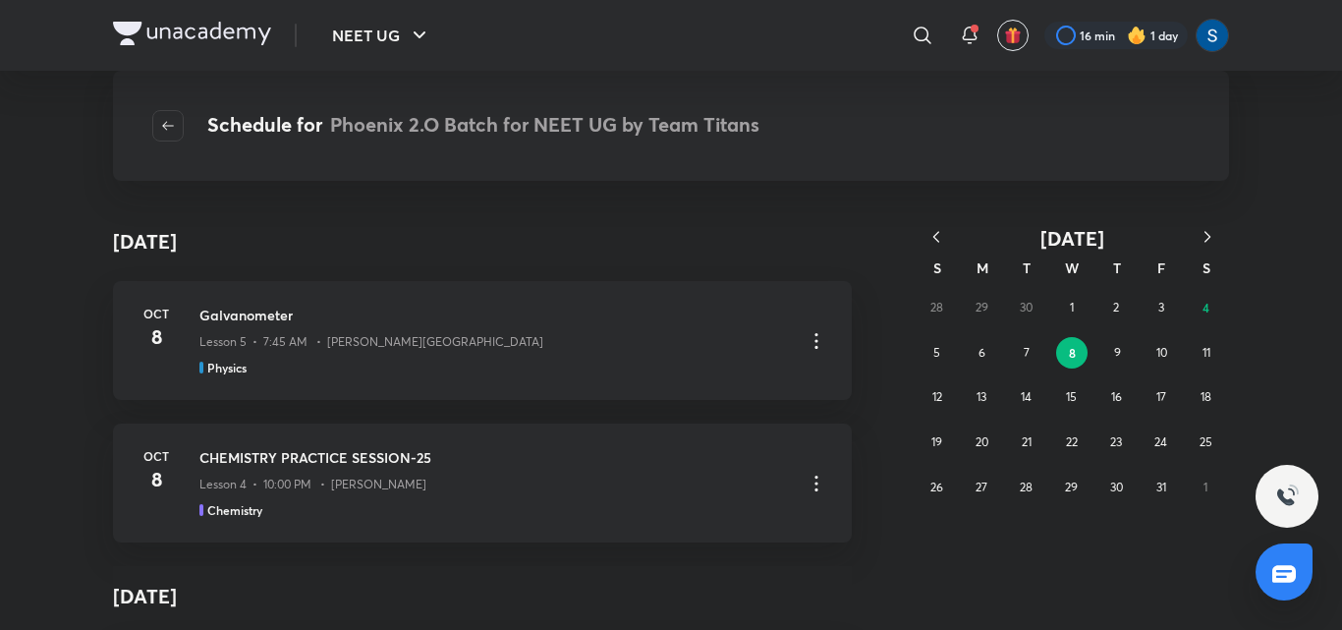
click at [1003, 349] on div "28 29 30 1 2 3 4 5 6 7 8 9 10 11 12 13 14 15 16 17 18 19 20 21 22 23 24 25 26 2…" at bounding box center [1072, 397] width 314 height 224
click at [1017, 350] on button "7" at bounding box center [1026, 352] width 31 height 31
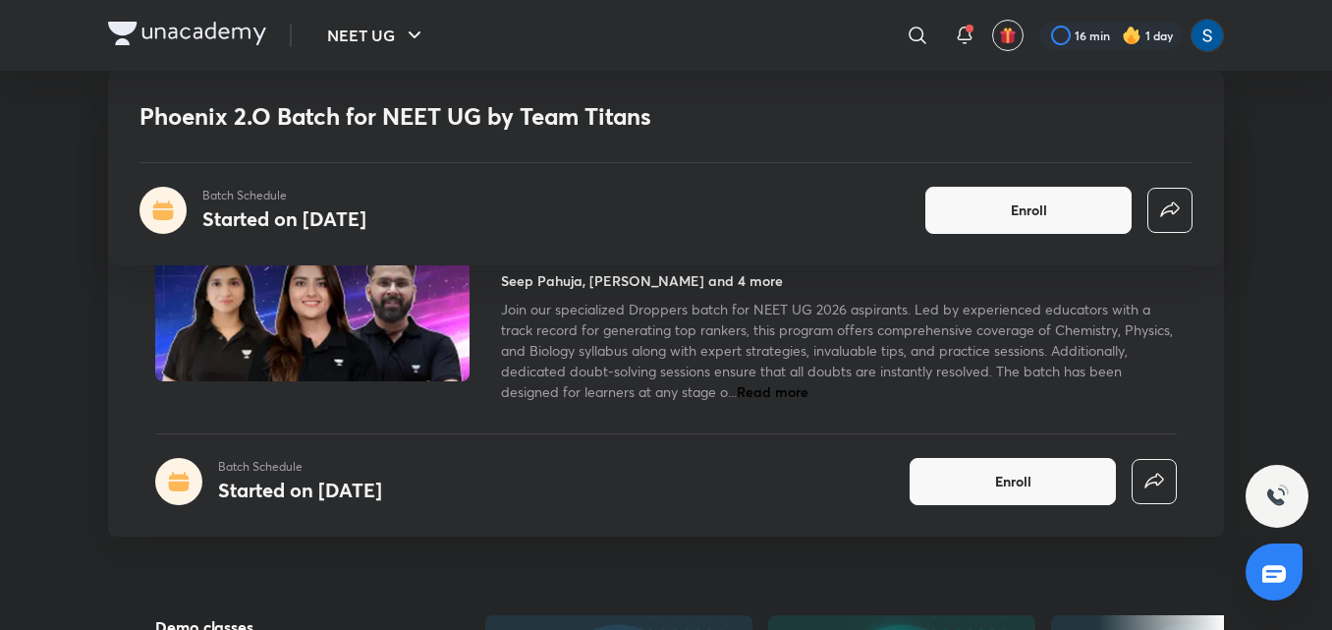
scroll to position [1146, 0]
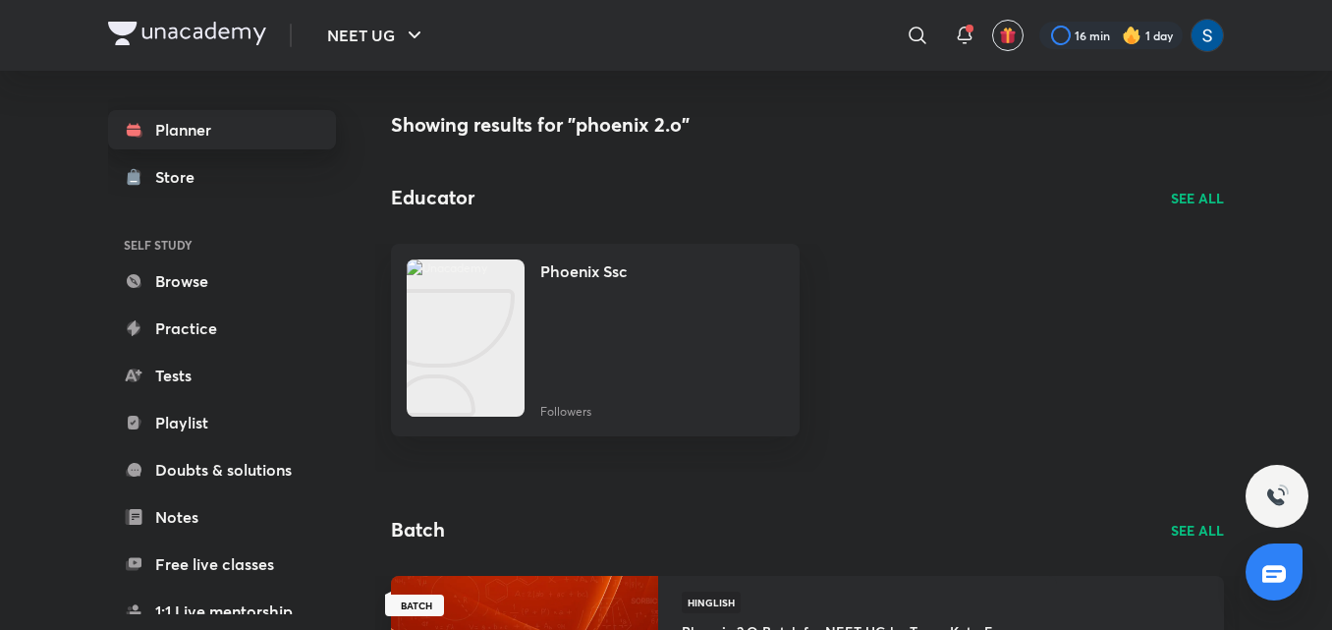
click at [186, 118] on link "Planner" at bounding box center [222, 129] width 228 height 39
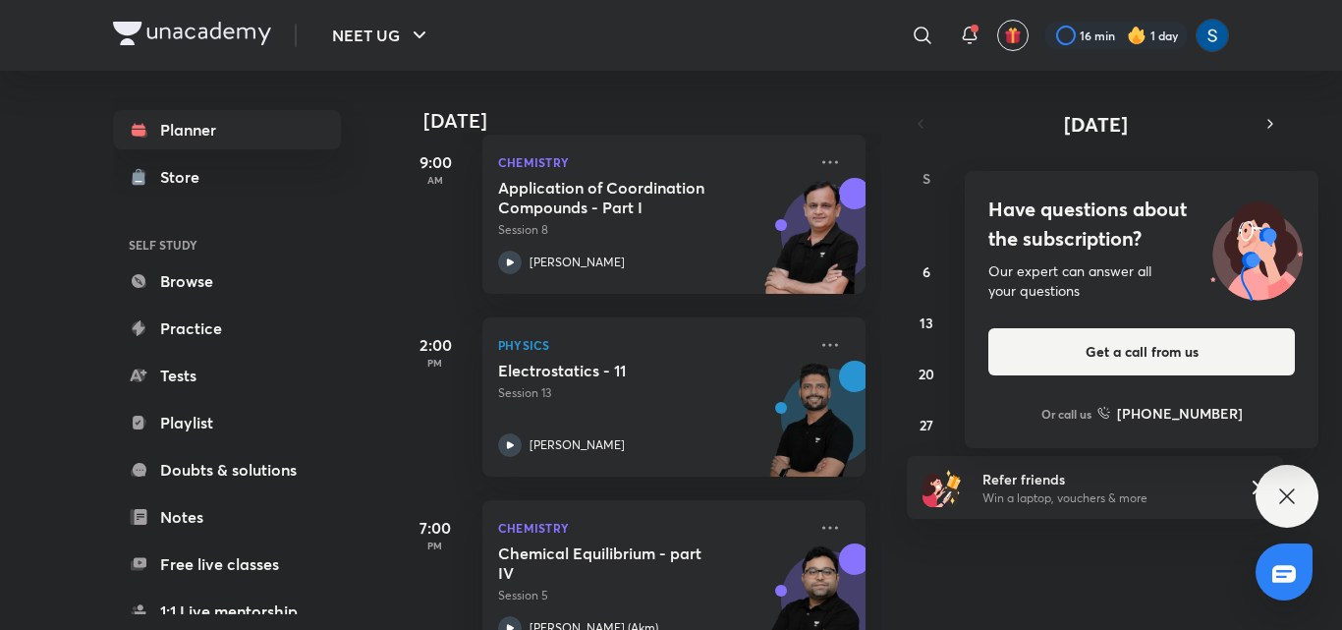
scroll to position [719, 0]
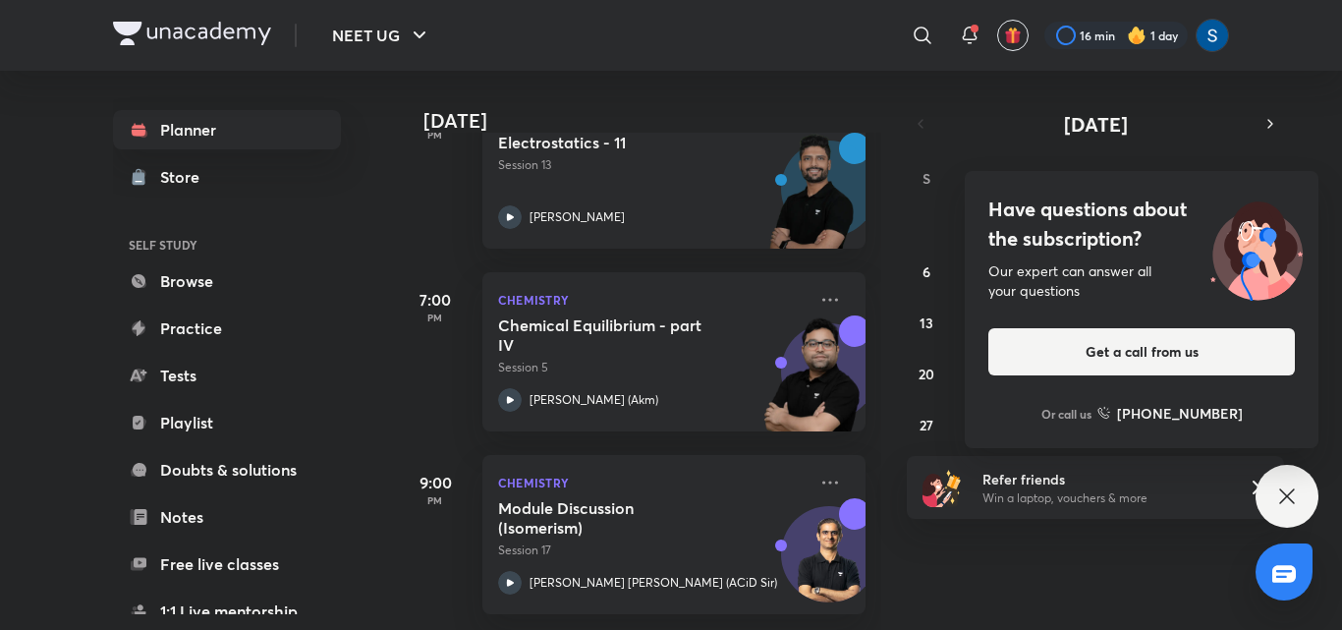
click at [1279, 484] on icon at bounding box center [1287, 496] width 24 height 24
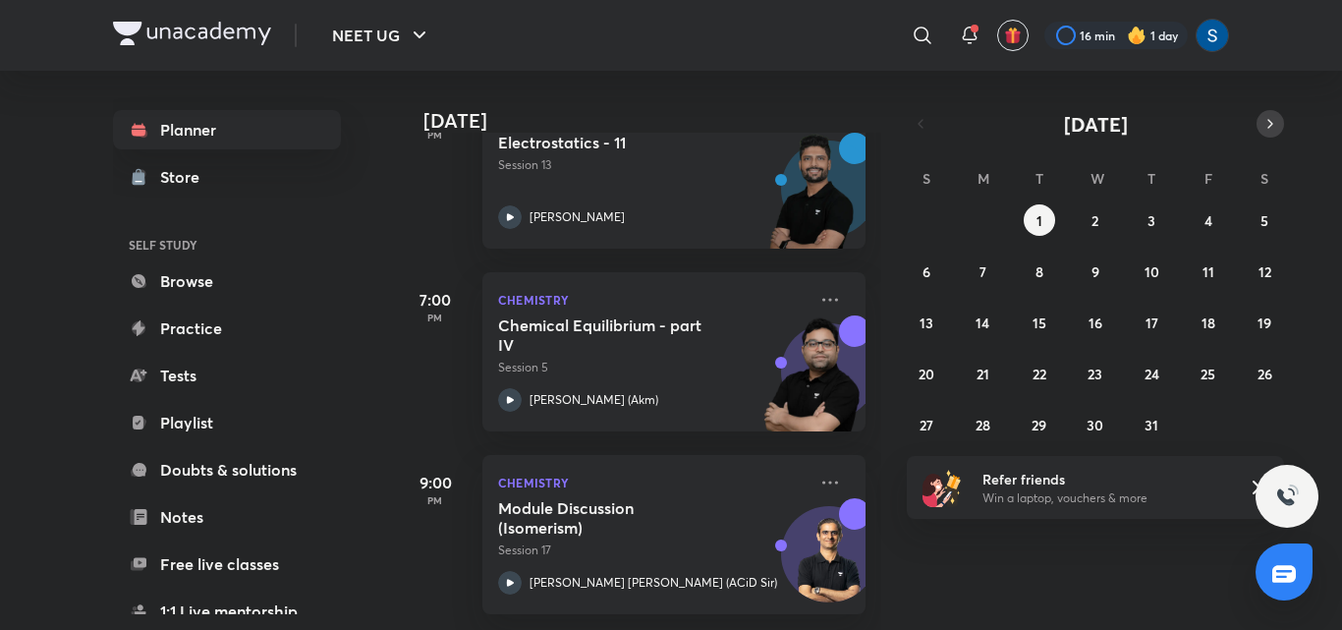
click at [1277, 128] on icon "button" at bounding box center [1270, 124] width 16 height 18
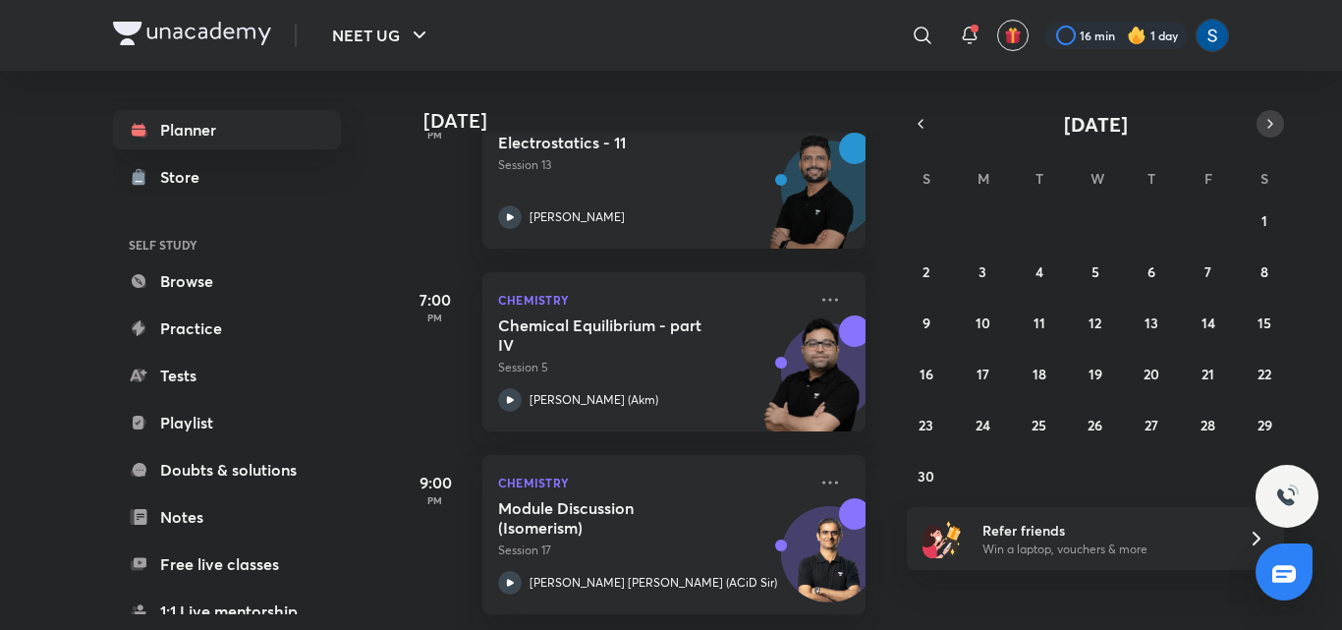
click at [1277, 128] on icon "button" at bounding box center [1270, 124] width 16 height 18
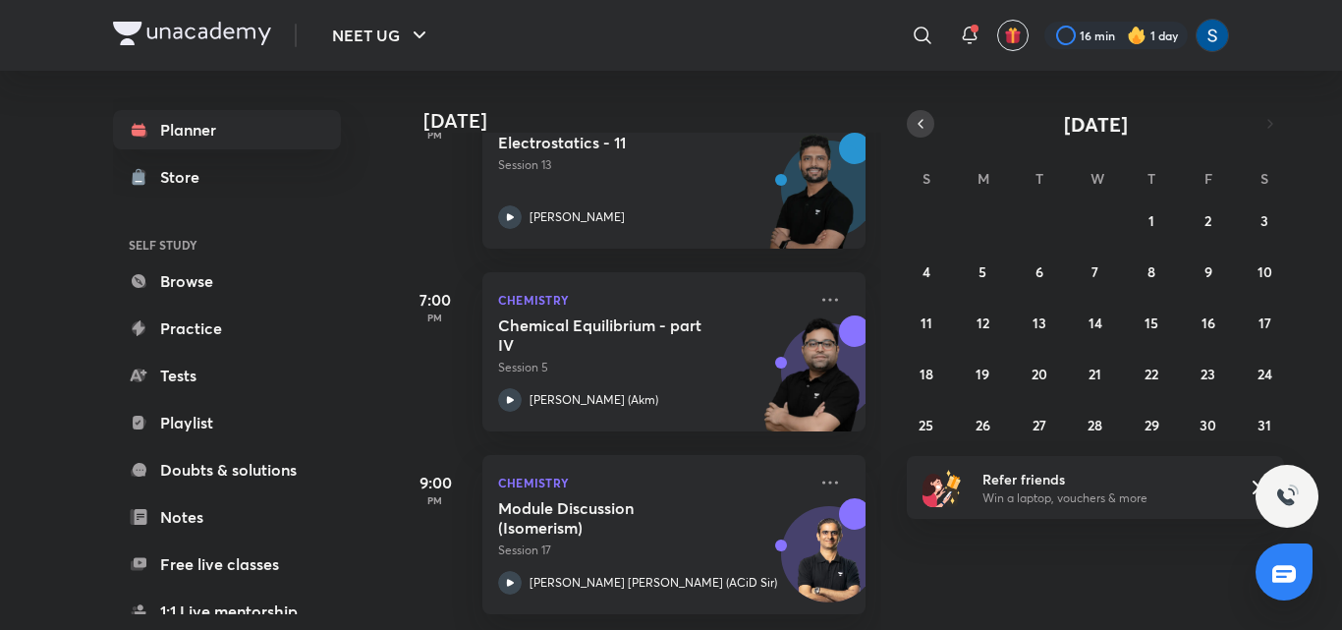
click at [926, 118] on icon "button" at bounding box center [921, 124] width 16 height 18
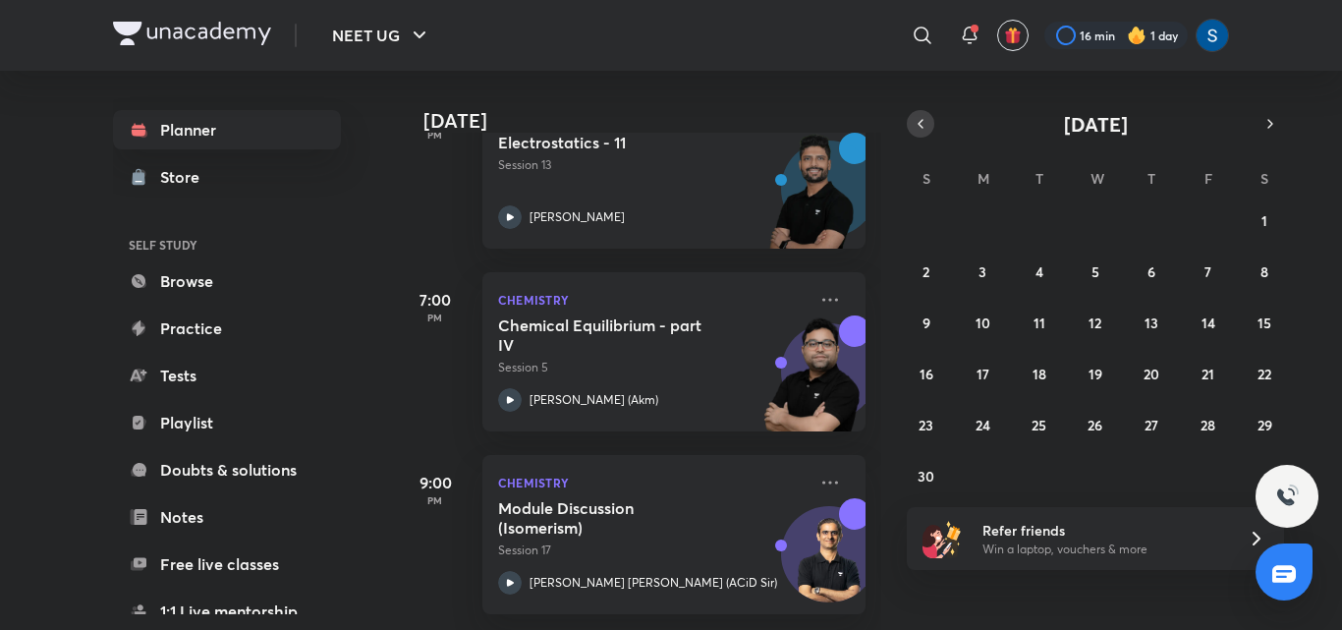
click at [926, 118] on icon "button" at bounding box center [921, 124] width 16 height 18
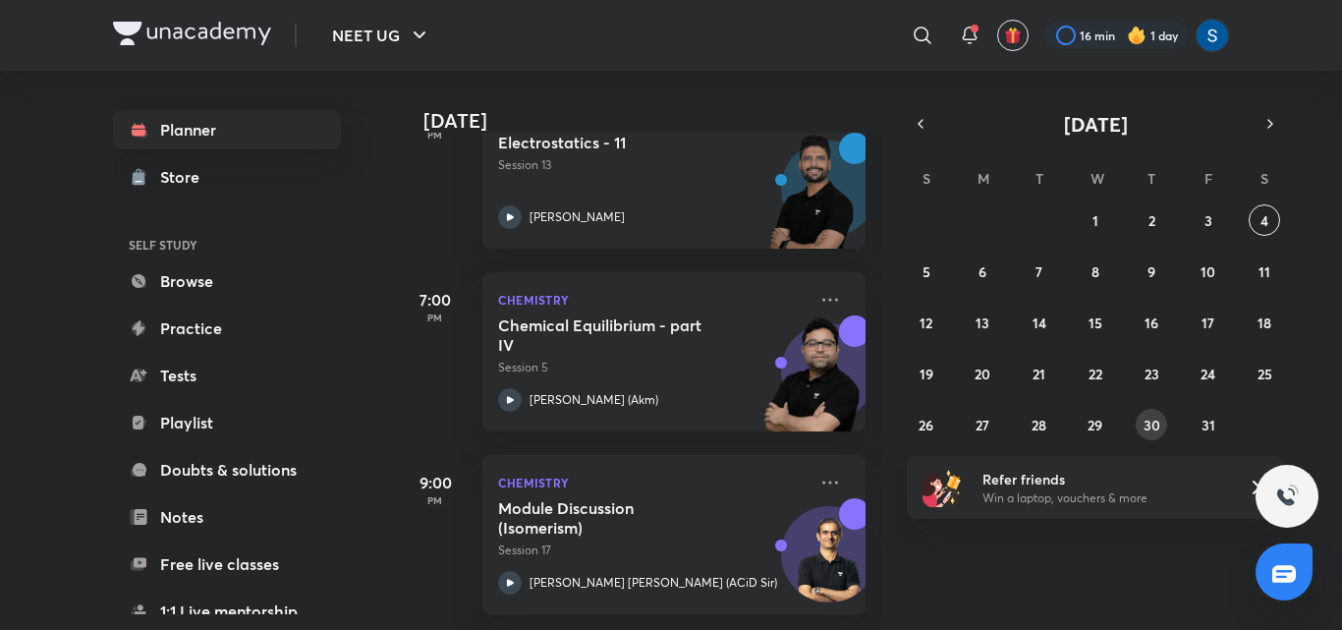
click at [1156, 424] on abbr "30" at bounding box center [1151, 425] width 17 height 19
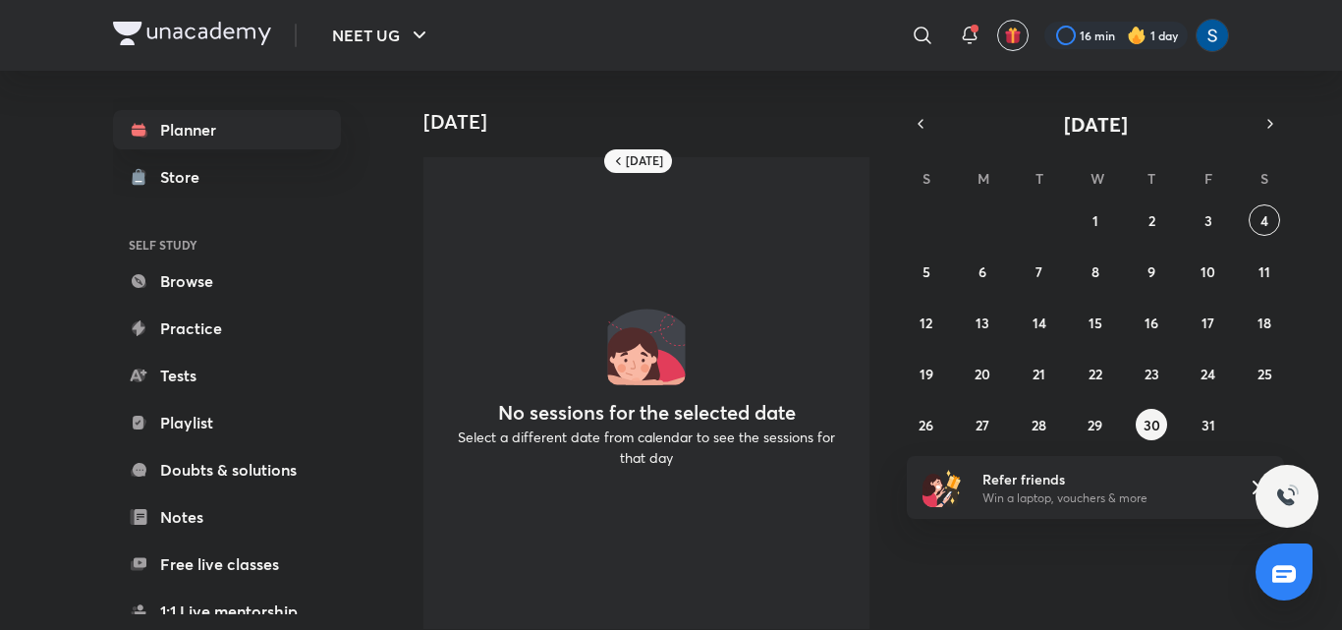
click at [1168, 225] on div "28 29 30 1 2 3 4 5 6 7 8 9 10 11 12 13 14 15 16 17 18 19 20 21 22 23 24 25 26 2…" at bounding box center [1095, 322] width 377 height 236
click at [1213, 199] on div "S M T W T F S 28 29 30 1 2 3 4 5 6 7 8 9 10 11 12 13 14 15 16 17 18 19 20 21 22…" at bounding box center [1095, 300] width 377 height 279
click at [1212, 215] on button "3" at bounding box center [1207, 219] width 31 height 31
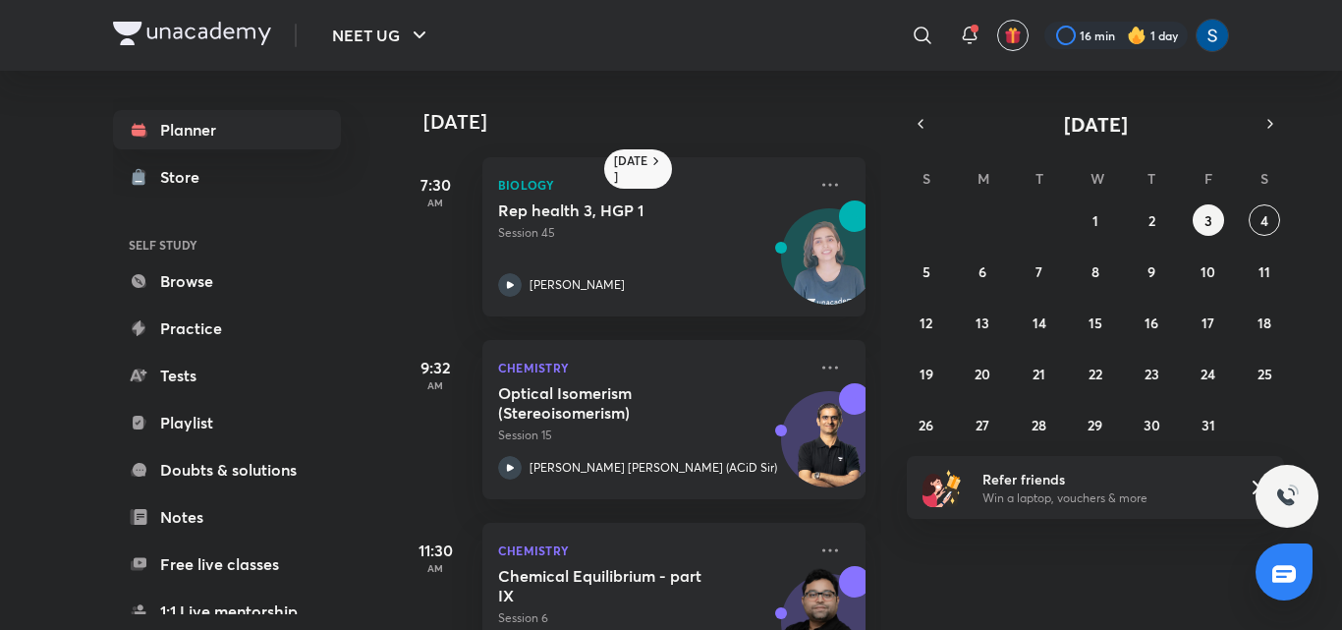
scroll to position [265, 0]
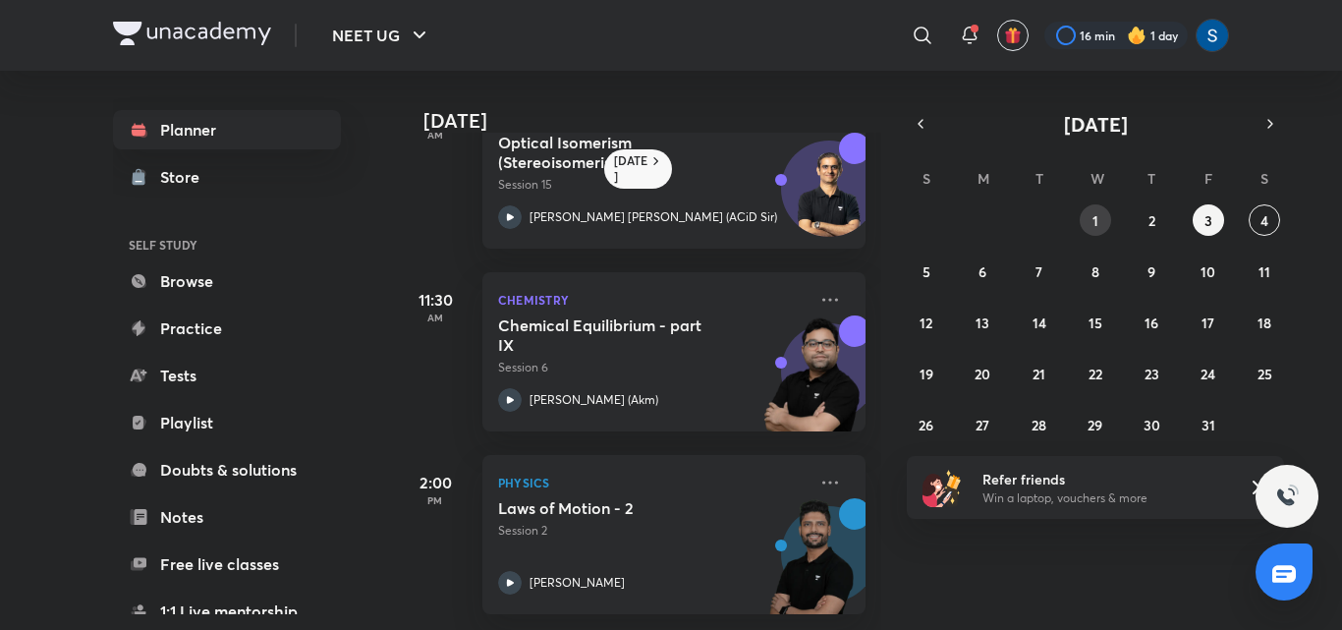
click at [1081, 224] on button "1" at bounding box center [1095, 219] width 31 height 31
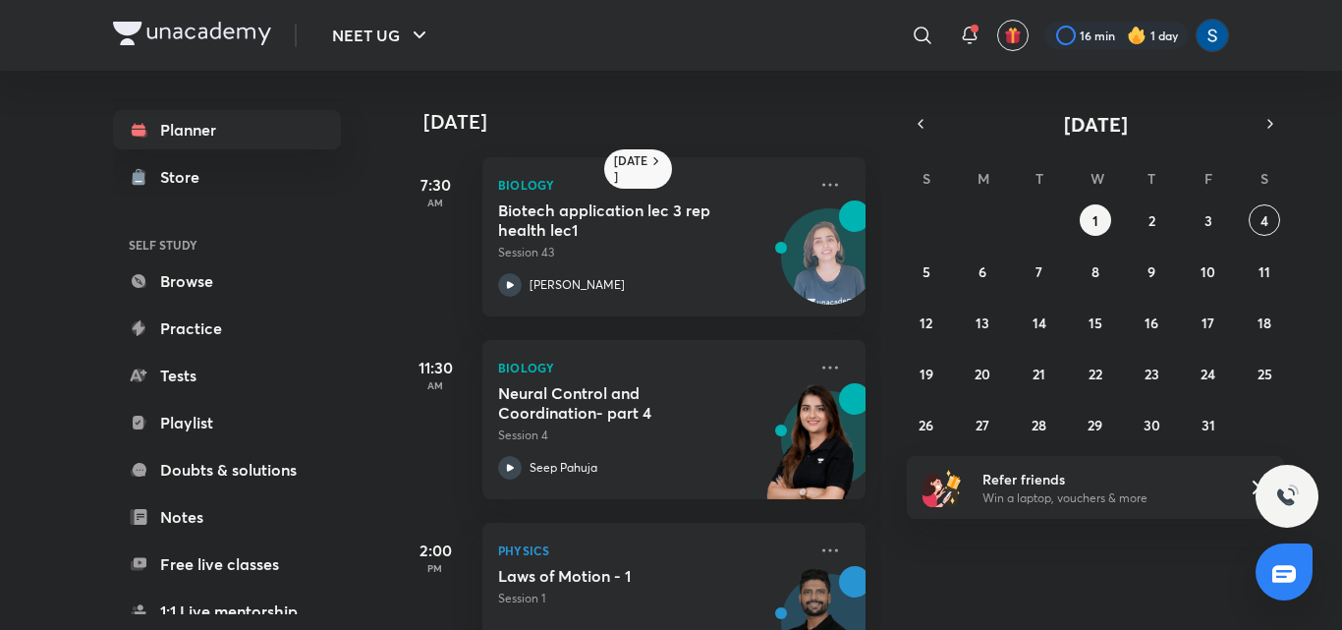
click at [881, 475] on div "[DATE] 7:30 AM Biology Biotech application lec 3 rep health lec1 Session 43 [PE…" at bounding box center [867, 350] width 942 height 559
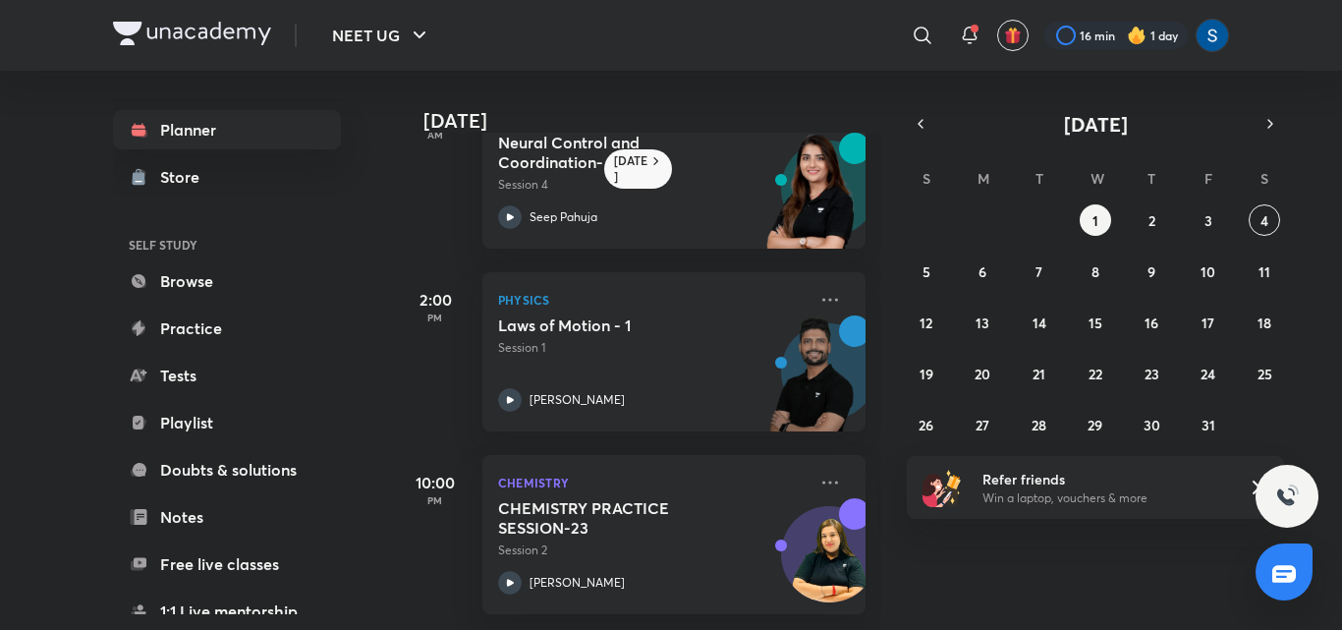
scroll to position [0, 0]
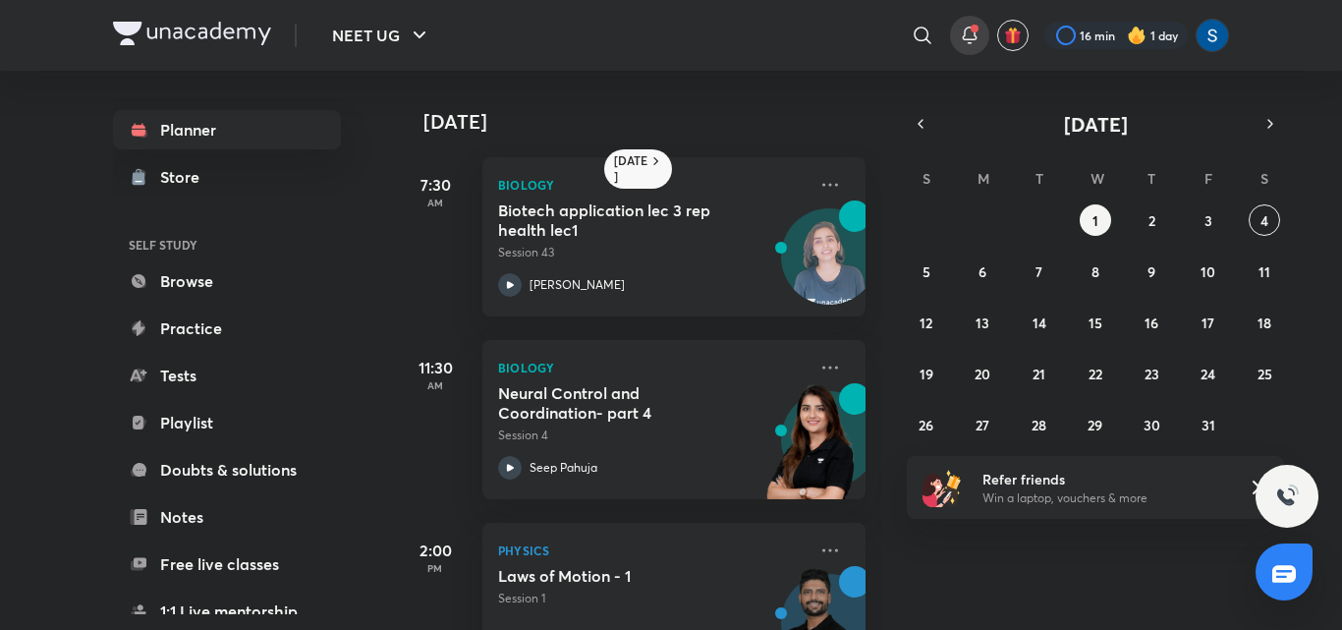
click at [974, 32] on icon at bounding box center [970, 36] width 24 height 24
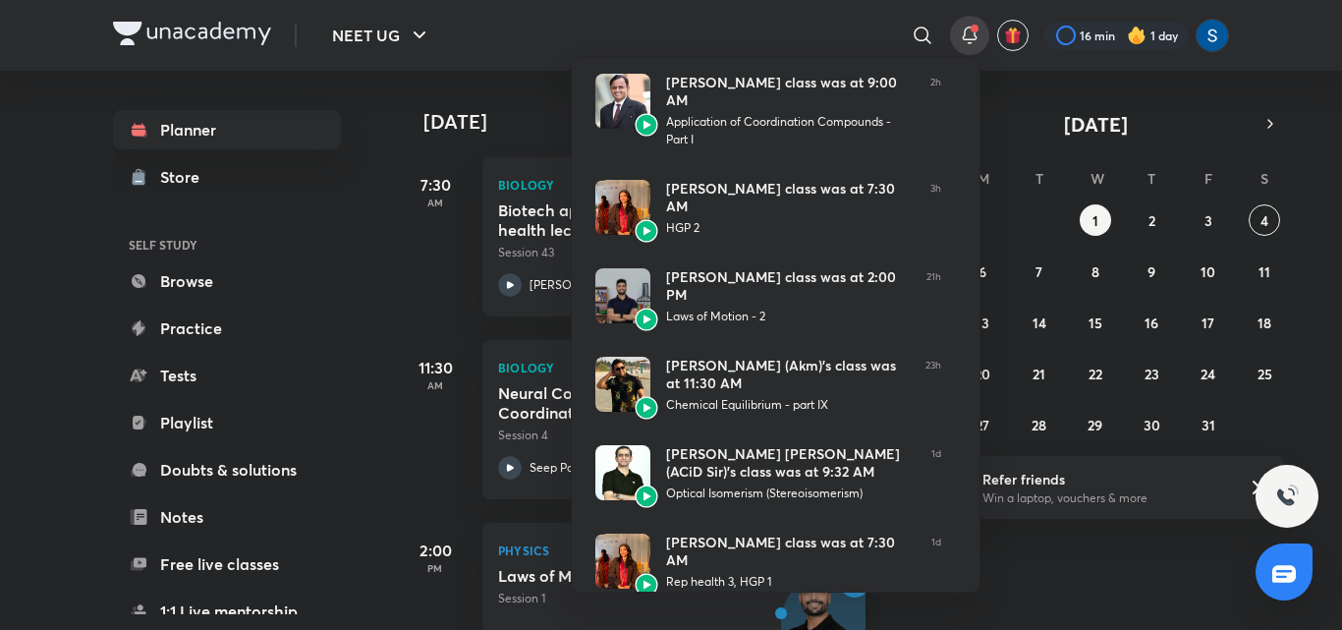
click at [276, 371] on div at bounding box center [671, 315] width 1342 height 630
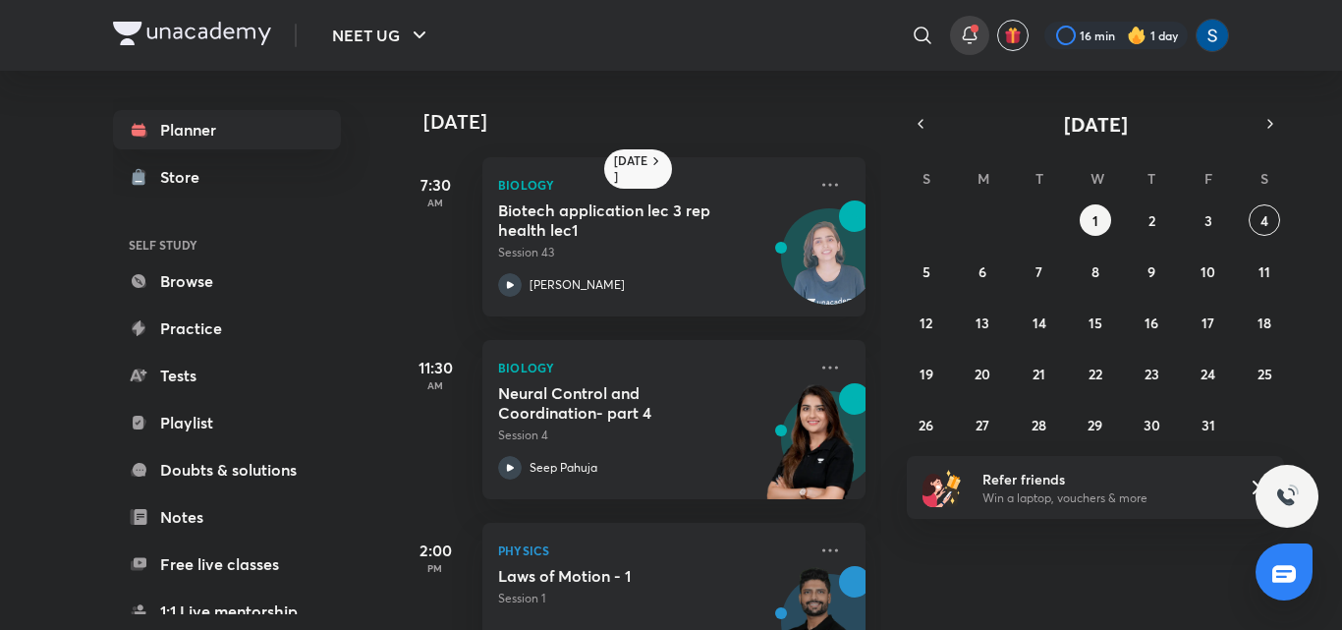
click at [963, 37] on icon at bounding box center [970, 36] width 24 height 24
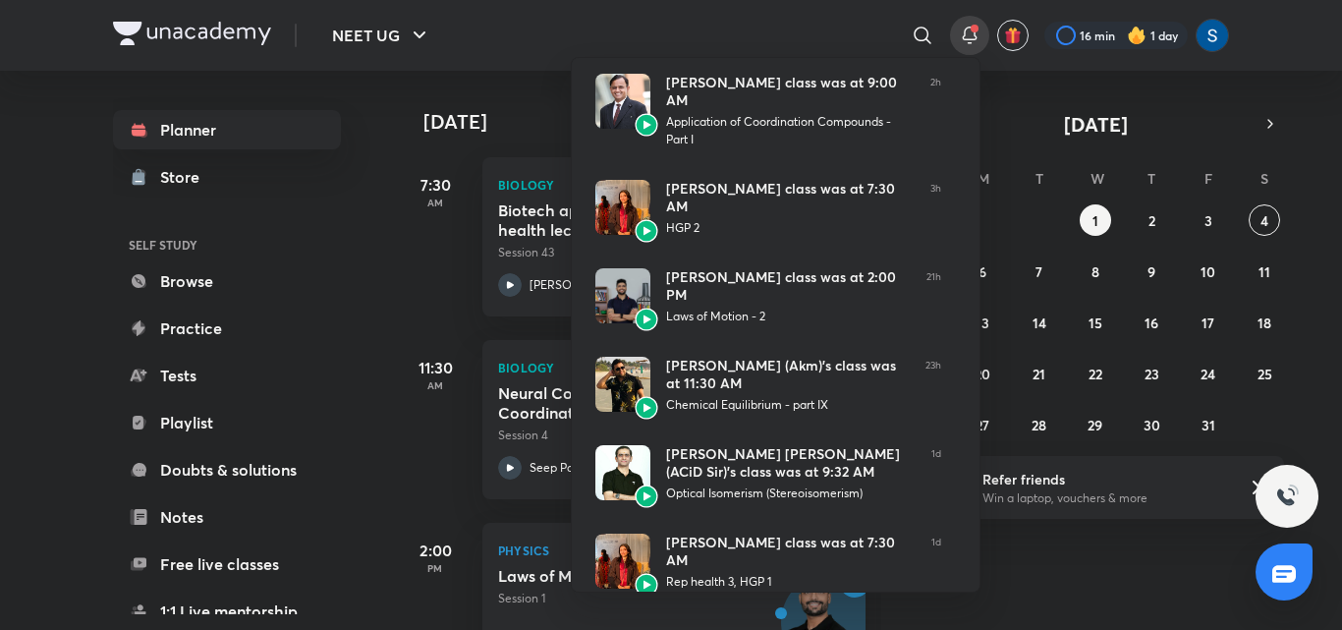
click at [547, 46] on div at bounding box center [671, 315] width 1342 height 630
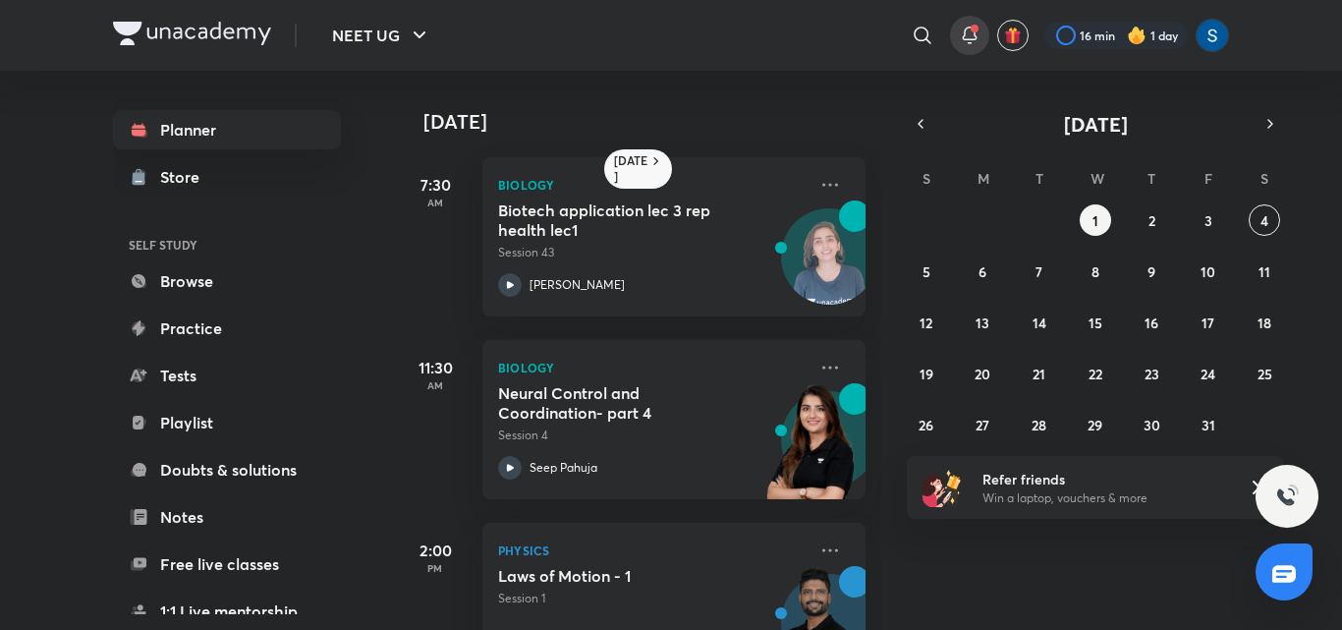
click at [973, 47] on div at bounding box center [969, 35] width 39 height 39
click at [644, 165] on h6 "[DATE]" at bounding box center [631, 168] width 34 height 31
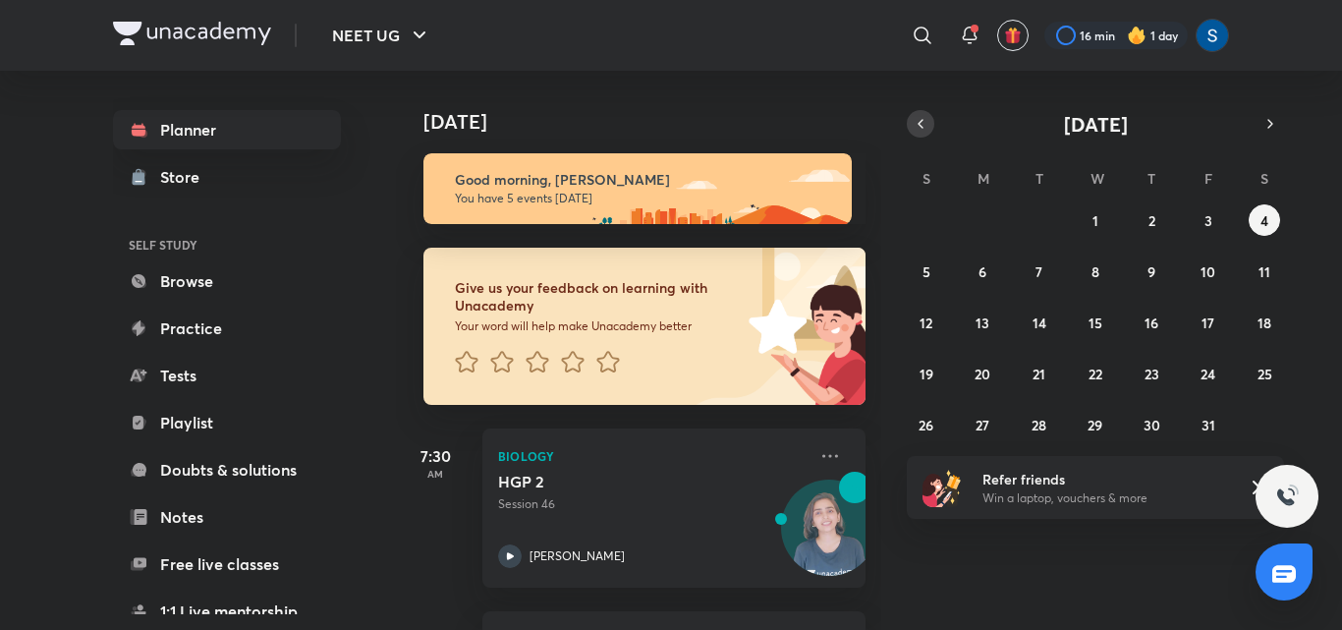
click at [923, 130] on icon "button" at bounding box center [921, 124] width 16 height 18
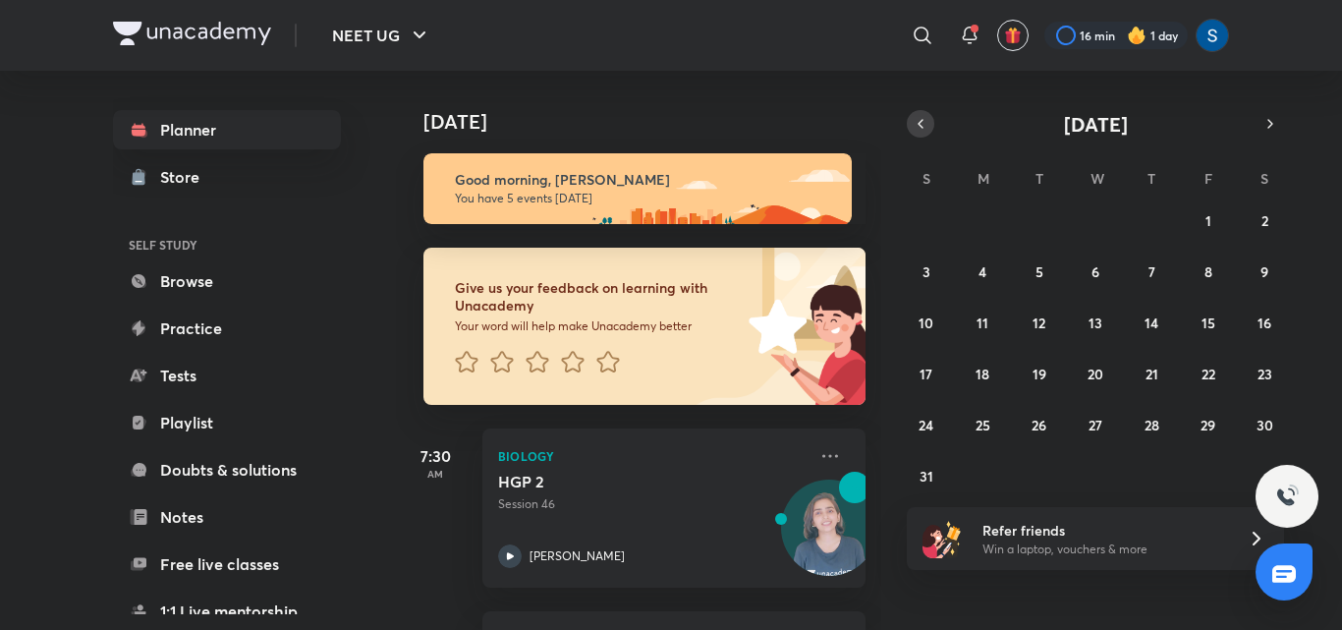
click at [923, 130] on icon "button" at bounding box center [921, 124] width 16 height 18
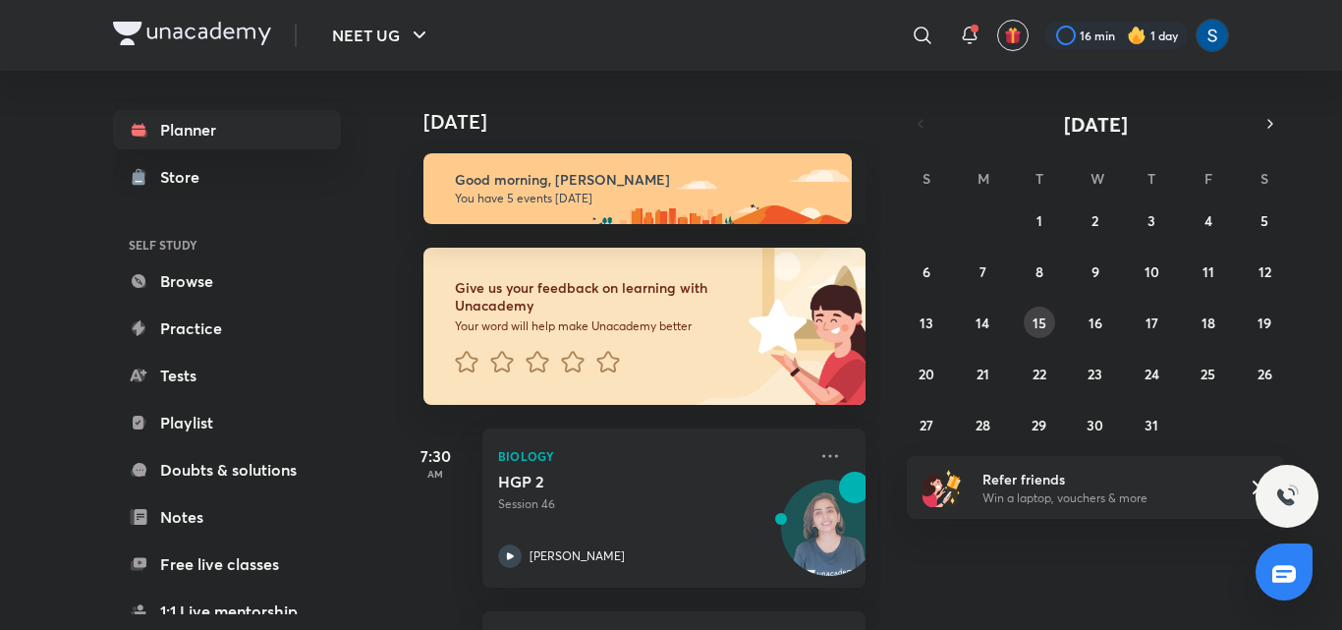
click at [1037, 318] on abbr "15" at bounding box center [1039, 322] width 14 height 19
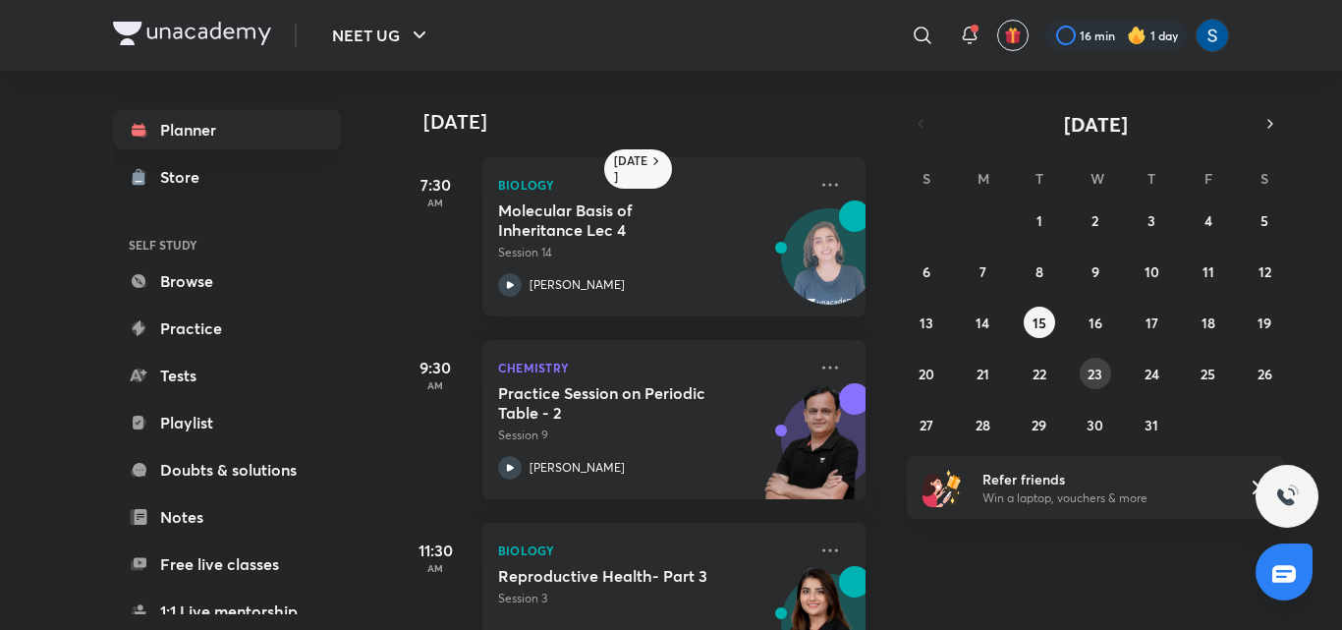
click at [1104, 384] on button "23" at bounding box center [1095, 373] width 31 height 31
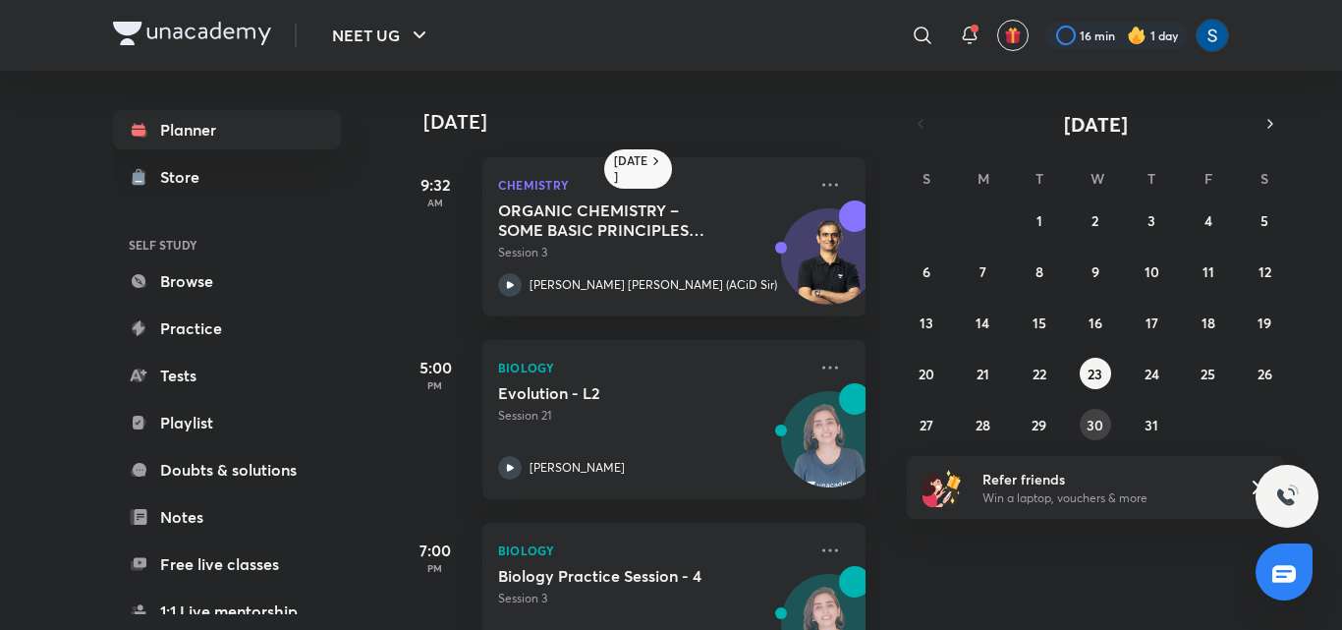
click at [1095, 428] on abbr "30" at bounding box center [1094, 425] width 17 height 19
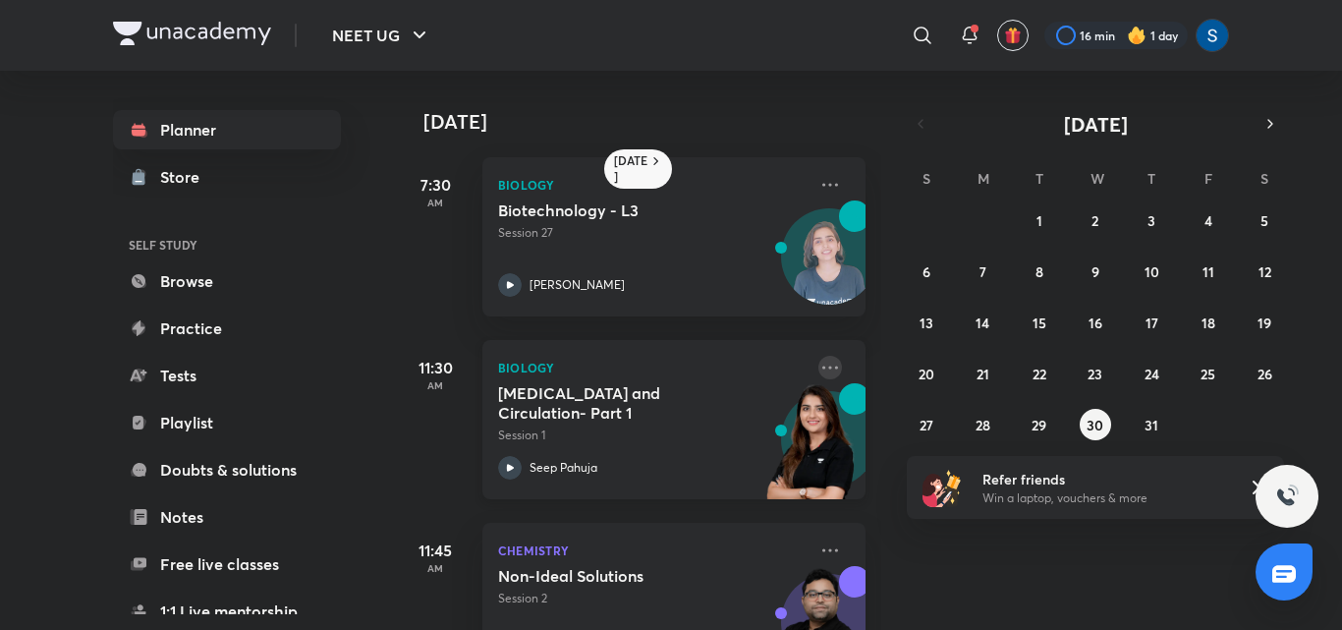
click at [825, 361] on icon at bounding box center [830, 368] width 24 height 24
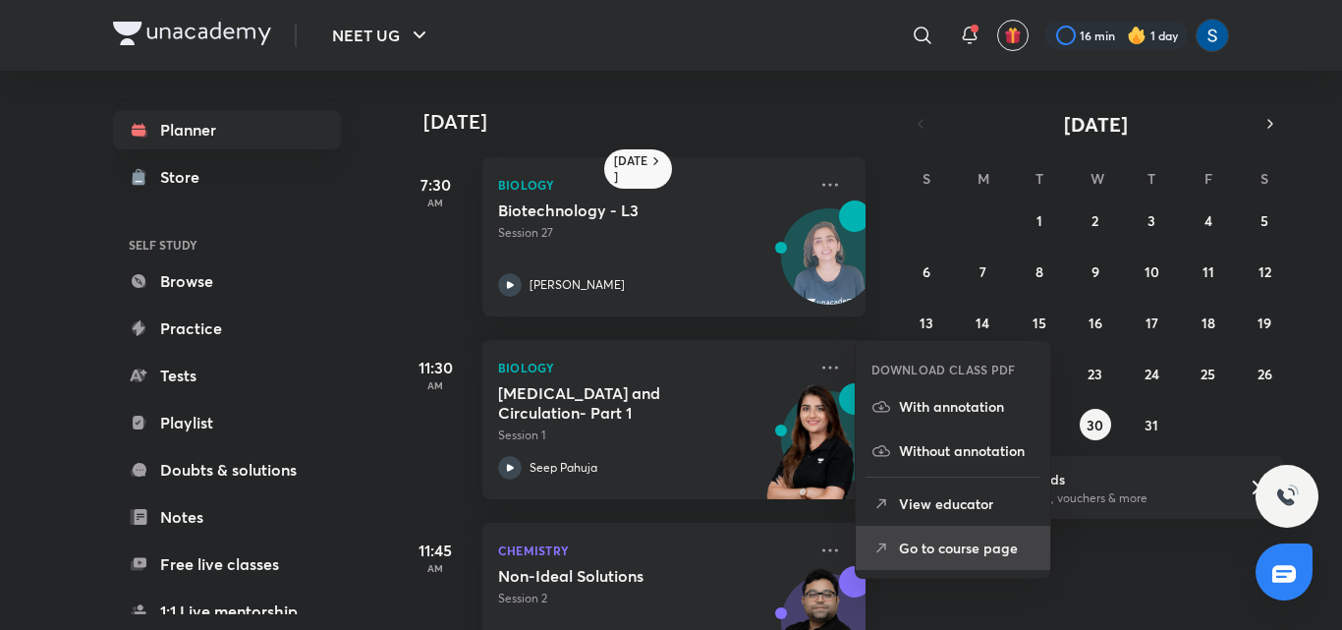
click at [956, 555] on p "Go to course page" at bounding box center [967, 547] width 136 height 21
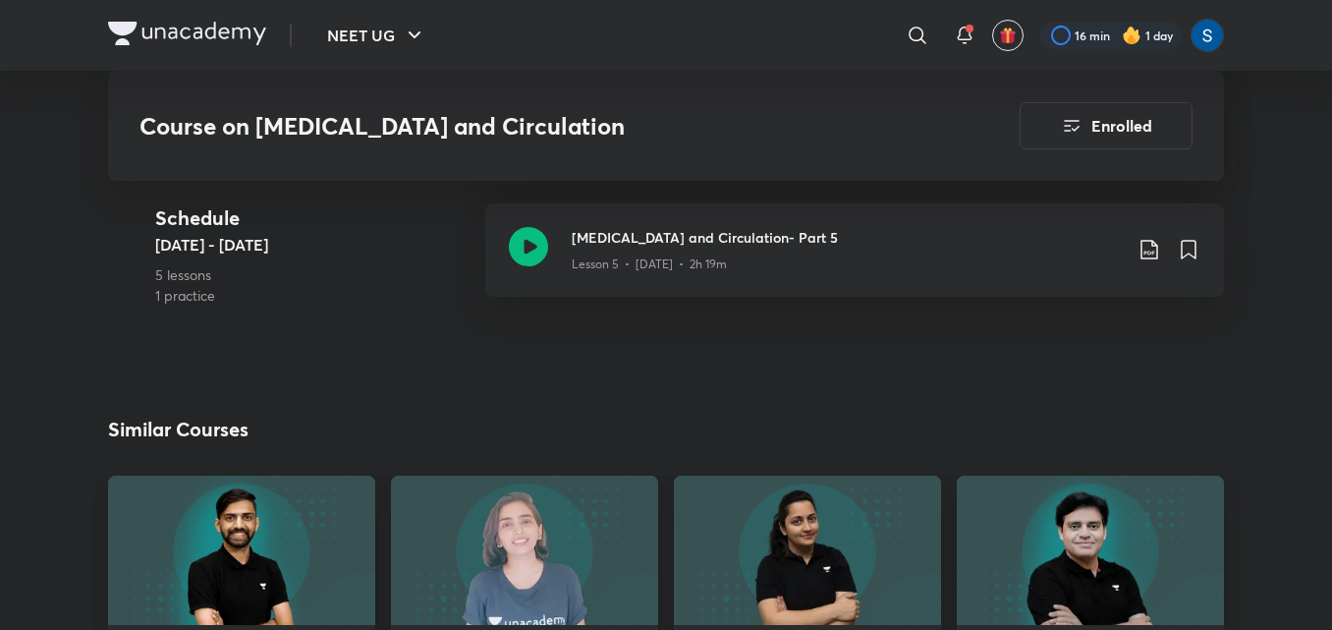
scroll to position [1729, 0]
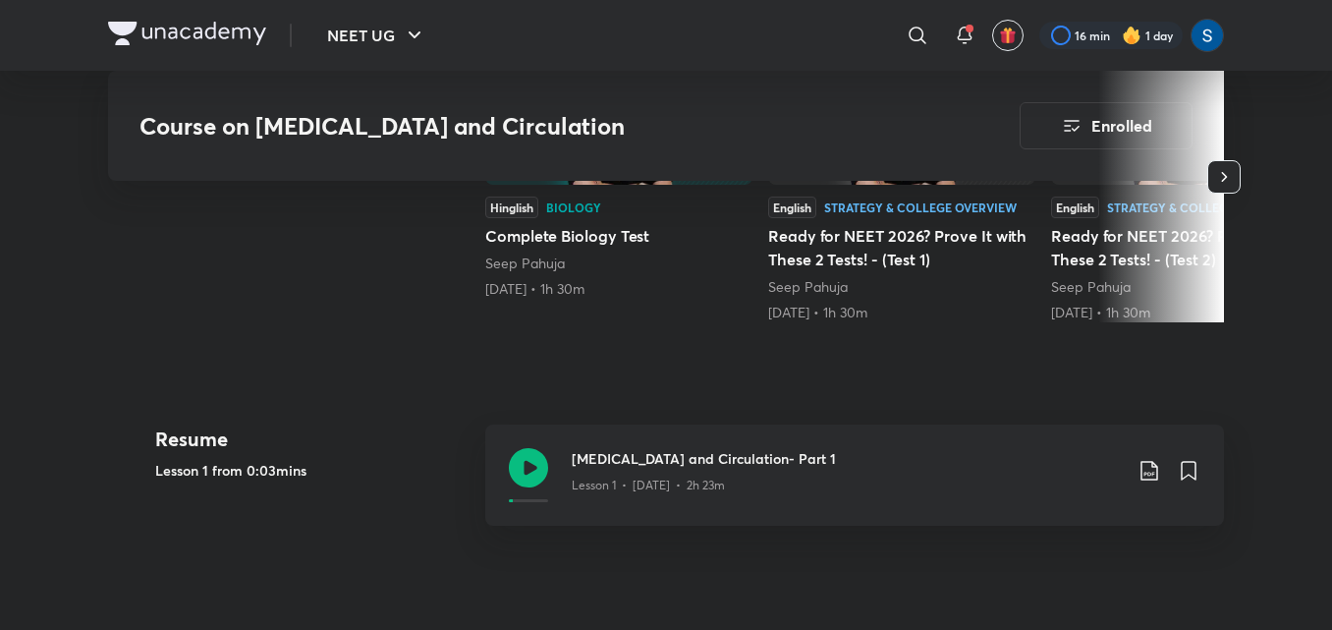
scroll to position [668, 0]
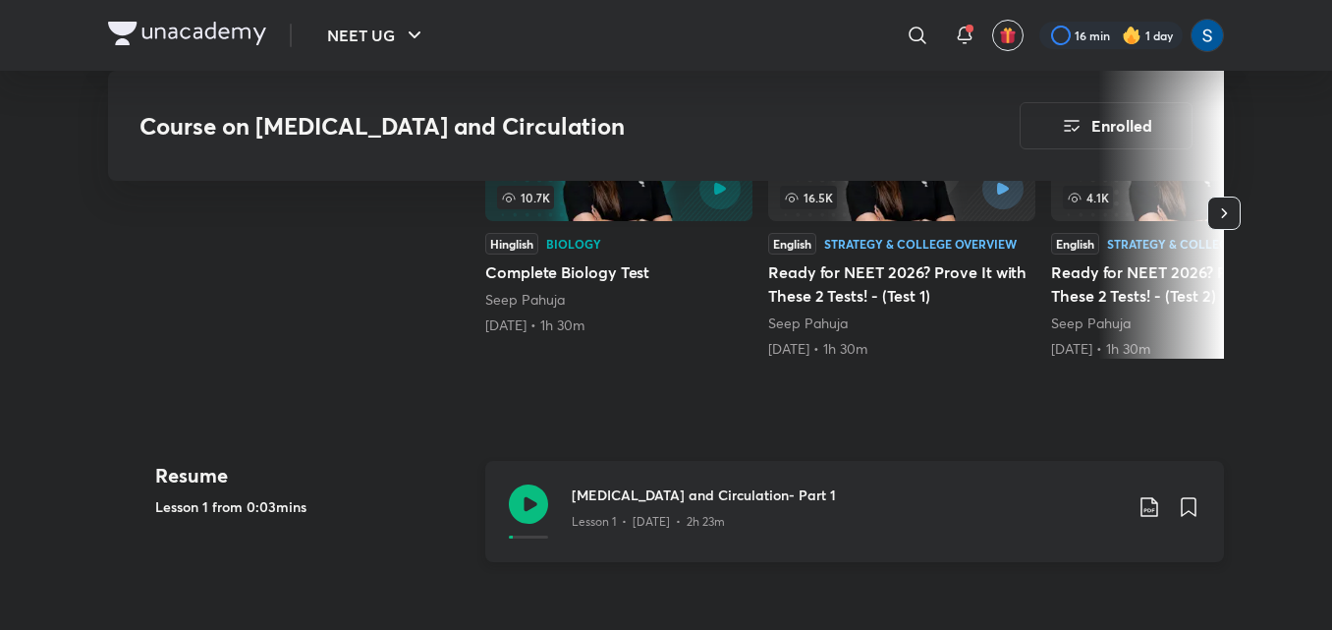
click at [548, 496] on div "[MEDICAL_DATA] and Circulation- Part 1 Lesson 1 • [DATE] • 2h 23m" at bounding box center [854, 511] width 739 height 101
